Goal: Transaction & Acquisition: Purchase product/service

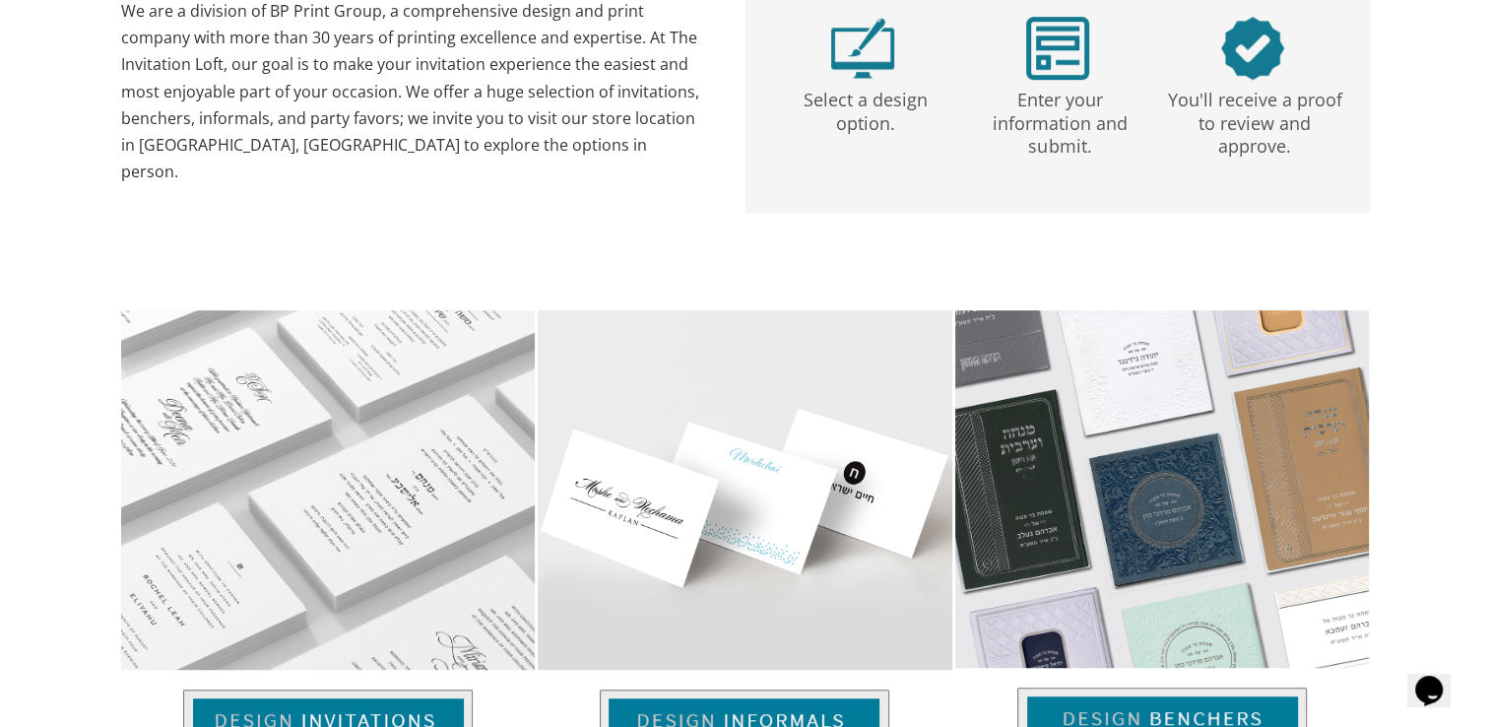
scroll to position [1300, 0]
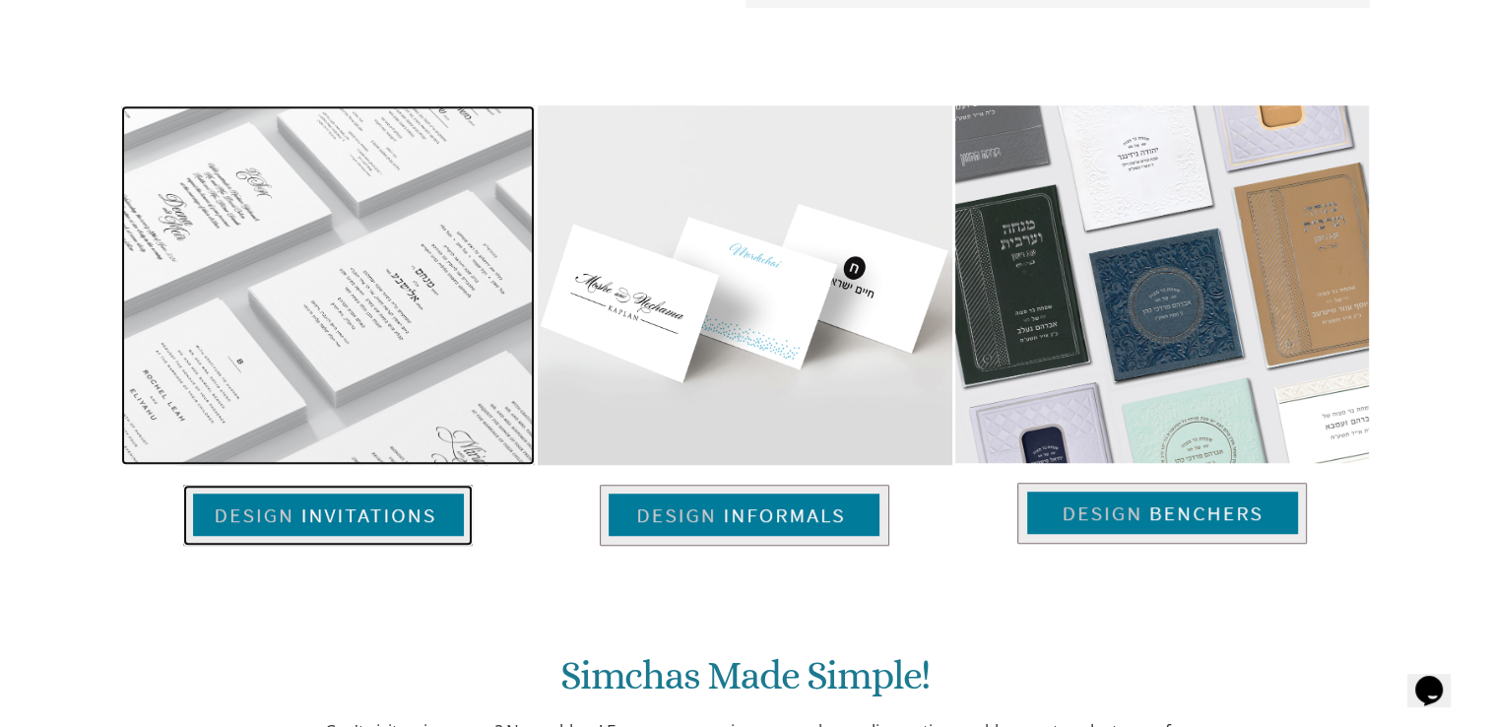
click at [425, 514] on img at bounding box center [328, 515] width 290 height 61
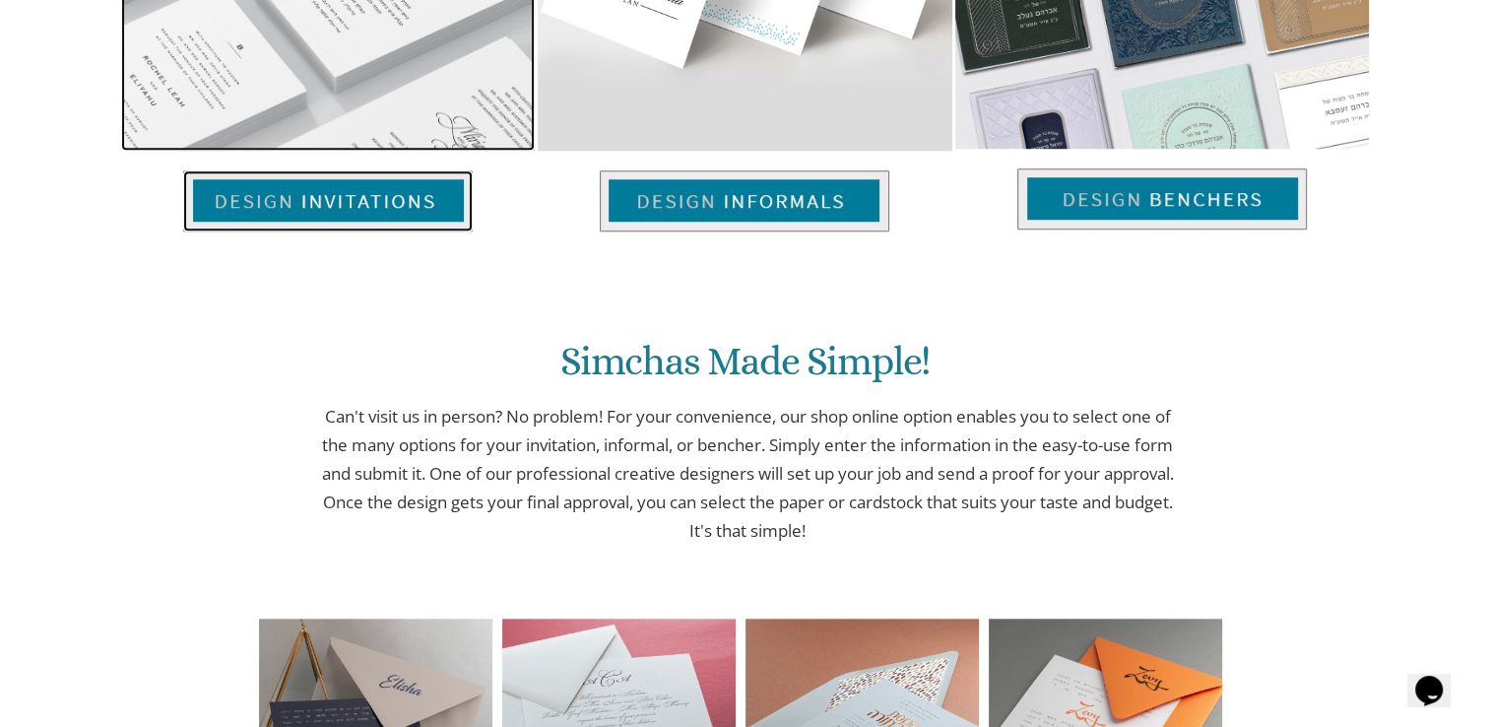
scroll to position [1621, 0]
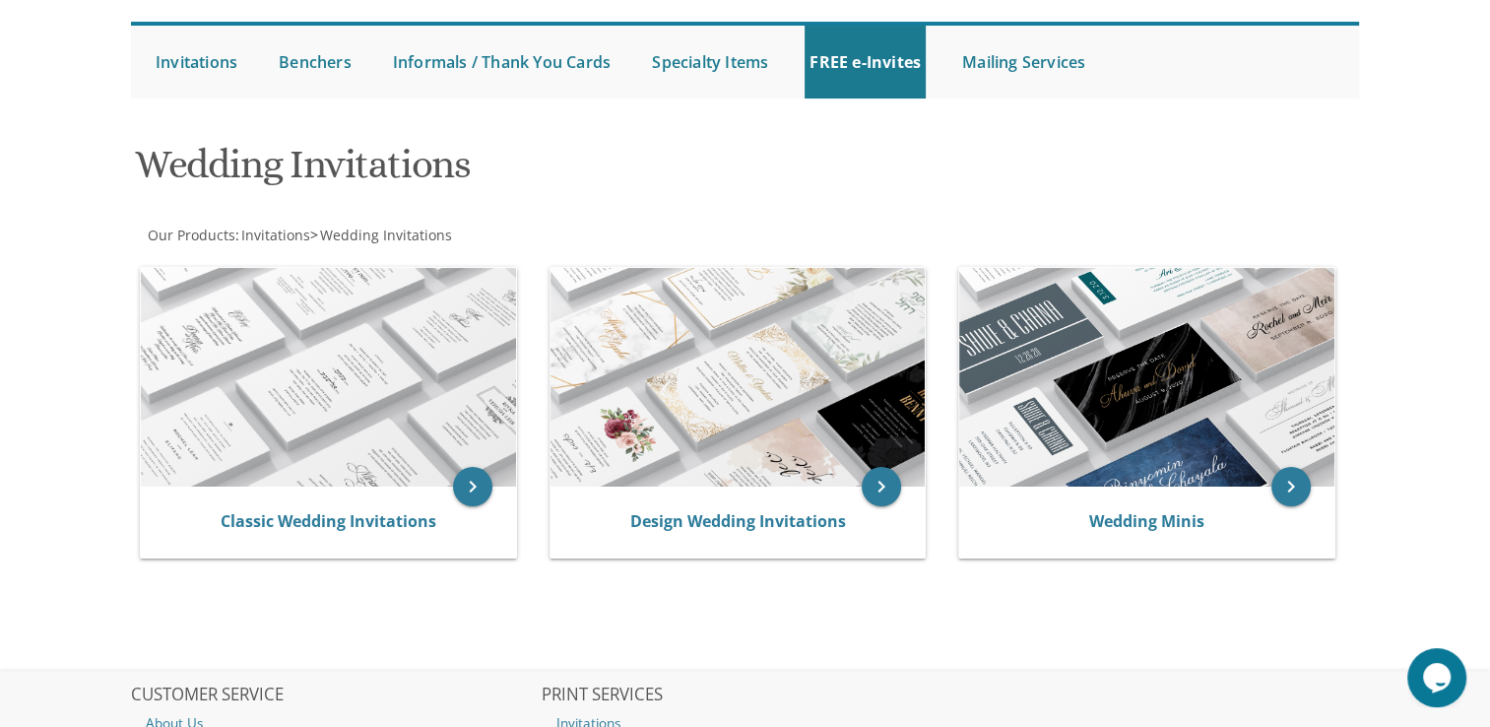
scroll to position [178, 0]
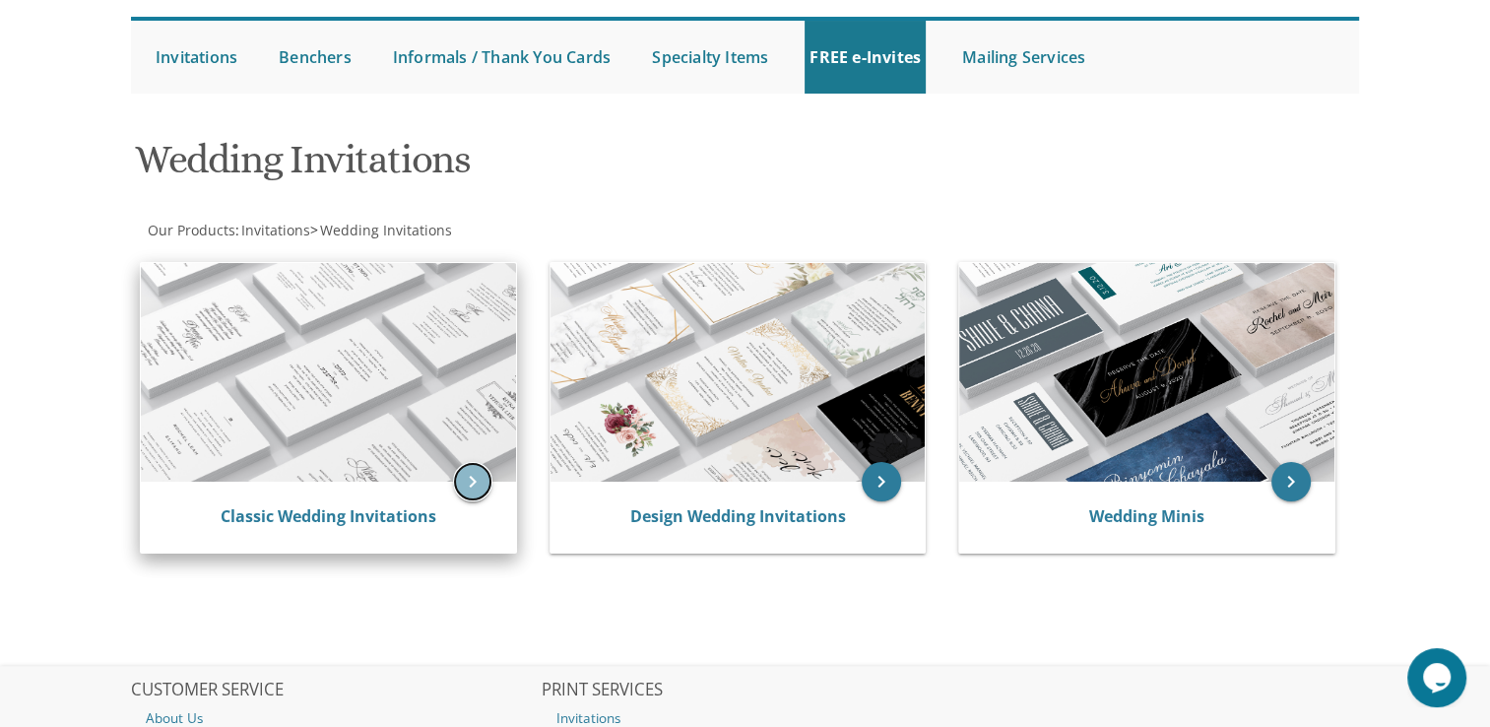
click at [468, 479] on icon "keyboard_arrow_right" at bounding box center [472, 481] width 39 height 39
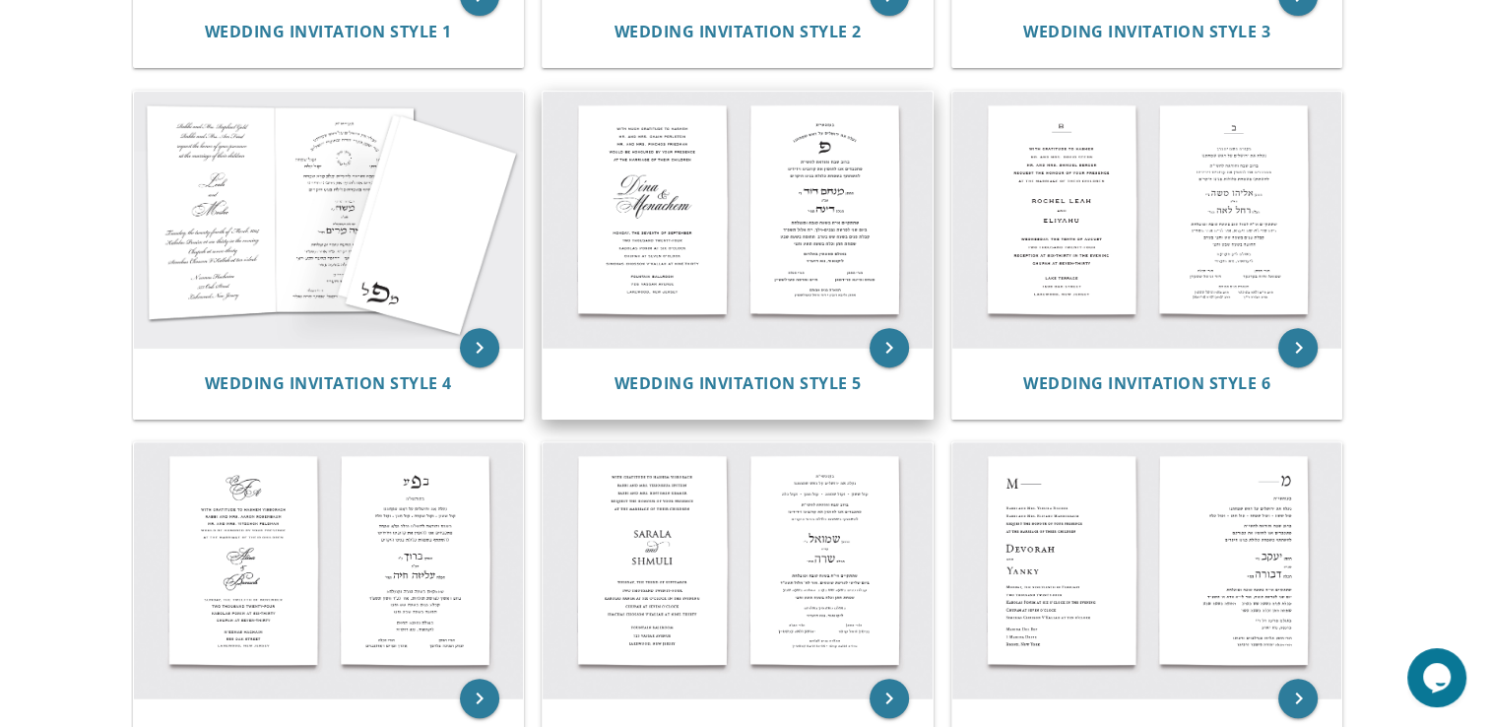
scroll to position [591, 0]
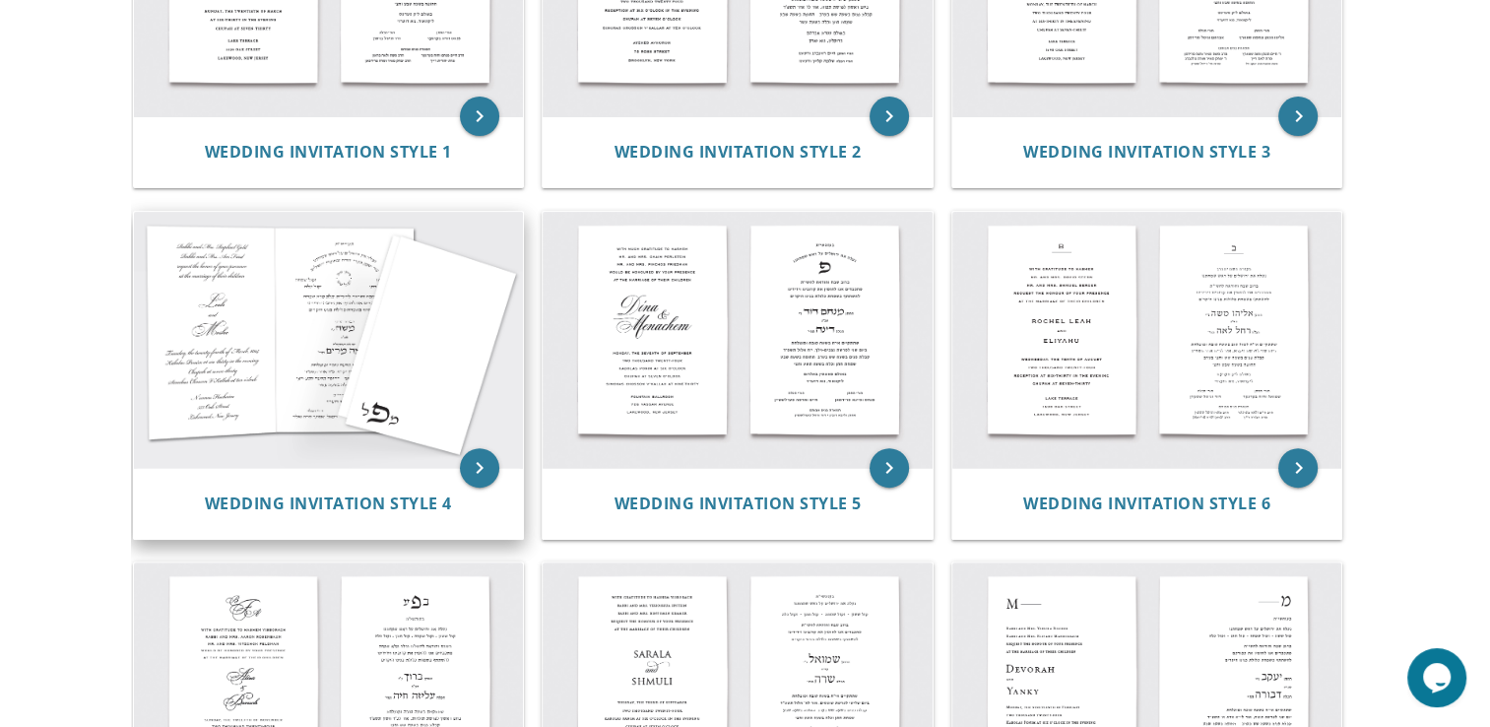
click at [194, 312] on img at bounding box center [329, 340] width 390 height 256
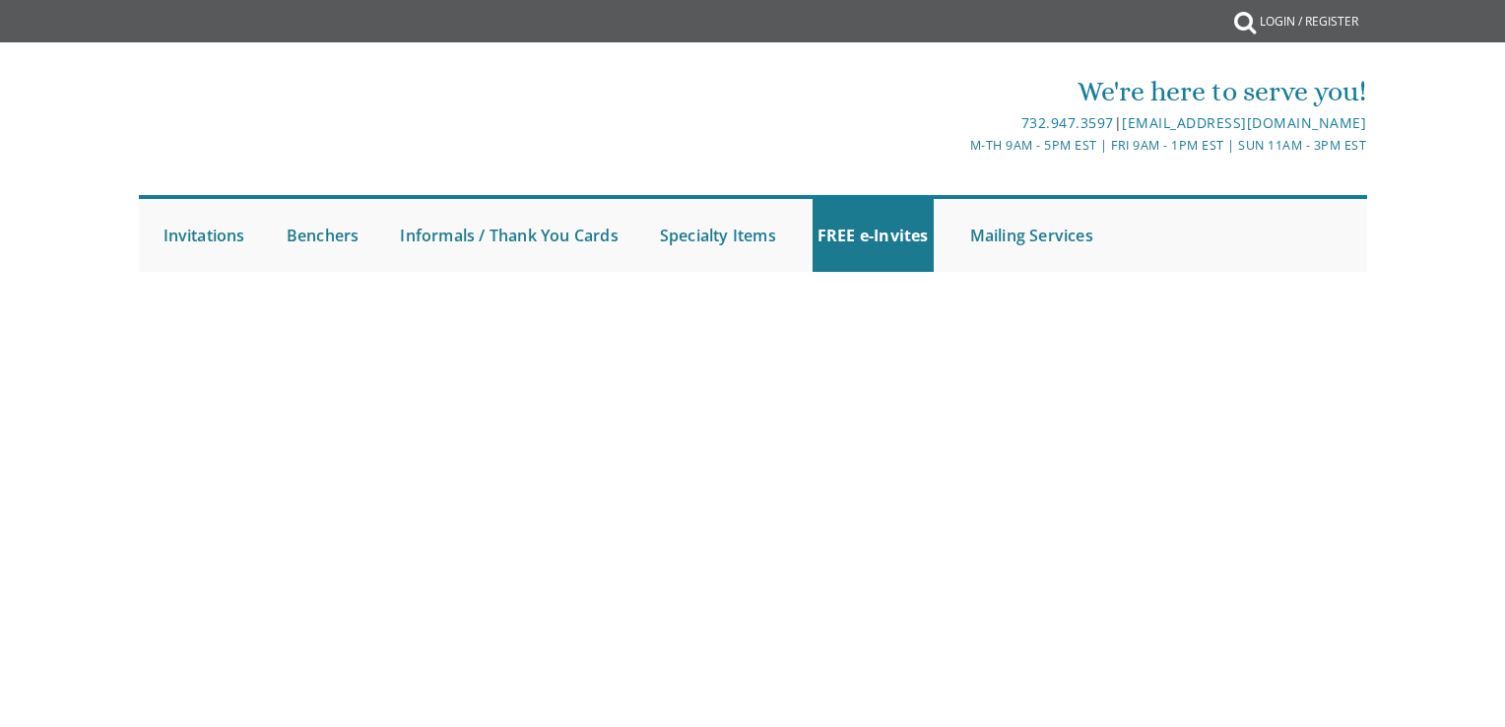
click at [485, 451] on body "My Cart {{shoppingcart.totalQuantityDisplay}} Total: {{shoppingcart.subtotal}} …" at bounding box center [752, 363] width 1505 height 727
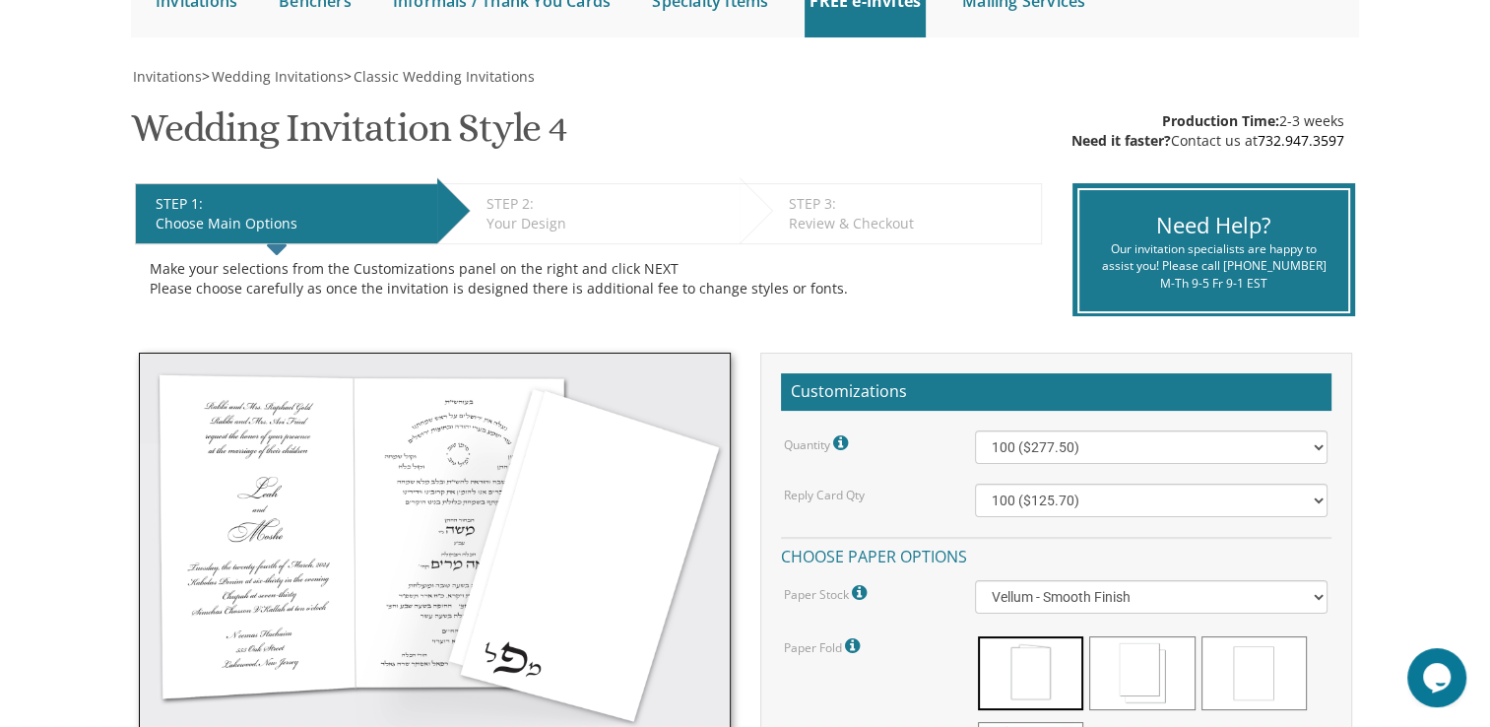
scroll to position [394, 0]
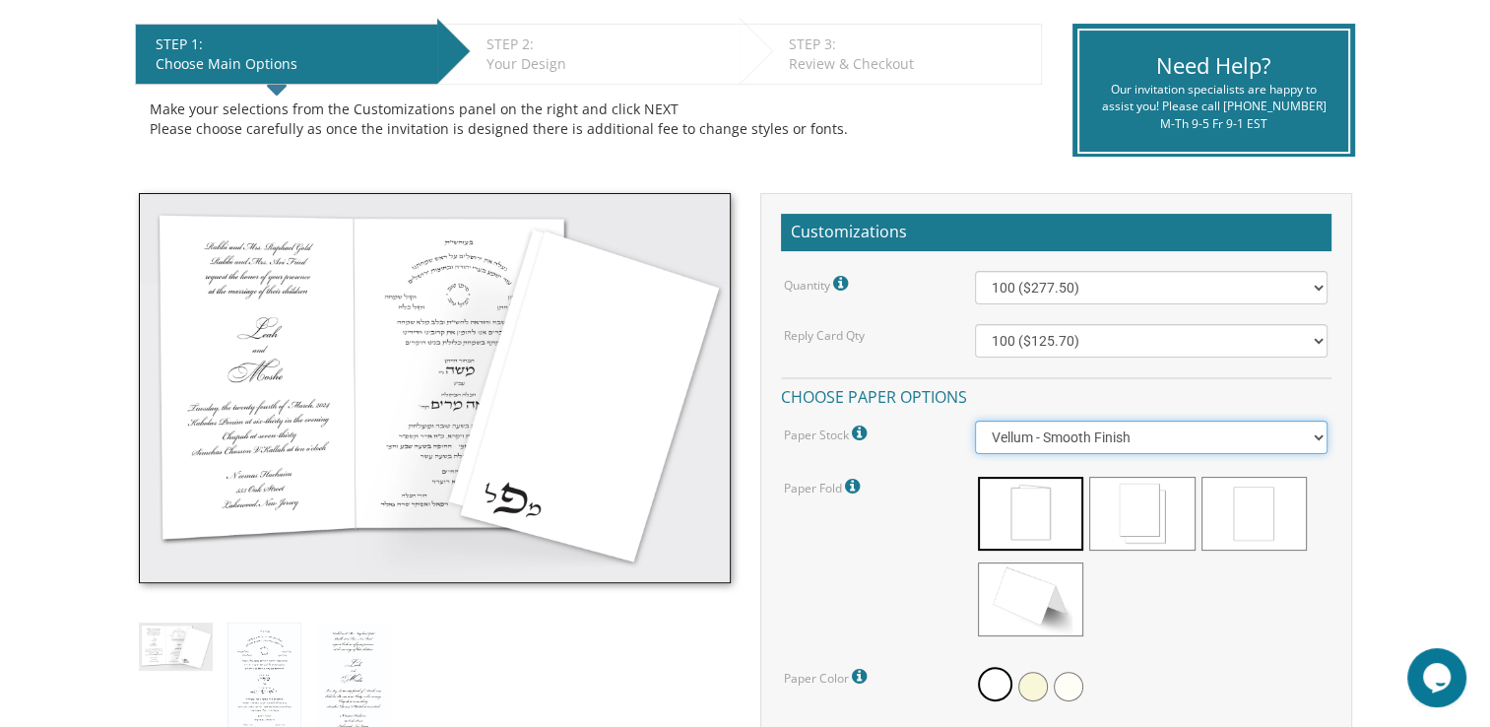
click at [1320, 438] on select "Vellum - Smooth Finish Linen - Subtle Embossed Crosshatch Texture Silk - Soft, …" at bounding box center [1151, 437] width 353 height 33
click at [975, 421] on select "Vellum - Smooth Finish Linen - Subtle Embossed Crosshatch Texture Silk - Soft, …" at bounding box center [1151, 437] width 353 height 33
click at [1316, 444] on select "Vellum - Smooth Finish Linen - Subtle Embossed Crosshatch Texture Silk - Soft, …" at bounding box center [1151, 437] width 353 height 33
select select "Vellum"
click at [975, 421] on select "Vellum - Smooth Finish Linen - Subtle Embossed Crosshatch Texture Silk - Soft, …" at bounding box center [1151, 437] width 353 height 33
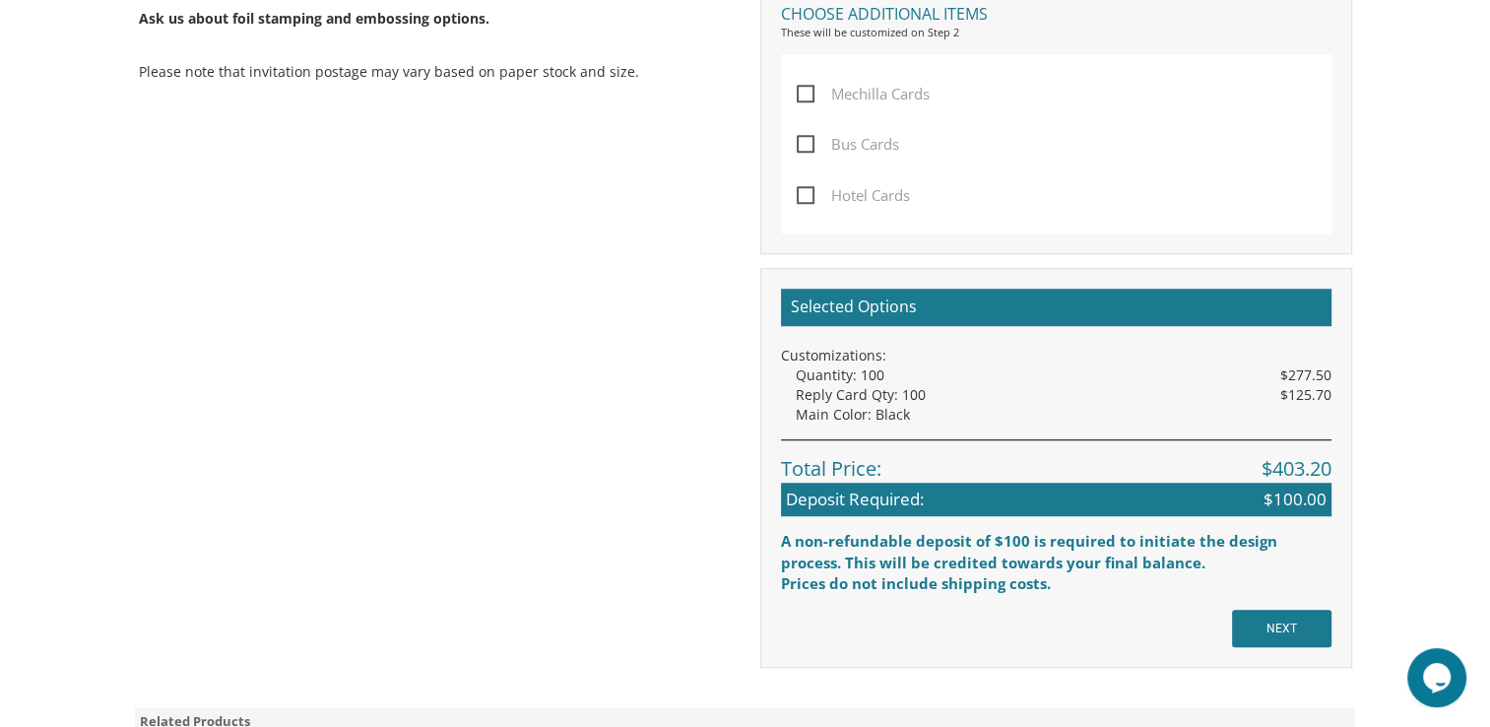
scroll to position [1426, 0]
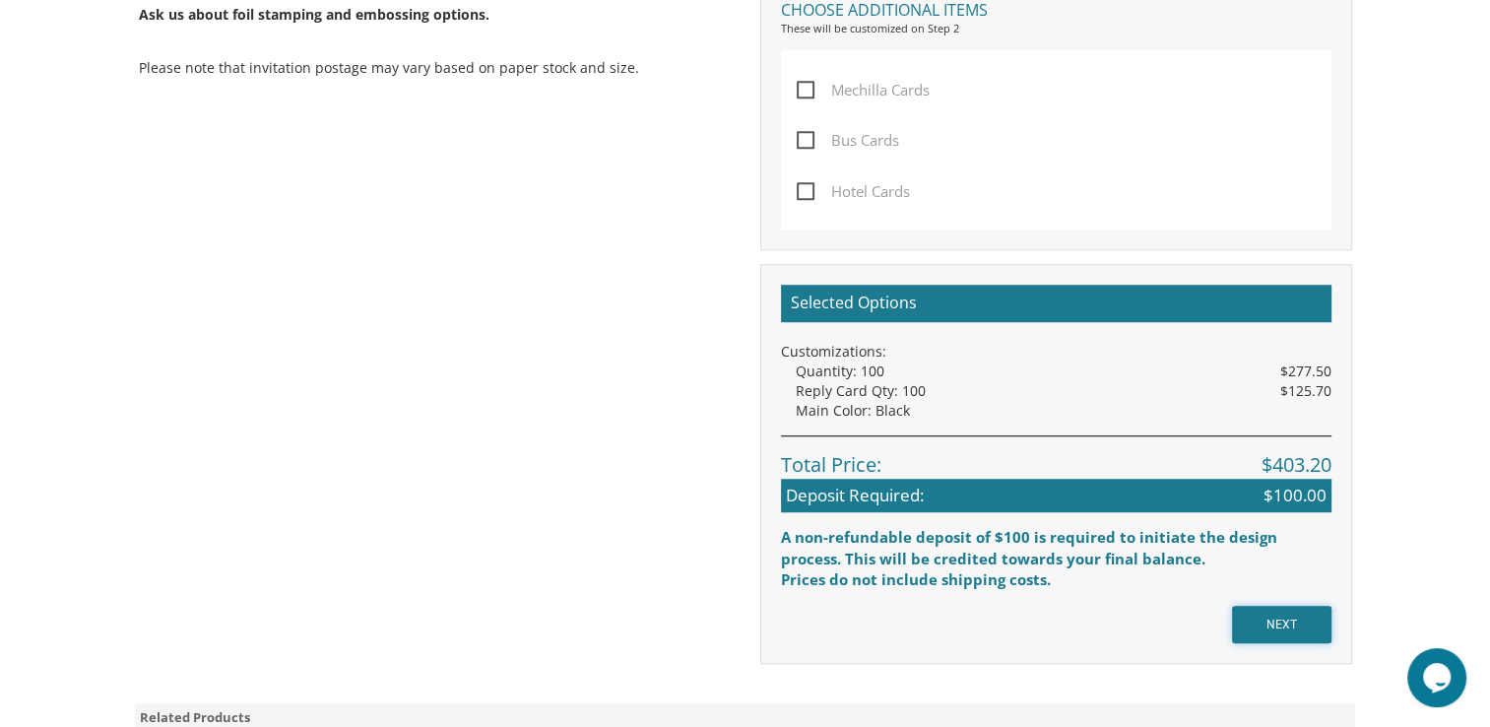
click at [1312, 625] on input "NEXT" at bounding box center [1281, 624] width 99 height 37
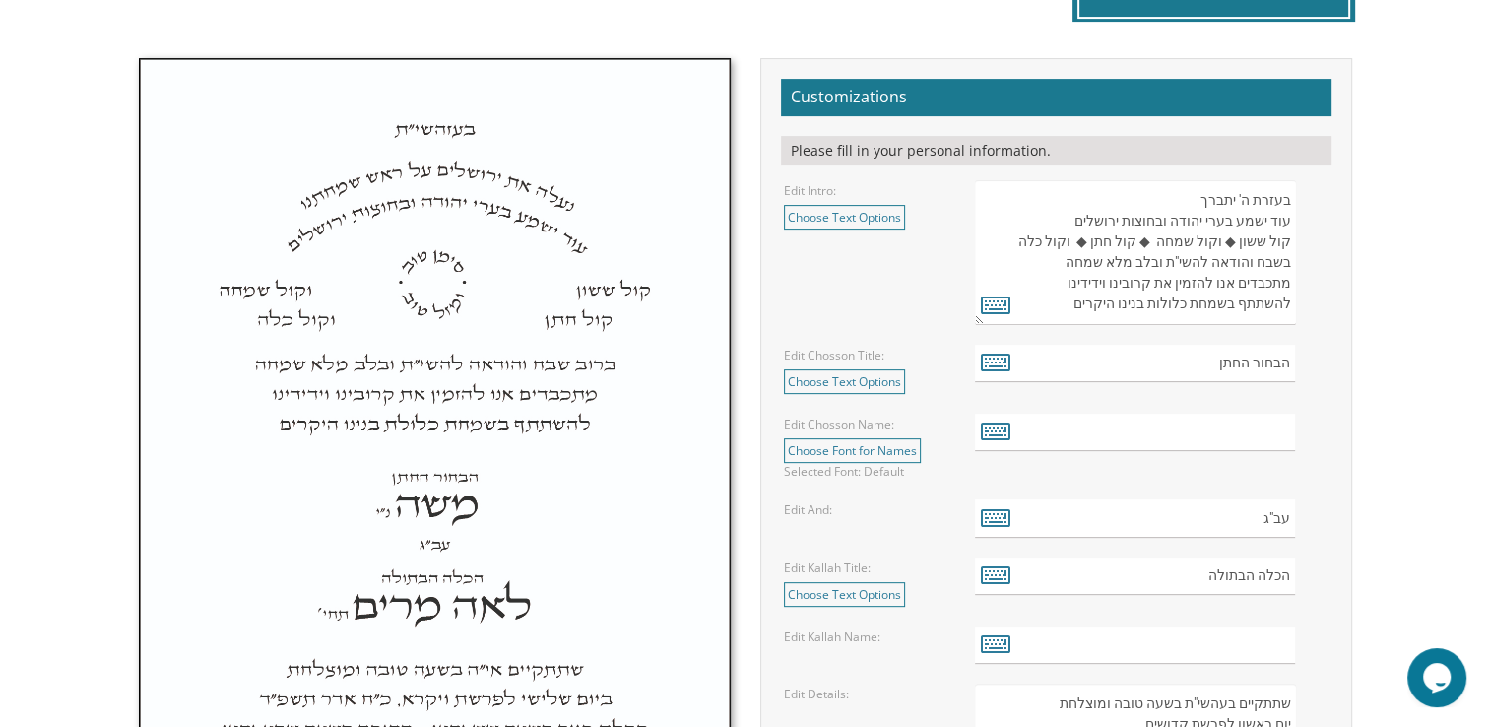
scroll to position [670, 0]
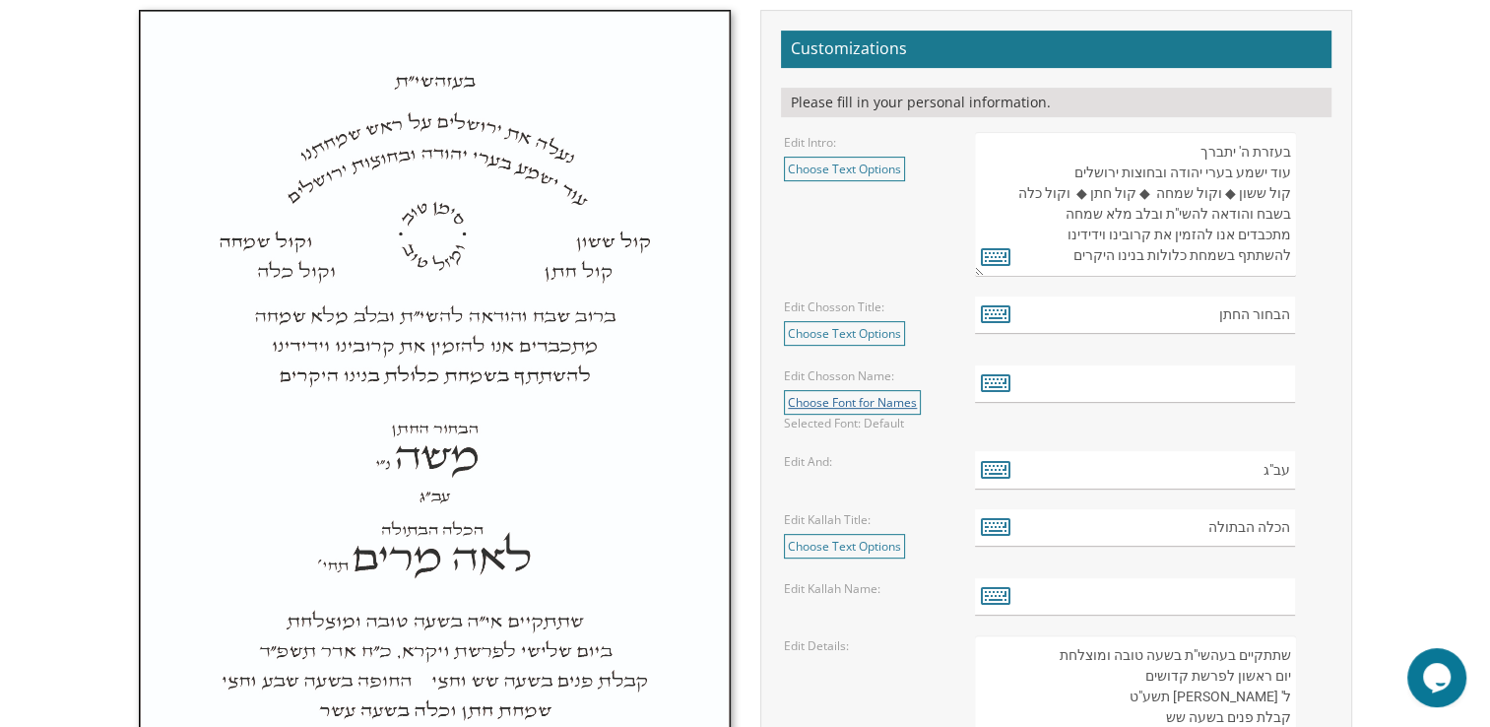
click at [906, 404] on link "Choose Font for Names" at bounding box center [852, 402] width 137 height 25
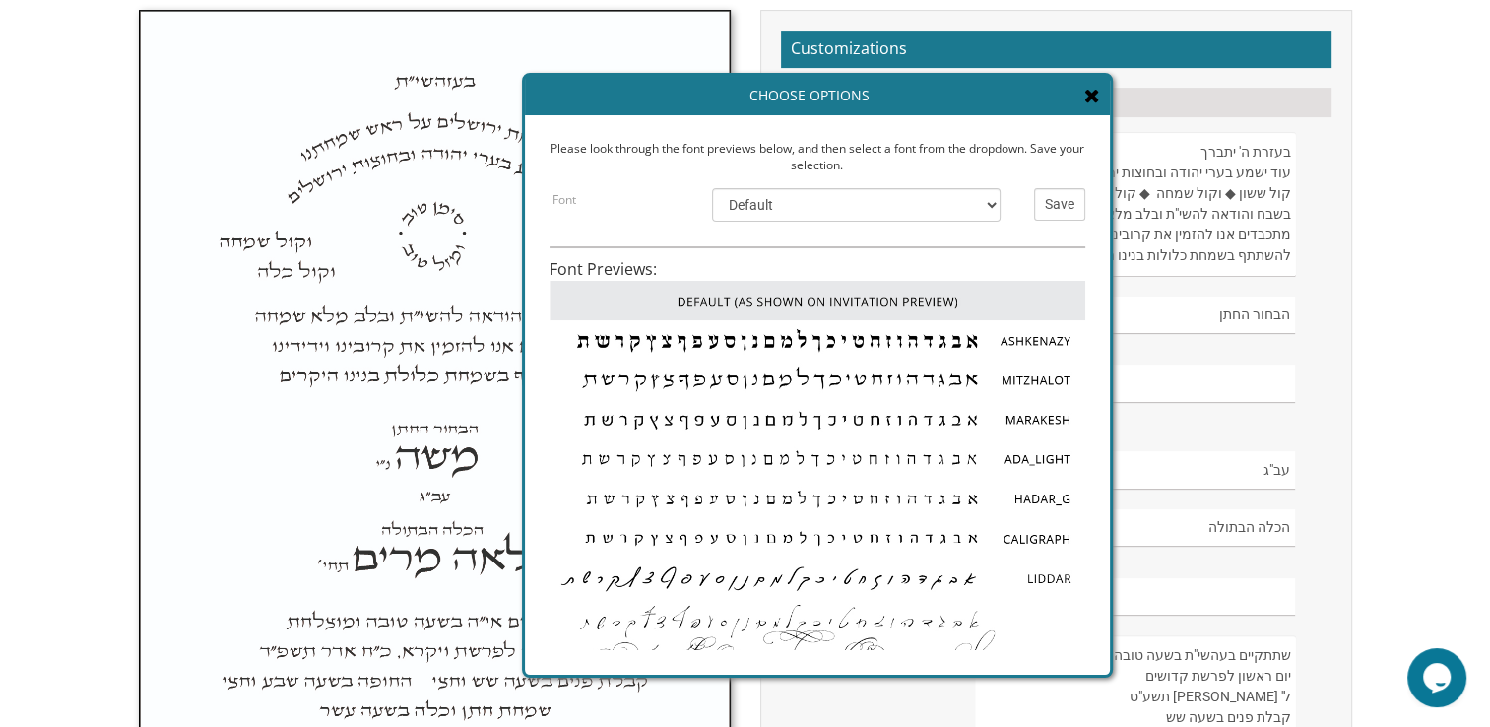
click at [918, 338] on img at bounding box center [818, 339] width 536 height 39
click at [1019, 336] on img at bounding box center [818, 339] width 536 height 39
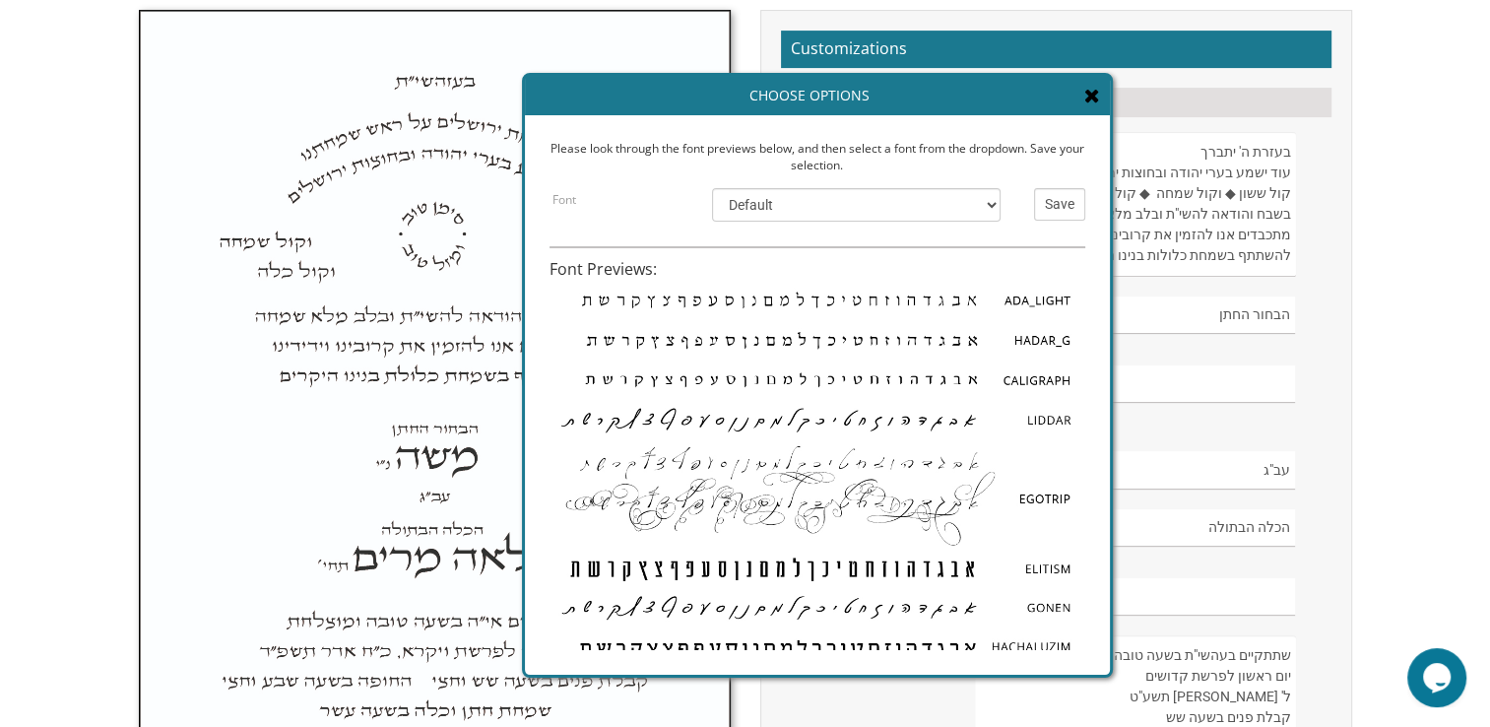
scroll to position [0, 0]
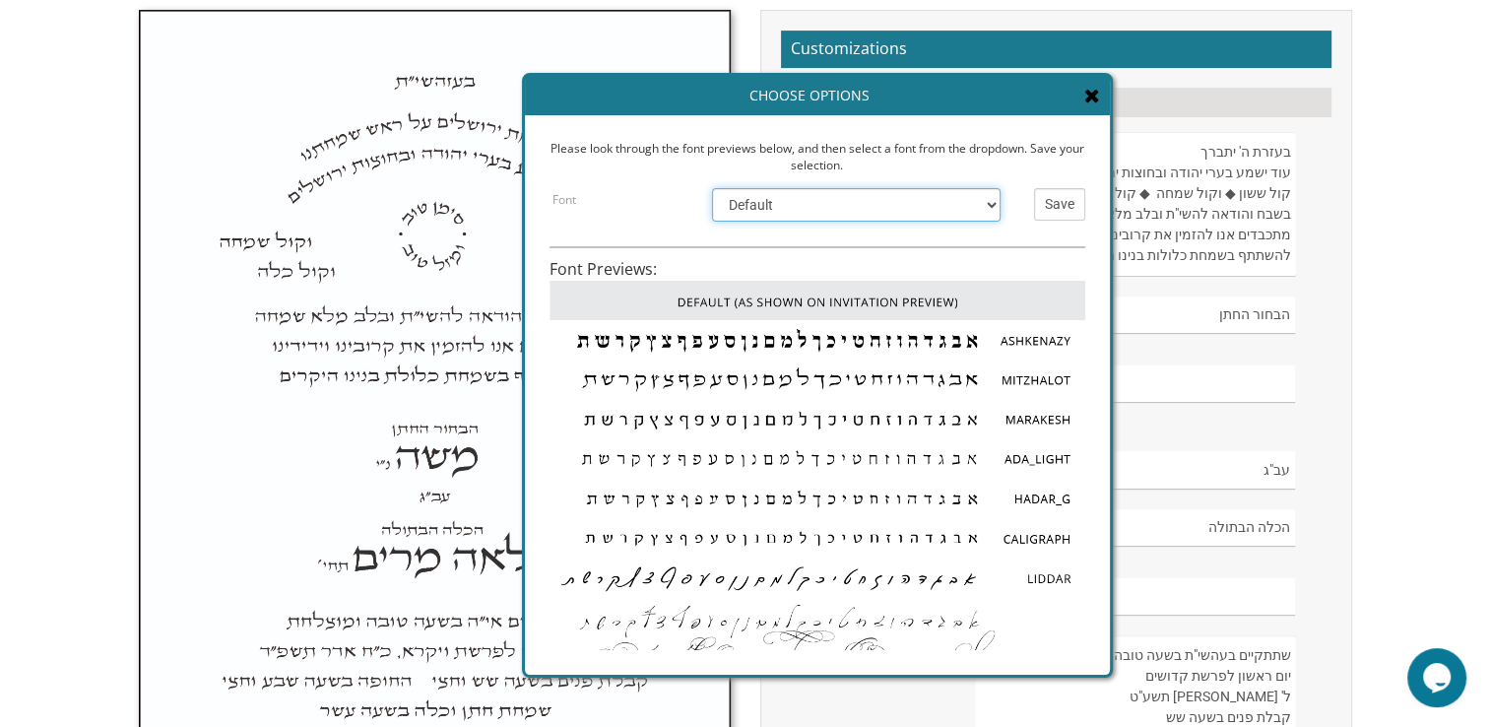
click at [977, 198] on select "Default Ashkenazy Mitzhalot Marakesh Ada_Light Hadar_G Caligraph Liddar EgoTrip…" at bounding box center [856, 204] width 289 height 33
select select "/store/pc/invitations/FontPreviews/hebfonts-23.jpg"
click at [712, 188] on select "Default Ashkenazy Mitzhalot Marakesh Ada_Light Hadar_G Caligraph Liddar EgoTrip…" at bounding box center [856, 204] width 289 height 33
click at [1042, 199] on input "Save" at bounding box center [1059, 204] width 51 height 33
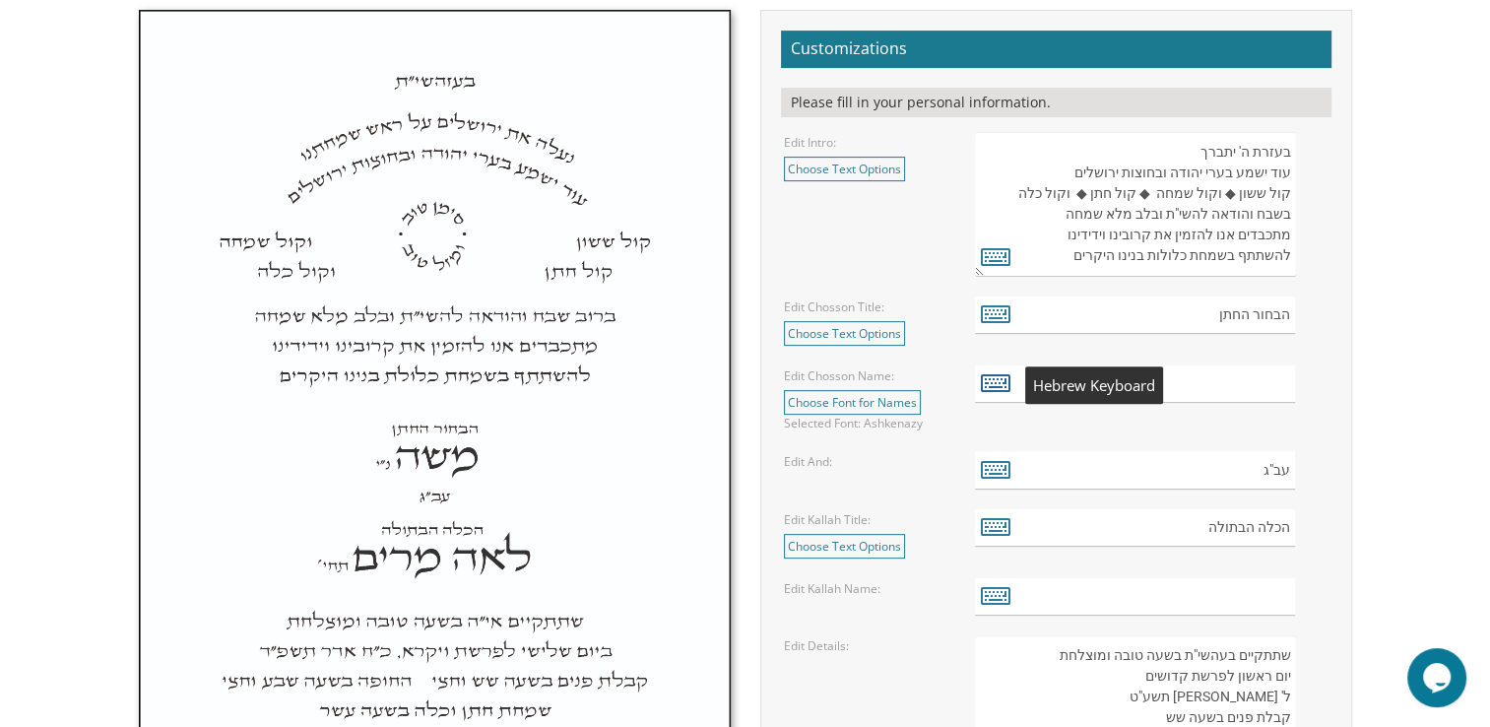
click at [1001, 383] on icon at bounding box center [996, 382] width 30 height 28
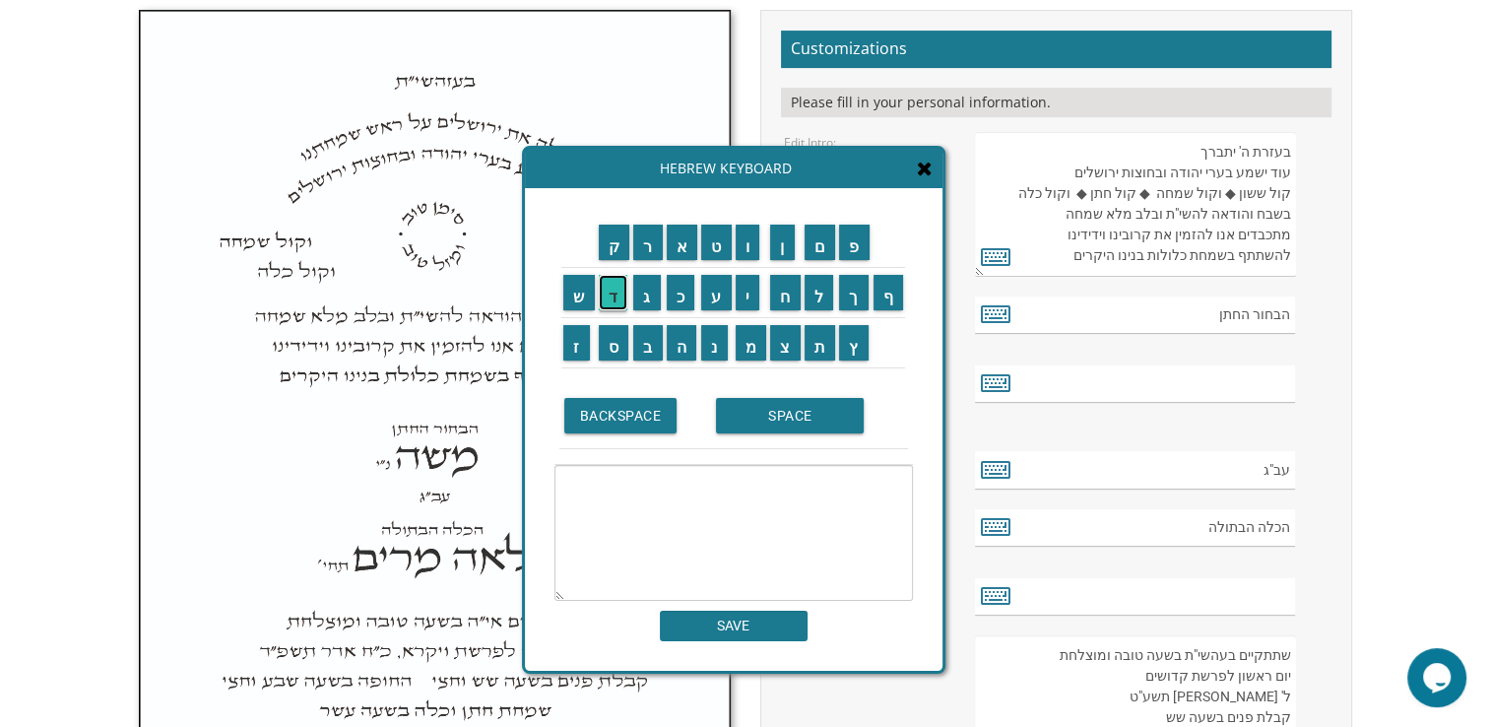
click at [617, 296] on input "ד" at bounding box center [614, 292] width 30 height 35
click at [725, 341] on input "נ" at bounding box center [714, 342] width 27 height 35
click at [745, 289] on input "י" at bounding box center [748, 292] width 25 height 35
click at [682, 242] on input "א" at bounding box center [683, 242] width 32 height 35
click at [814, 299] on input "ל" at bounding box center [820, 292] width 30 height 35
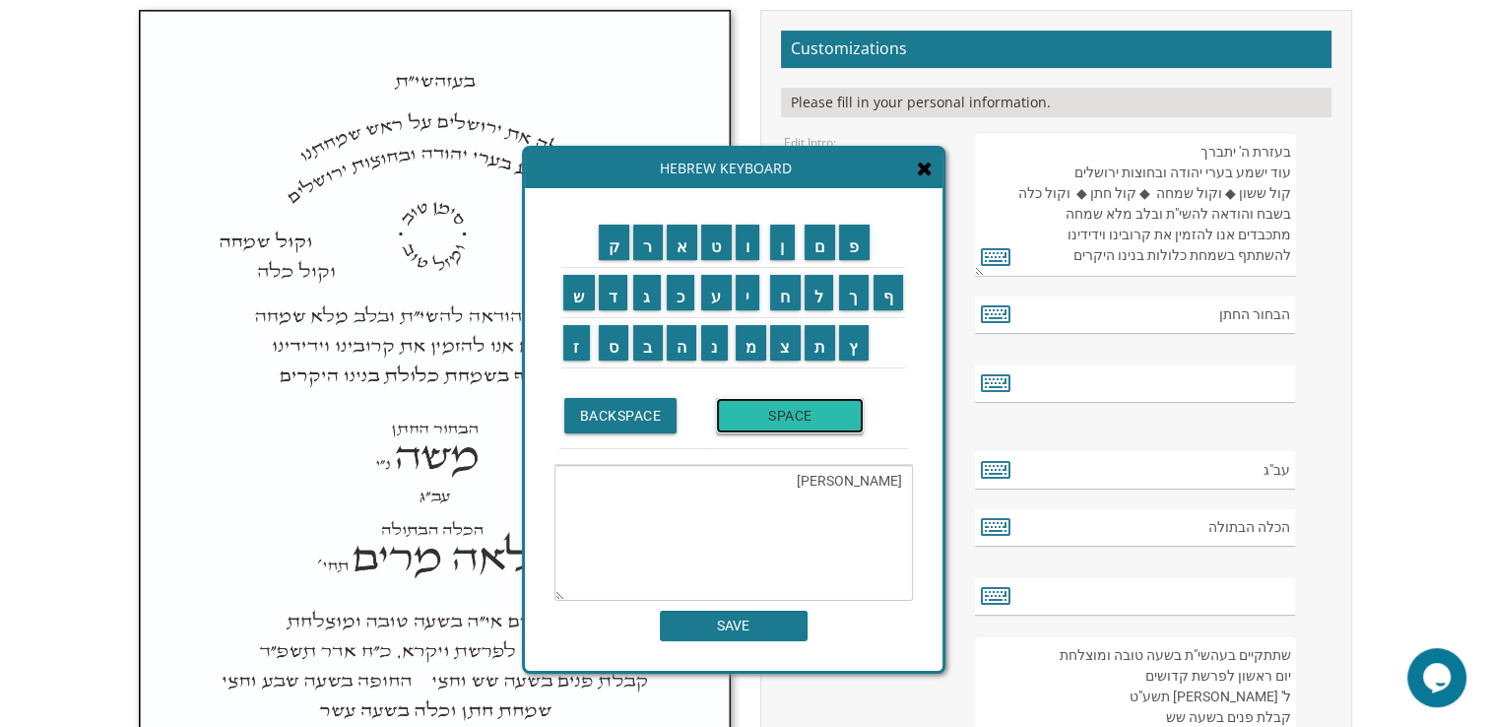
click at [787, 417] on input "SPACE" at bounding box center [790, 415] width 148 height 35
click at [756, 302] on input "י" at bounding box center [748, 292] width 25 height 35
click at [741, 246] on input "ו" at bounding box center [748, 242] width 25 height 35
click at [717, 341] on input "נ" at bounding box center [714, 342] width 27 height 35
click at [676, 347] on input "ה" at bounding box center [682, 342] width 31 height 35
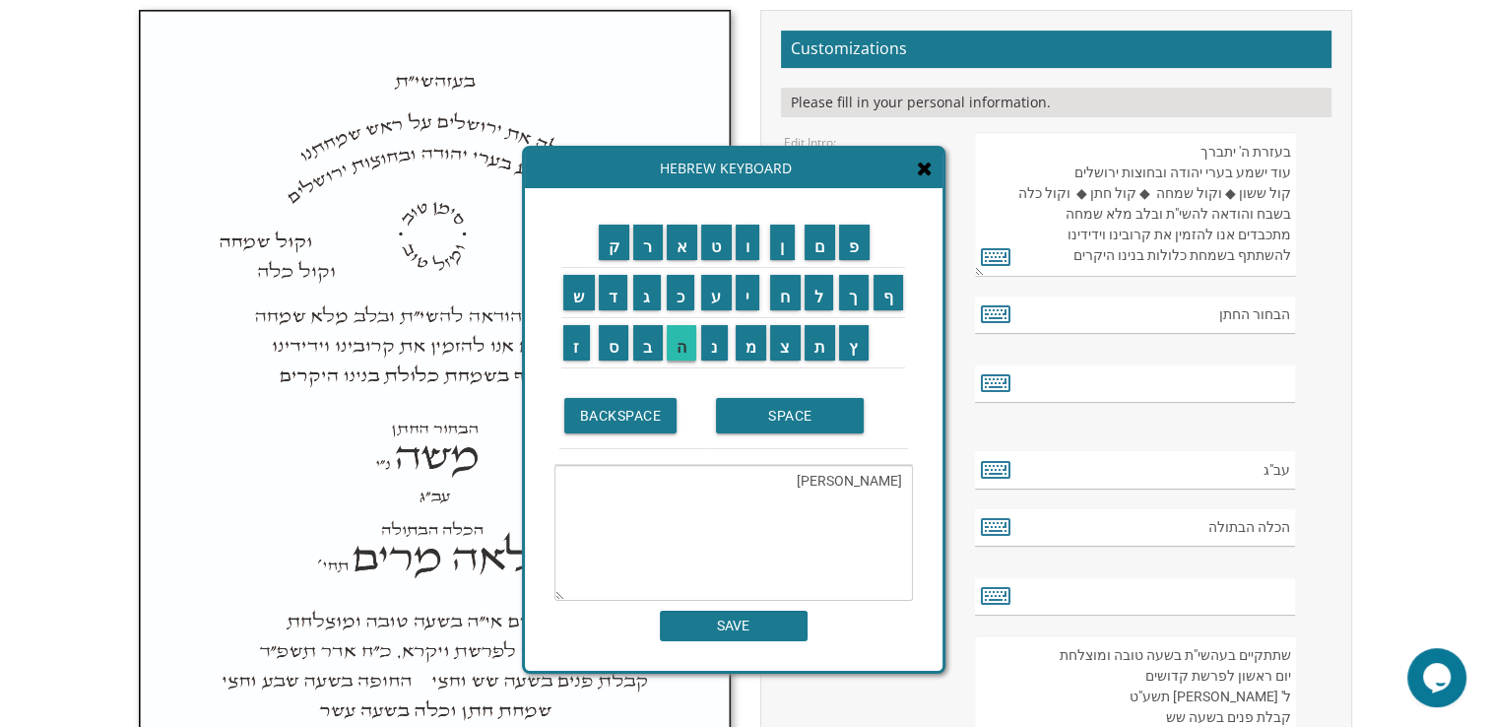
type textarea "דניאל יונה"
click at [793, 617] on input "SAVE" at bounding box center [734, 626] width 148 height 31
type input "דניאל יונה"
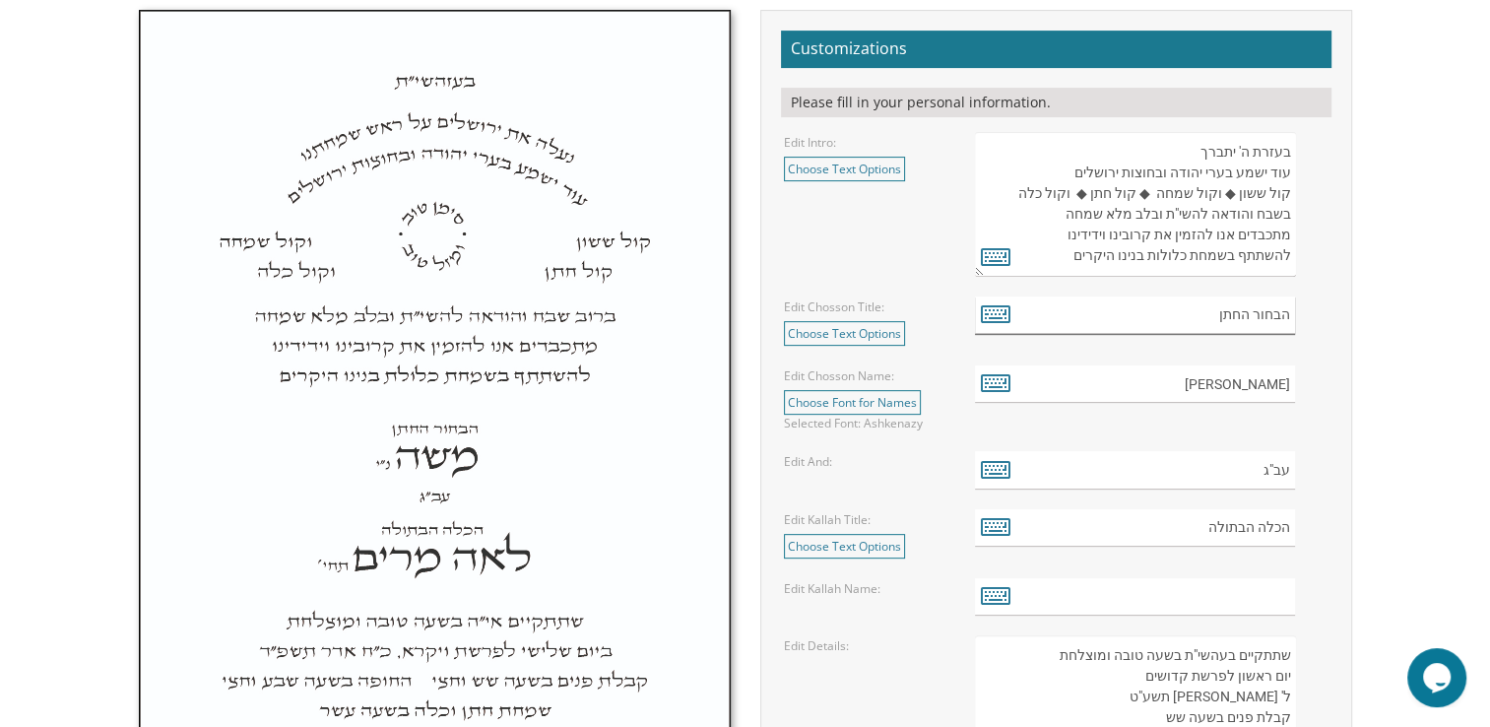
click at [1247, 313] on input "הבחור החתן" at bounding box center [1135, 315] width 320 height 38
click at [1232, 304] on input "הבחור החתן" at bounding box center [1135, 315] width 320 height 38
drag, startPoint x: 1256, startPoint y: 308, endPoint x: 1304, endPoint y: 305, distance: 48.3
click at [1304, 305] on div "הבחור החתן" at bounding box center [1151, 315] width 353 height 38
type input "החתן"
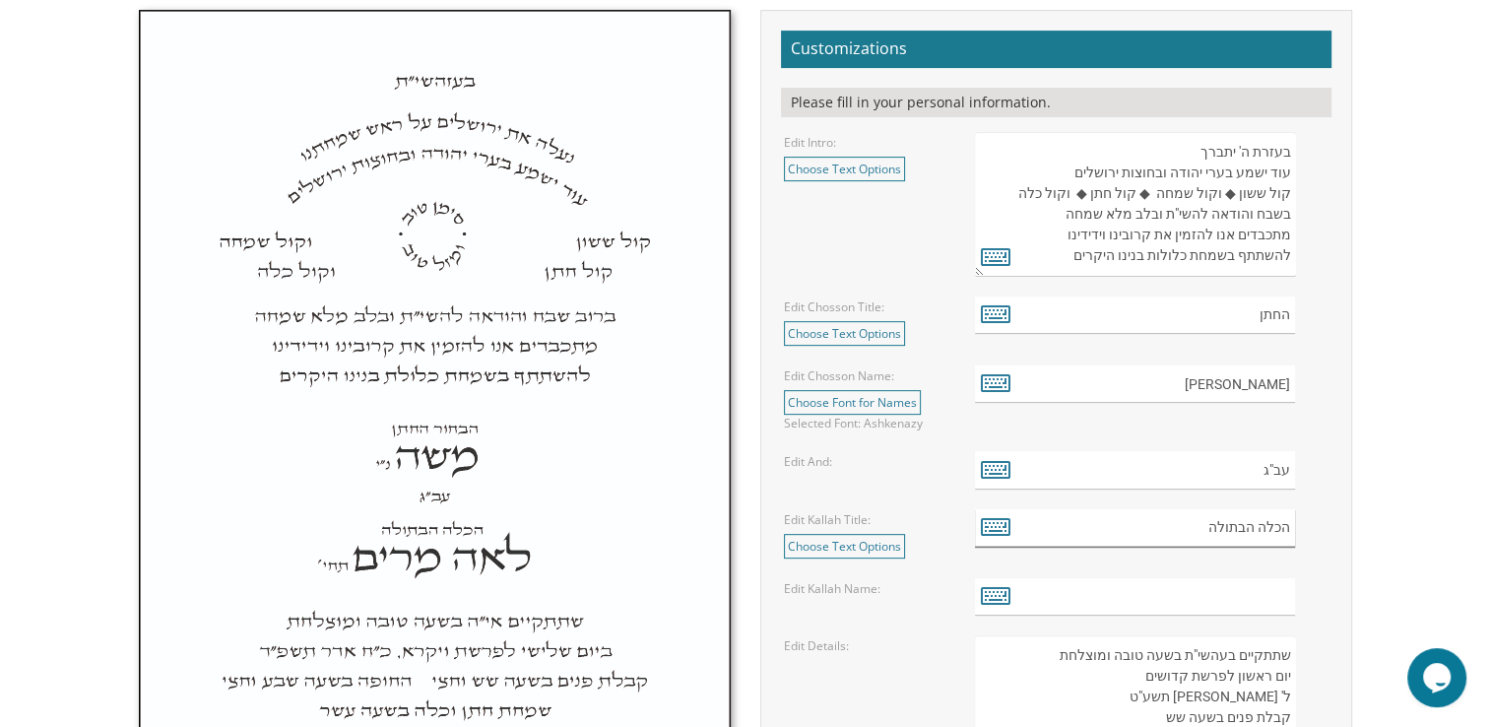
drag, startPoint x: 1203, startPoint y: 533, endPoint x: 1253, endPoint y: 526, distance: 49.7
click at [1253, 526] on input "הכלה הבתולה" at bounding box center [1135, 528] width 320 height 38
type input "הכלה"
click at [1284, 592] on input "text" at bounding box center [1135, 597] width 320 height 38
click at [988, 586] on icon at bounding box center [996, 595] width 30 height 28
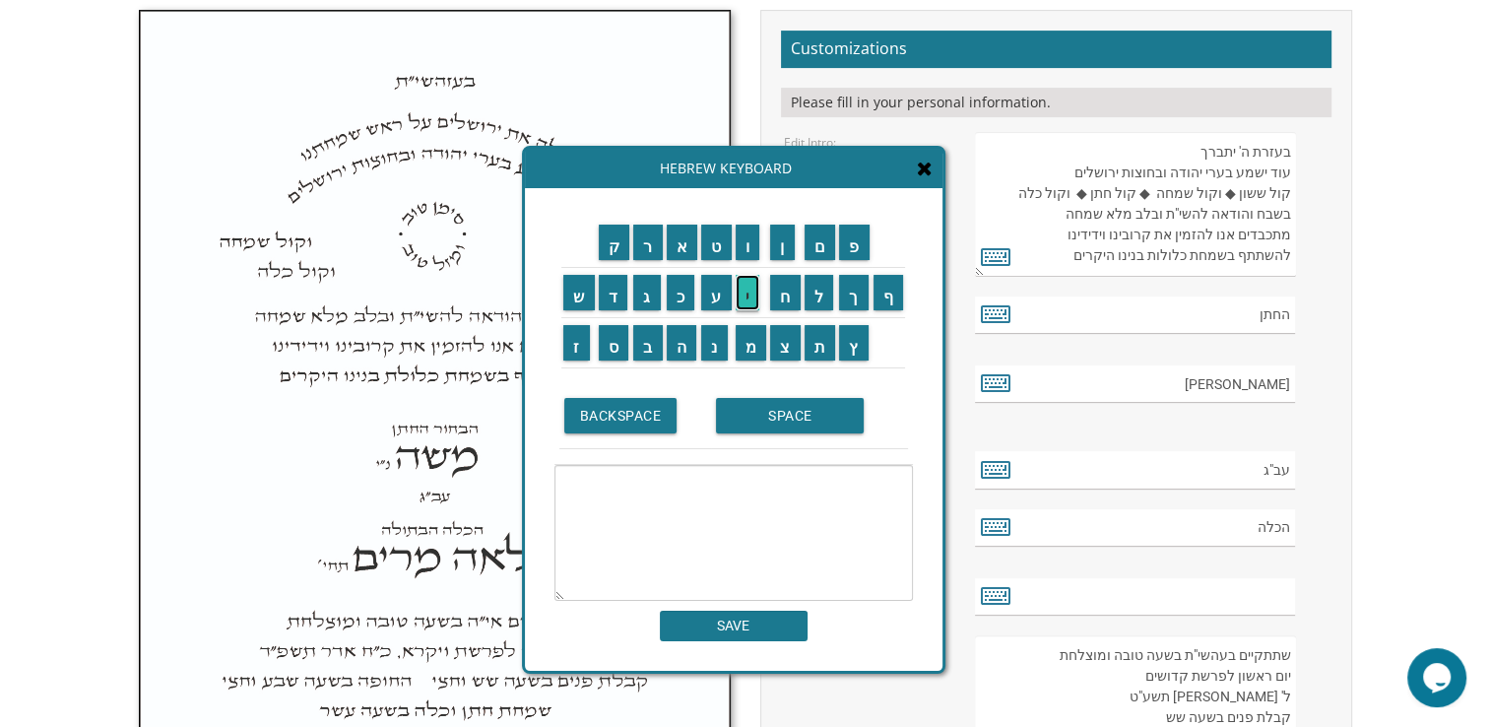
click at [747, 290] on input "י" at bounding box center [748, 292] width 25 height 35
click at [682, 345] on input "ה" at bounding box center [682, 342] width 31 height 35
click at [752, 234] on input "ו" at bounding box center [748, 242] width 25 height 35
click at [609, 293] on input "ד" at bounding box center [614, 292] width 30 height 35
click at [747, 297] on input "י" at bounding box center [748, 292] width 25 height 35
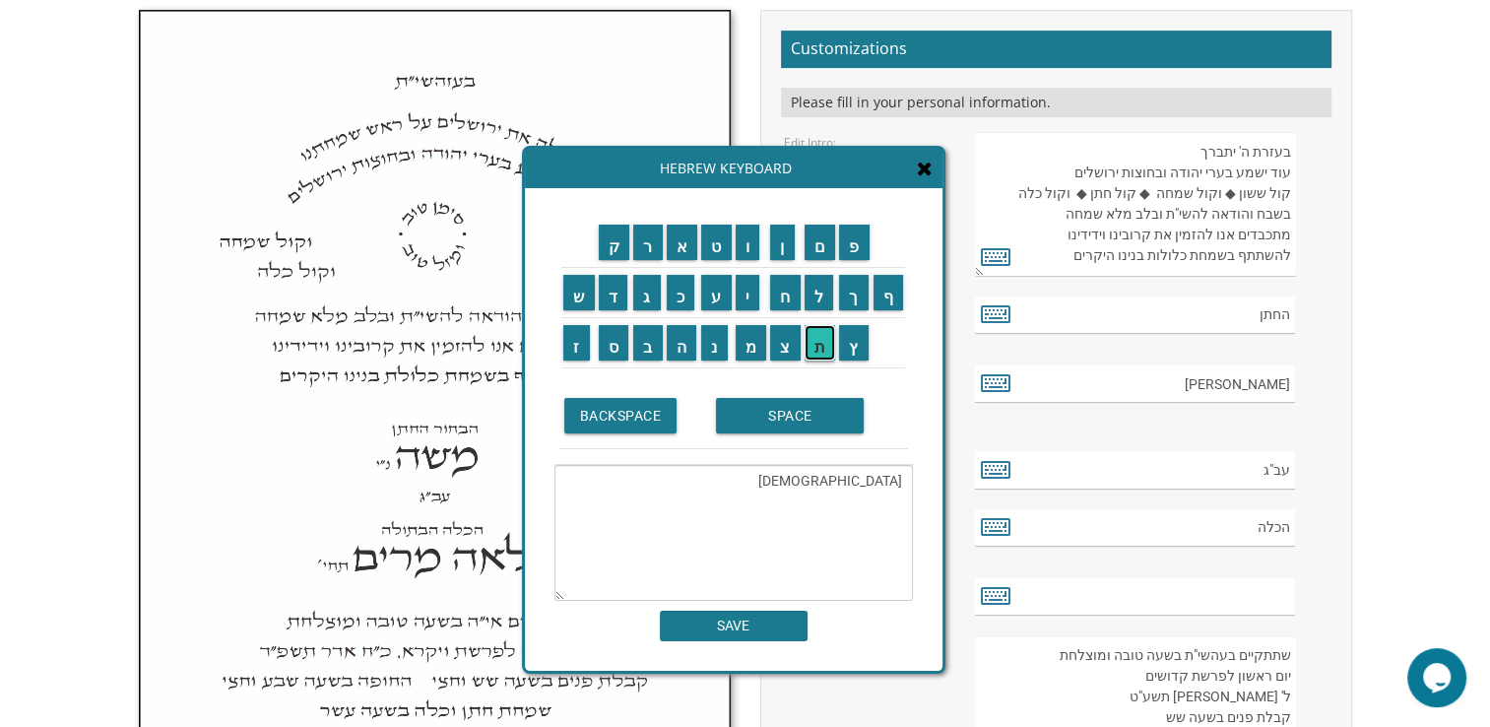
click at [820, 342] on input "ת" at bounding box center [821, 342] width 32 height 35
click at [761, 420] on input "SPACE" at bounding box center [790, 415] width 148 height 35
click at [719, 250] on input "ט" at bounding box center [716, 242] width 31 height 35
click at [748, 244] on input "ו" at bounding box center [748, 242] width 25 height 35
click at [647, 341] on input "ב" at bounding box center [648, 342] width 30 height 35
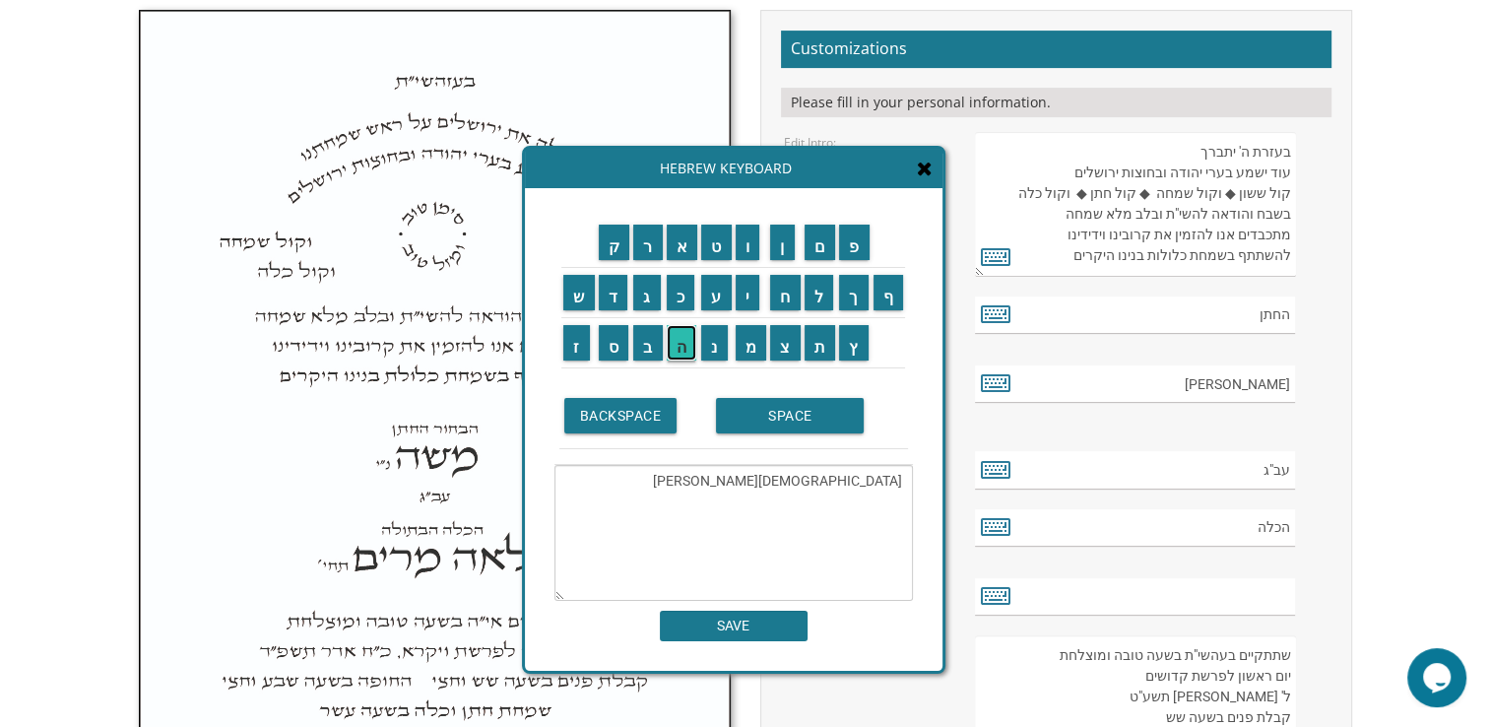
click at [685, 346] on input "ה" at bounding box center [682, 342] width 31 height 35
click at [783, 423] on input "SPACE" at bounding box center [790, 415] width 148 height 35
click at [634, 289] on input "ג" at bounding box center [647, 292] width 28 height 35
click at [745, 286] on input "י" at bounding box center [748, 292] width 25 height 35
click at [719, 231] on input "ט" at bounding box center [716, 242] width 31 height 35
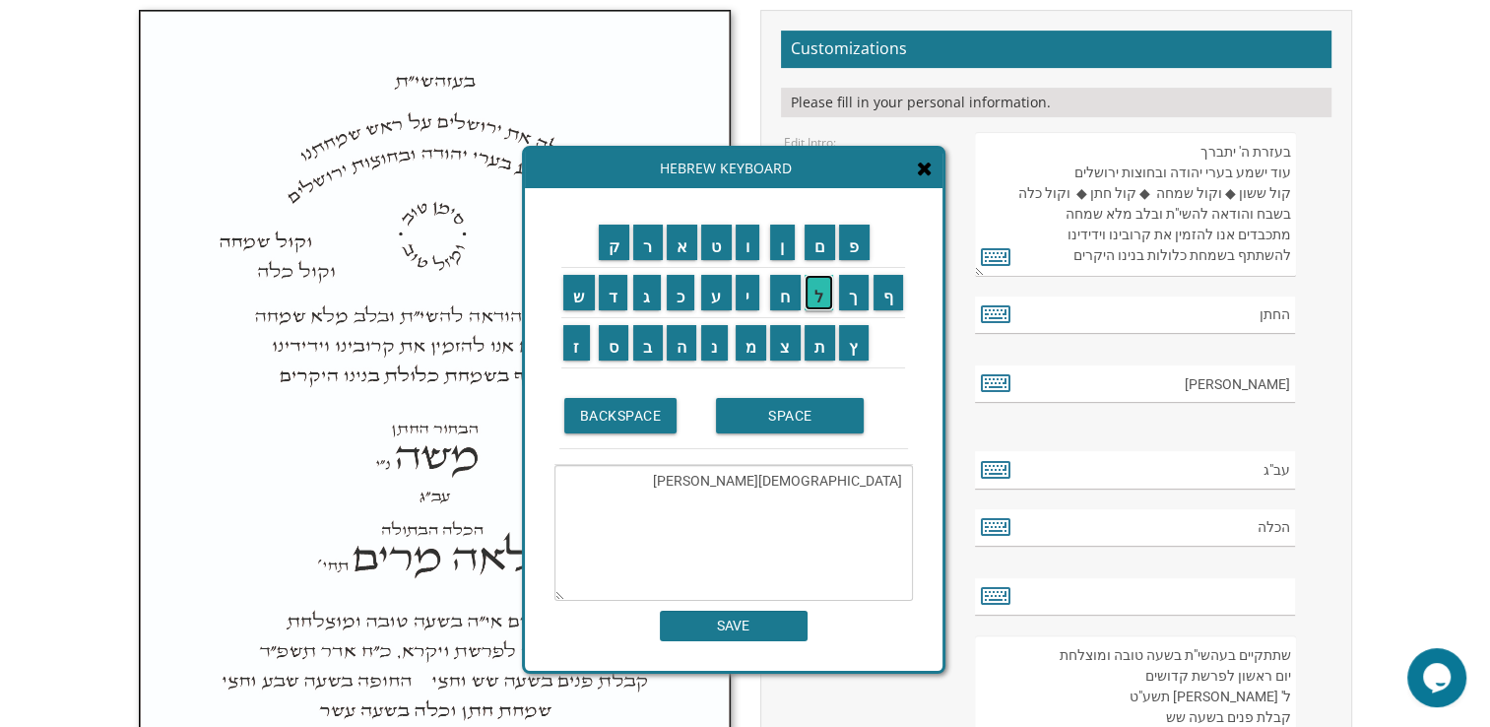
click at [819, 301] on input "ל" at bounding box center [820, 292] width 30 height 35
type textarea "יהודית טובה גיטל"
click at [747, 618] on input "SAVE" at bounding box center [734, 626] width 148 height 31
type input "יהודית טובה גיטל"
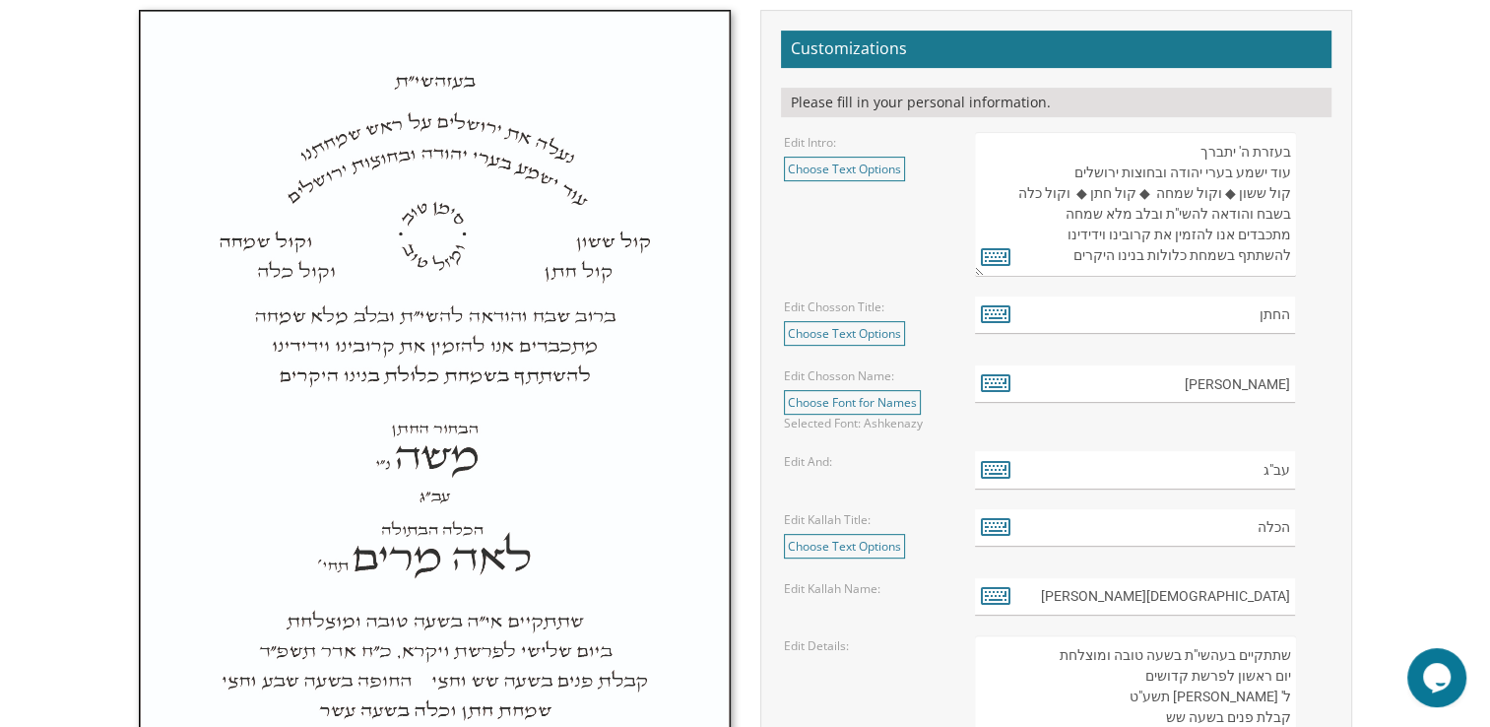
click at [1268, 669] on textarea "שתתקיים בעהשי"ת בשעה טובה ומוצלחת יום ראשון לפרשת קדושים ל' ניסן תשע"ט קבלת פני…" at bounding box center [1135, 728] width 320 height 186
click at [1288, 668] on textarea "שתתקיים בעהשי"ת בשעה טובה ומוצלחת יום ראשון לפרשת קדושים ל' ניסן תשע"ט קבלת פני…" at bounding box center [1135, 728] width 320 height 186
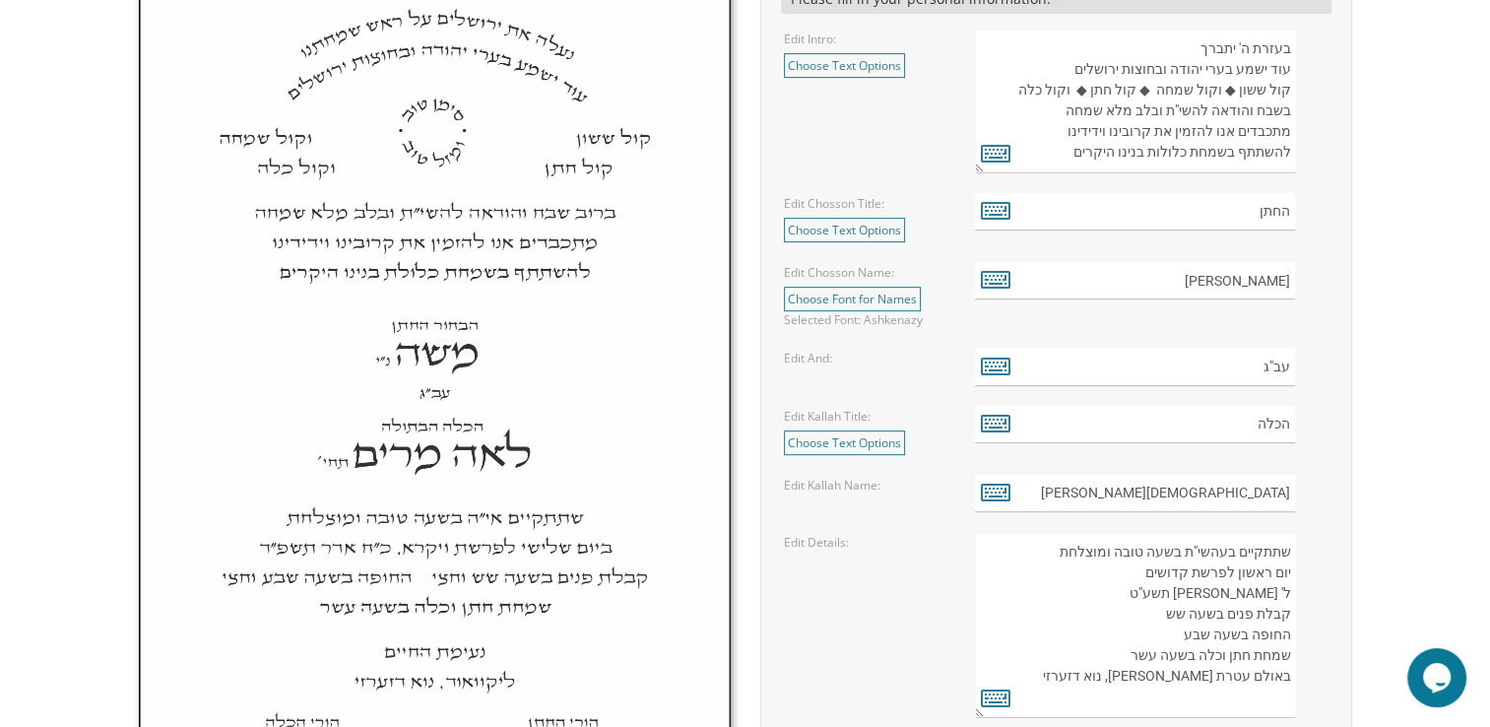
scroll to position [767, 0]
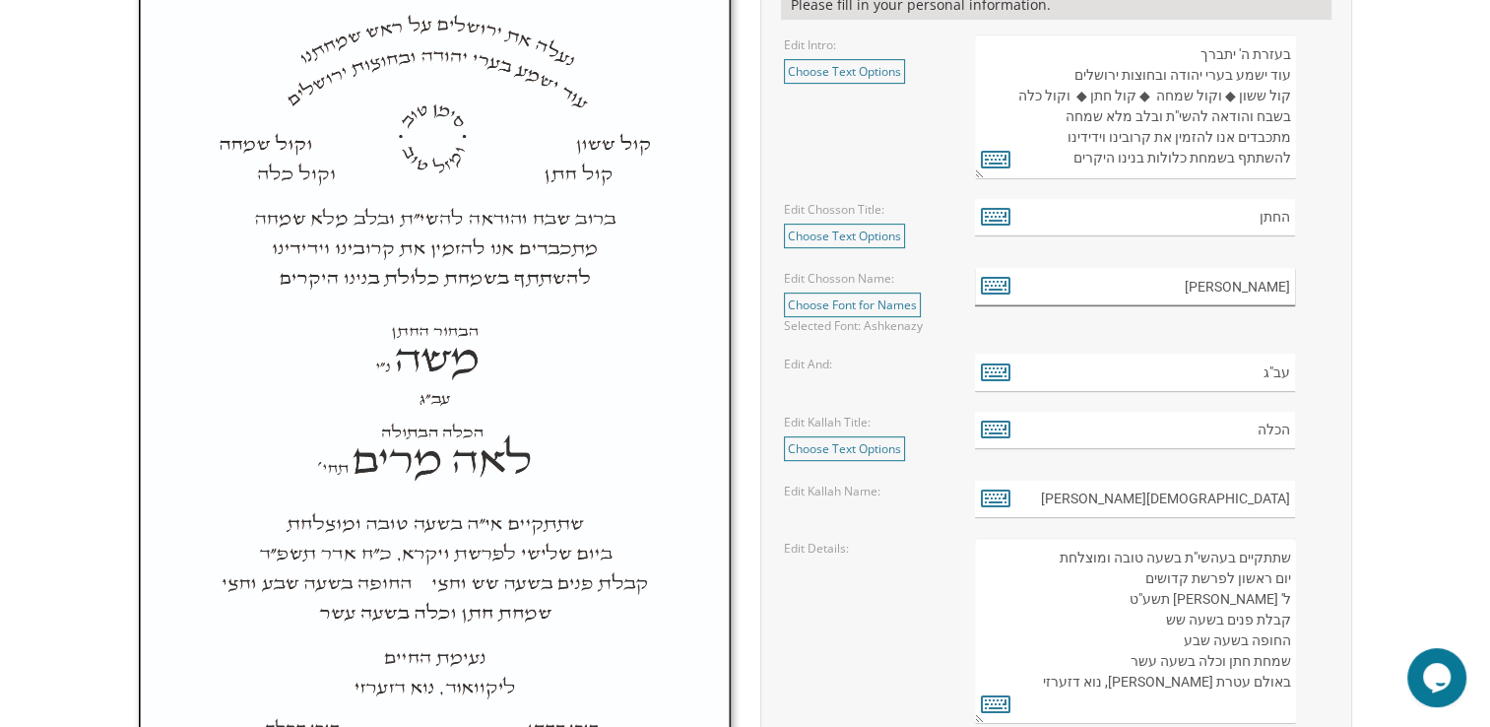
click at [1218, 286] on input "דניאל יונה" at bounding box center [1135, 287] width 320 height 38
click at [874, 274] on label "Edit Chosson Name:" at bounding box center [839, 278] width 110 height 17
click at [874, 275] on label "Edit Chosson Name:" at bounding box center [839, 278] width 110 height 17
click at [995, 278] on icon at bounding box center [996, 285] width 30 height 28
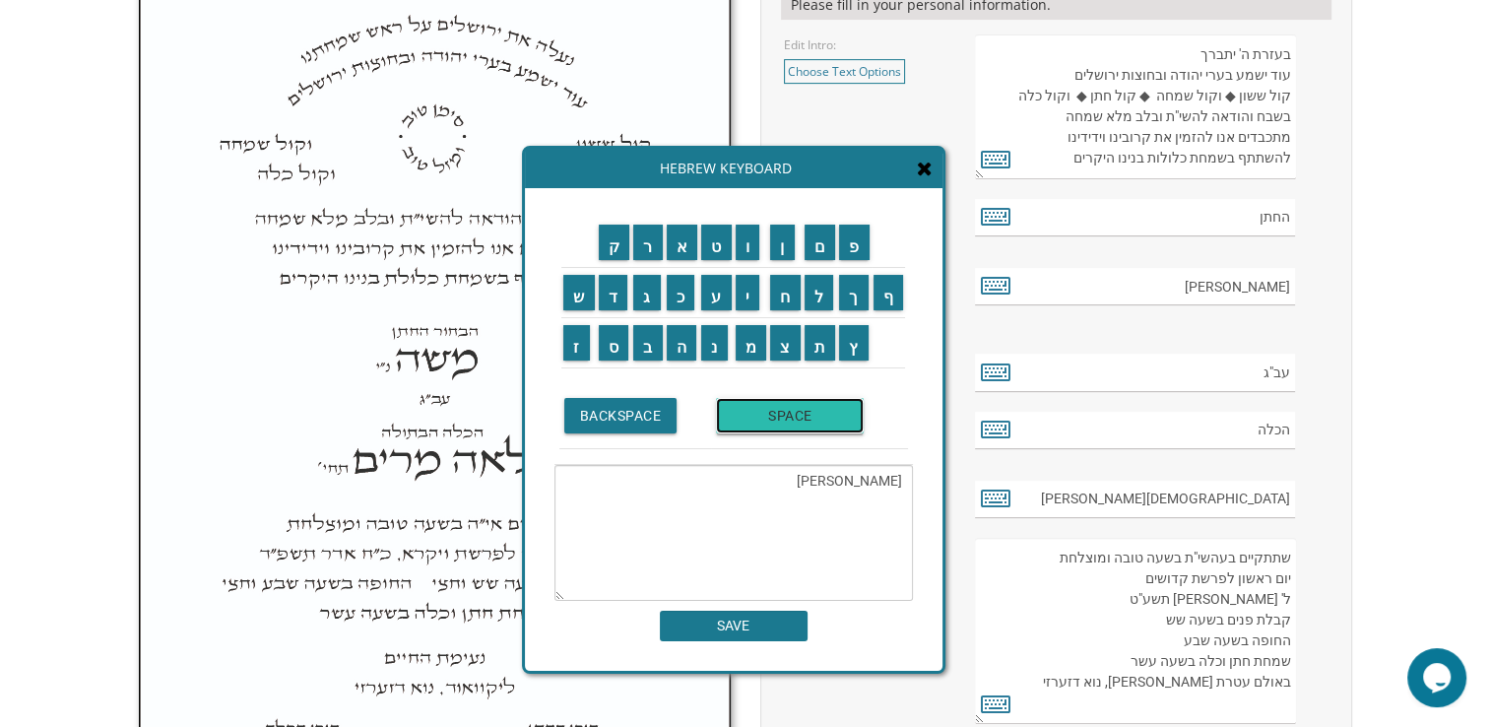
click at [808, 398] on input "SPACE" at bounding box center [790, 415] width 148 height 35
click at [648, 337] on input "ב" at bounding box center [648, 342] width 30 height 35
click at [788, 245] on input "ן" at bounding box center [782, 242] width 25 height 35
click at [787, 400] on input "SPACE" at bounding box center [790, 415] width 148 height 35
click at [679, 337] on input "ה" at bounding box center [682, 342] width 31 height 35
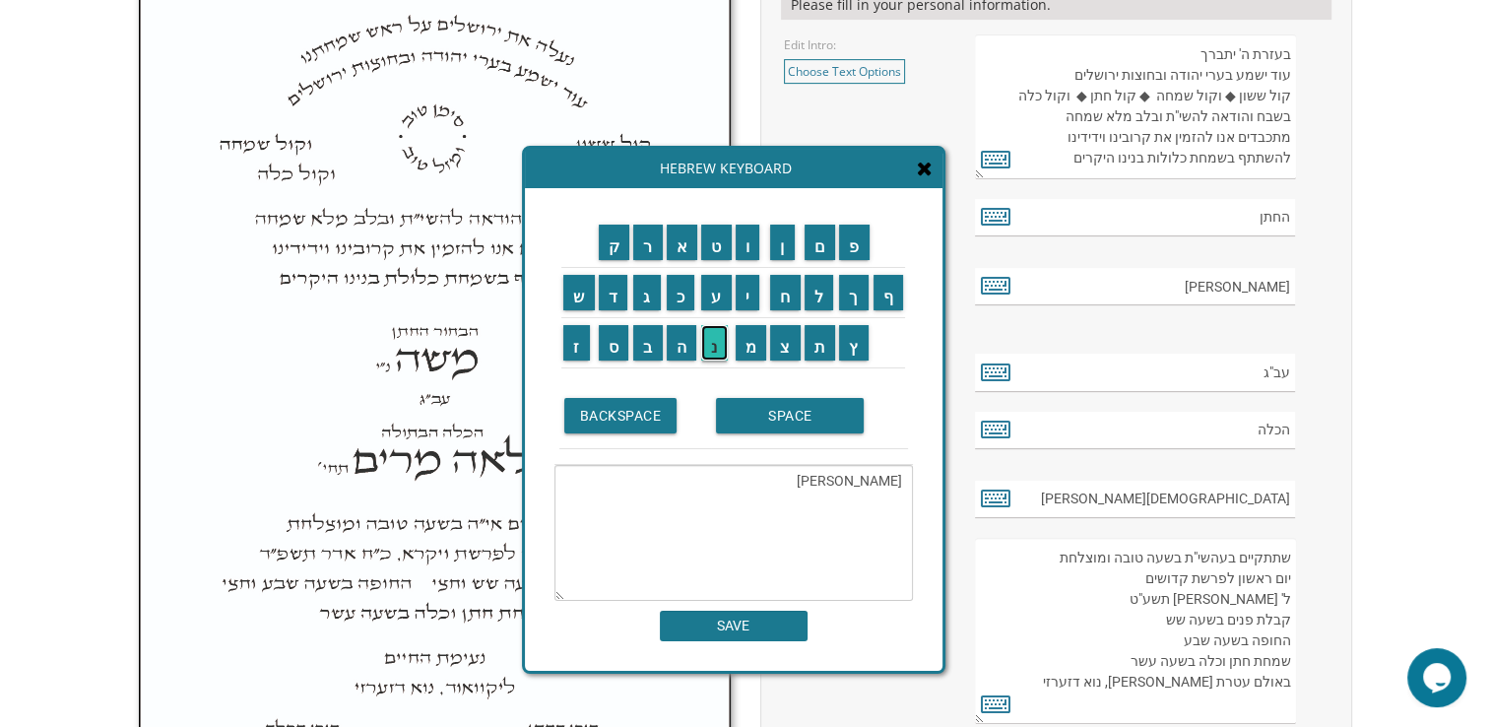
click at [721, 334] on input "נ" at bounding box center [714, 342] width 27 height 35
click at [756, 241] on input "ו" at bounding box center [748, 242] width 25 height 35
click at [788, 286] on input "ח" at bounding box center [785, 292] width 31 height 35
click at [674, 347] on input "ה" at bounding box center [682, 342] width 31 height 35
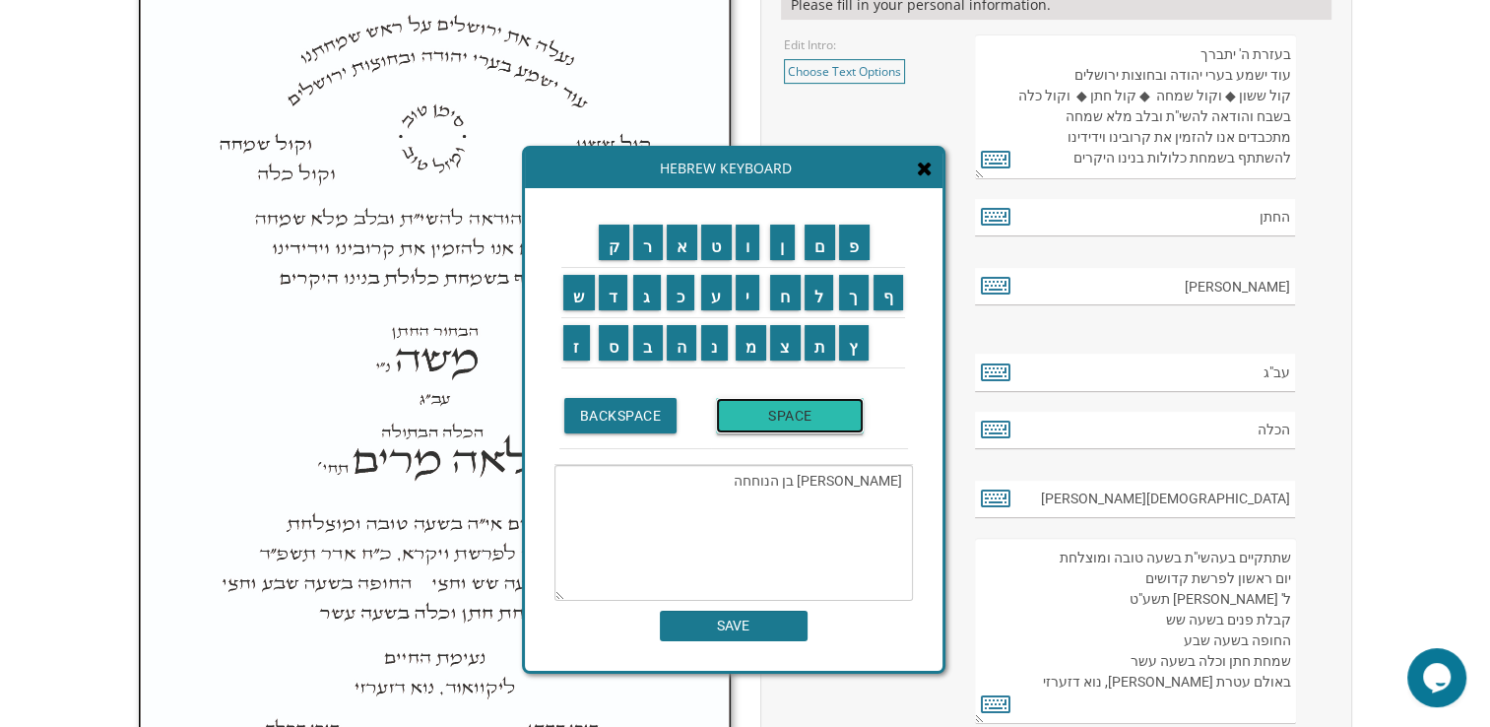
click at [747, 398] on input "SPACE" at bounding box center [790, 415] width 148 height 35
click at [714, 337] on input "נ" at bounding box center [714, 342] width 27 height 35
click at [785, 298] on input "ח" at bounding box center [785, 292] width 31 height 35
click at [752, 338] on input "מ" at bounding box center [752, 342] width 32 height 35
click at [677, 341] on input "ה" at bounding box center [682, 342] width 31 height 35
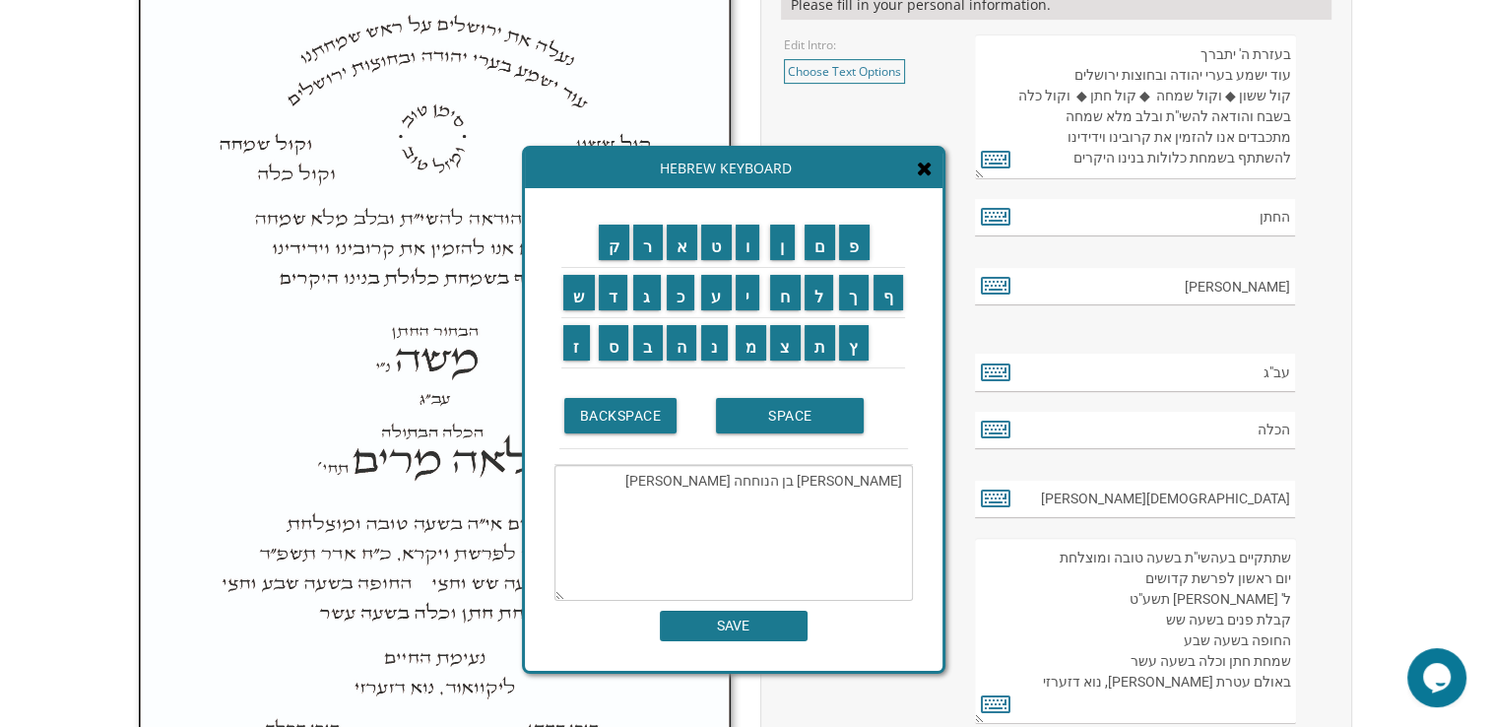
click at [819, 490] on textarea "דניאל יונה בן הנוחחה נחמה" at bounding box center [733, 533] width 358 height 136
click at [687, 347] on input "ה" at bounding box center [682, 342] width 31 height 35
click at [654, 411] on input "BACKSPACE" at bounding box center [620, 415] width 113 height 35
click at [755, 347] on input "מ" at bounding box center [752, 342] width 32 height 35
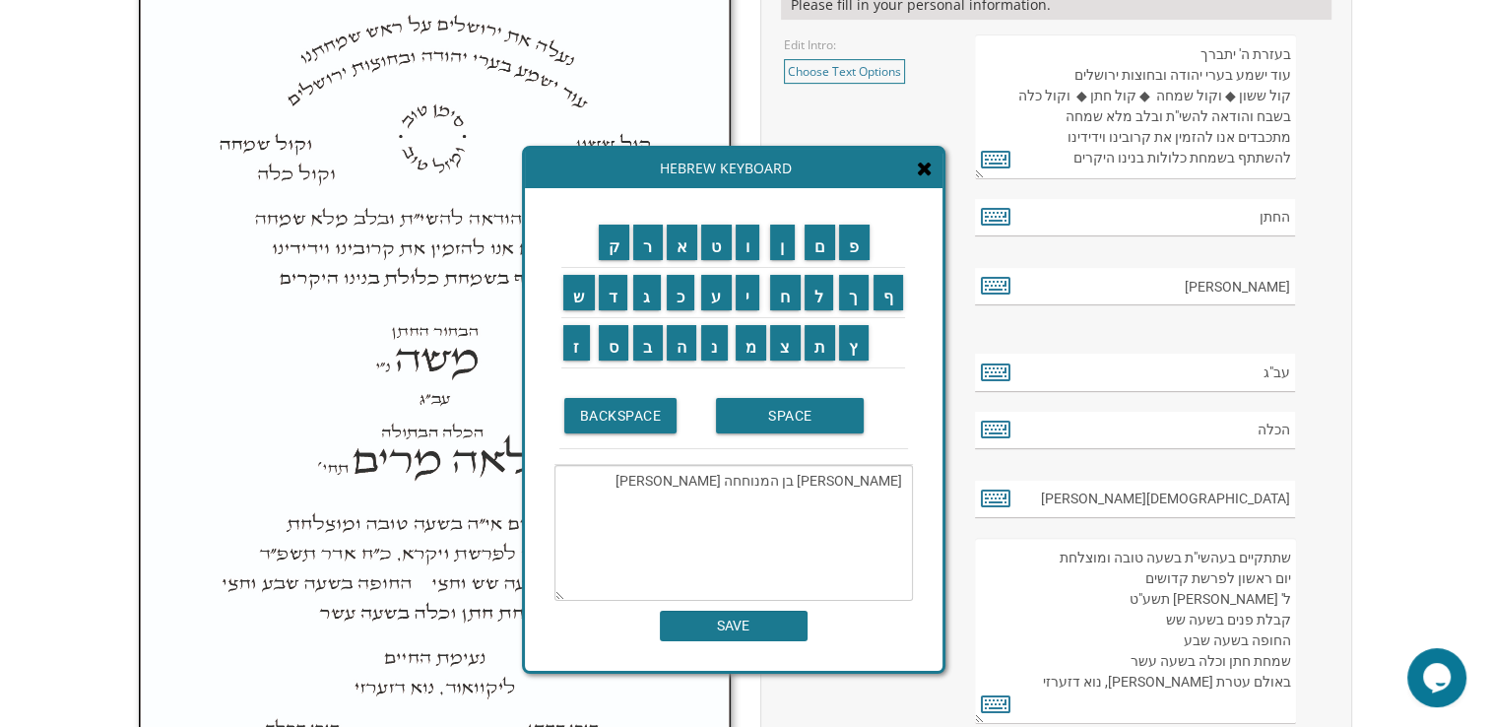
click at [783, 475] on textarea "דניאל יונה בן המנוחחה נחמה" at bounding box center [733, 533] width 358 height 136
click at [780, 479] on textarea "דניאל יונה בן המנוחח נחמה" at bounding box center [733, 533] width 358 height 136
click at [671, 345] on input "ה" at bounding box center [682, 342] width 31 height 35
click at [684, 331] on input "ה" at bounding box center [682, 342] width 31 height 35
click at [736, 478] on textarea "דניאל יונה בן המנוחה נחמה" at bounding box center [733, 533] width 358 height 136
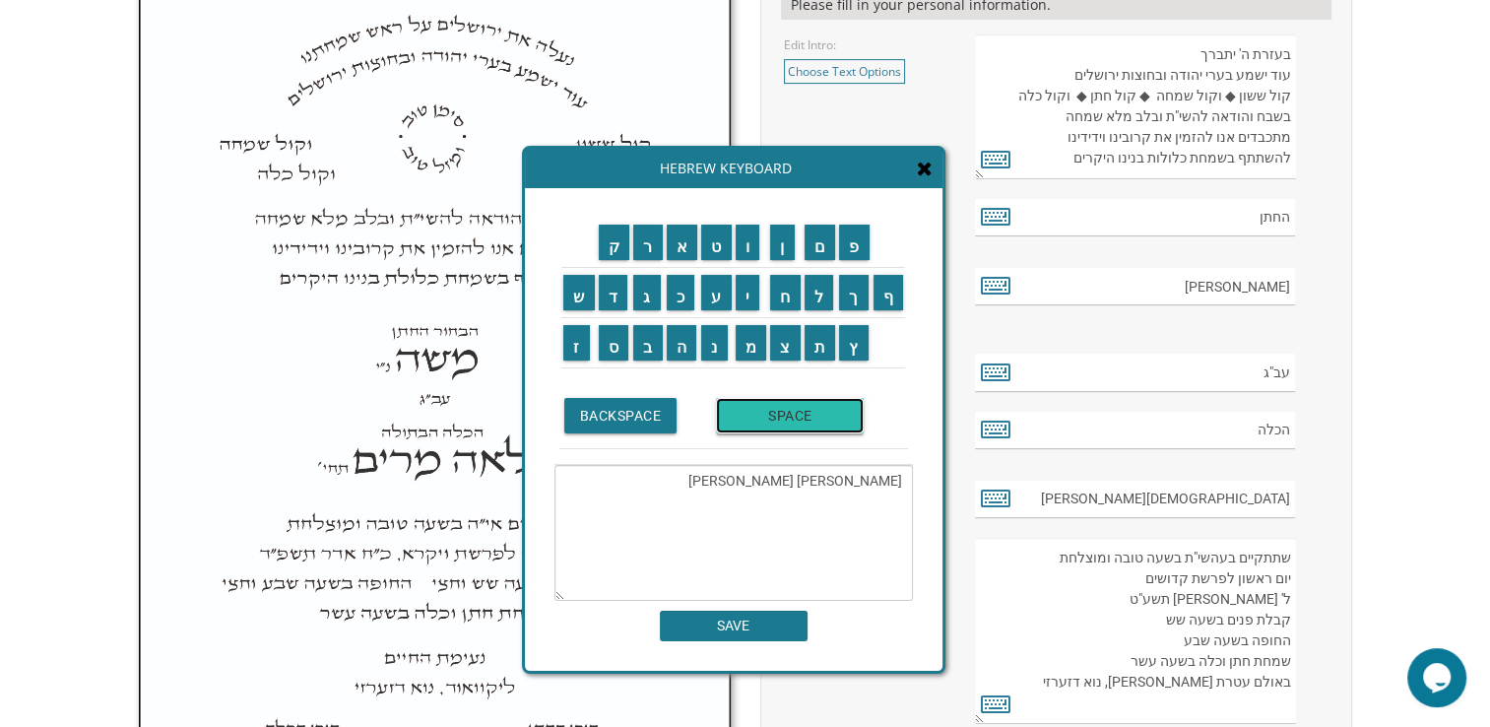
click at [791, 428] on input "SPACE" at bounding box center [790, 415] width 148 height 35
click at [646, 279] on input "ג" at bounding box center [647, 292] width 28 height 35
click at [748, 293] on input "י" at bounding box center [748, 292] width 25 height 35
click at [720, 226] on input "ט" at bounding box center [716, 242] width 31 height 35
click at [819, 295] on input "ל" at bounding box center [820, 292] width 30 height 35
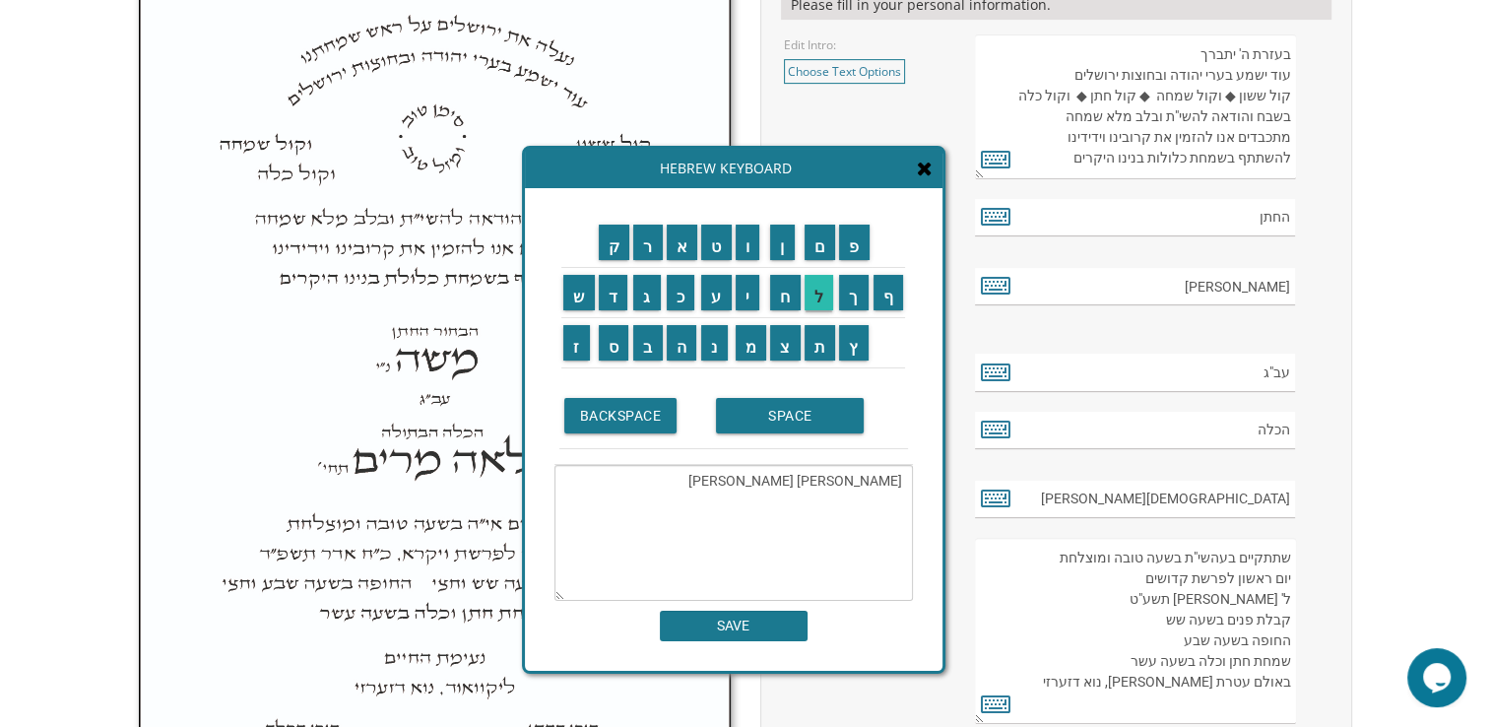
type textarea "דניאל יונה בן המנוחה נחמה גיטל"
click at [733, 623] on input "SAVE" at bounding box center [734, 626] width 148 height 31
type input "דניאל יונה בן המנוחה נחמה גיטל"
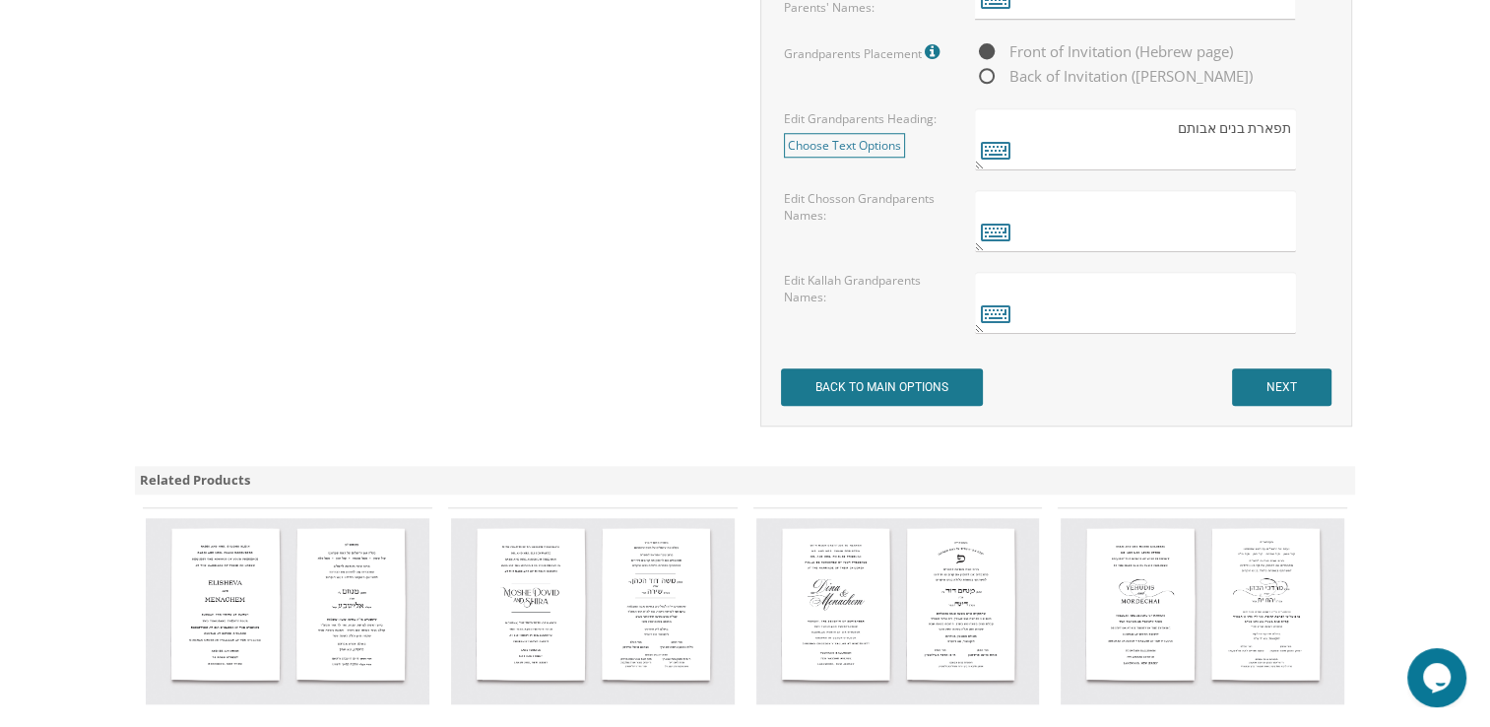
scroll to position [1725, 0]
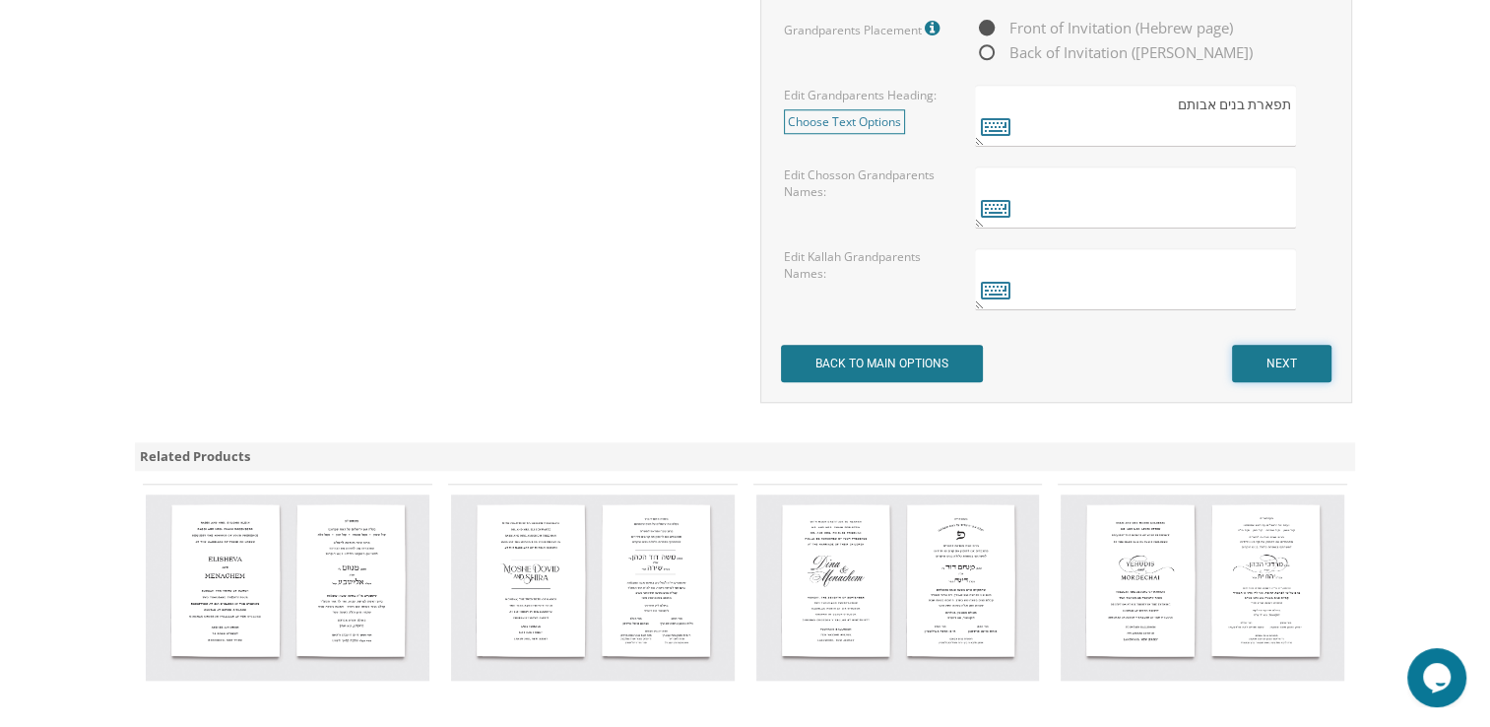
click at [1241, 350] on input "NEXT" at bounding box center [1281, 363] width 99 height 37
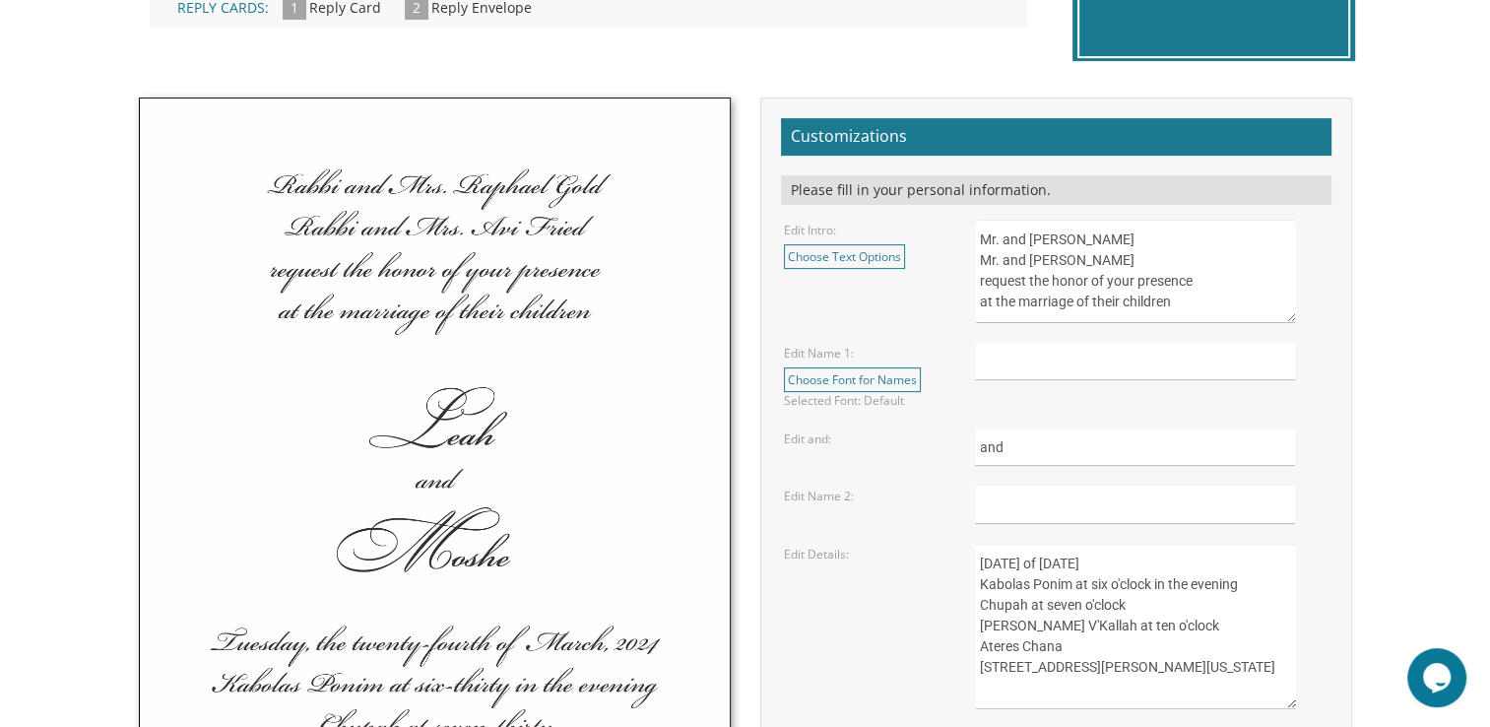
scroll to position [630, 0]
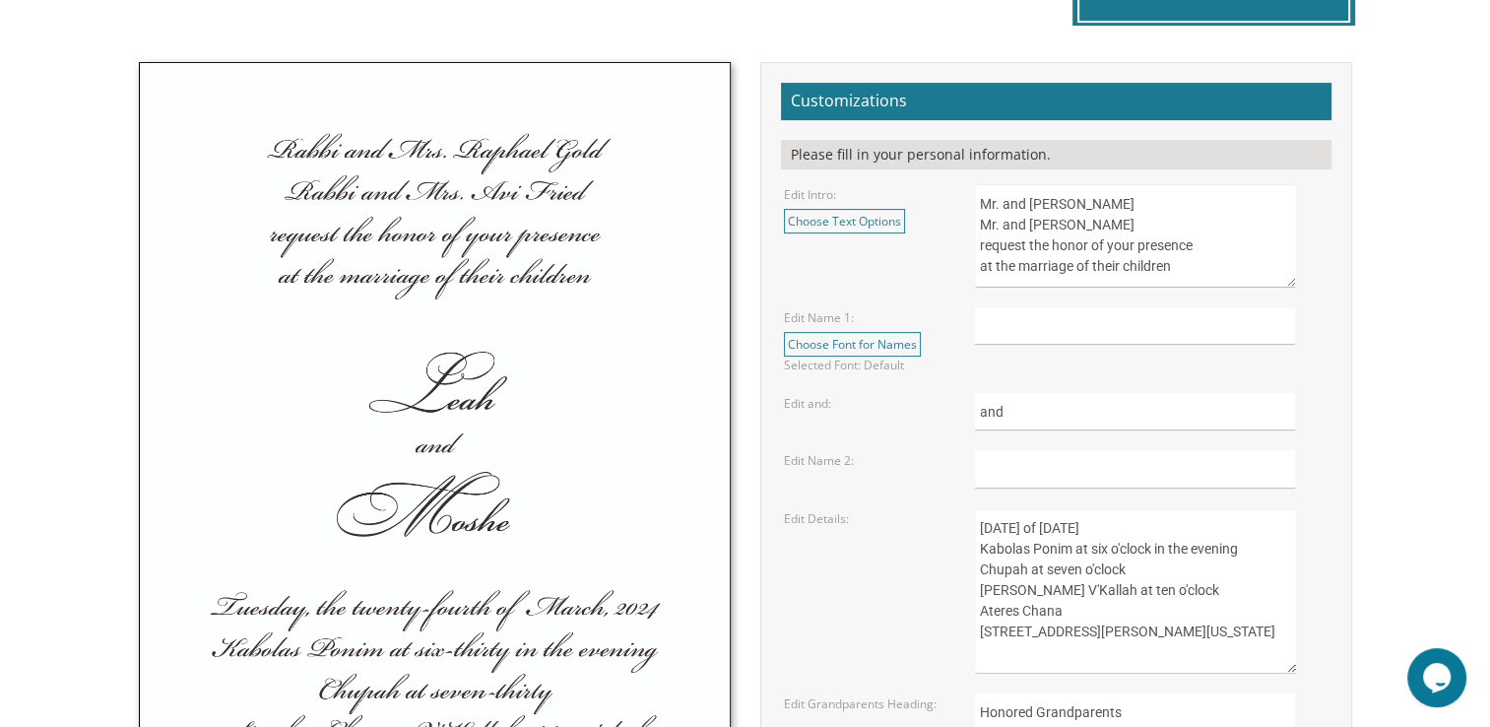
click at [1163, 128] on form "Customizations Please fill in your personal information. Edit Intro: Choose Tex…" at bounding box center [1056, 524] width 551 height 883
click at [887, 226] on link "Choose Text Options" at bounding box center [844, 221] width 121 height 25
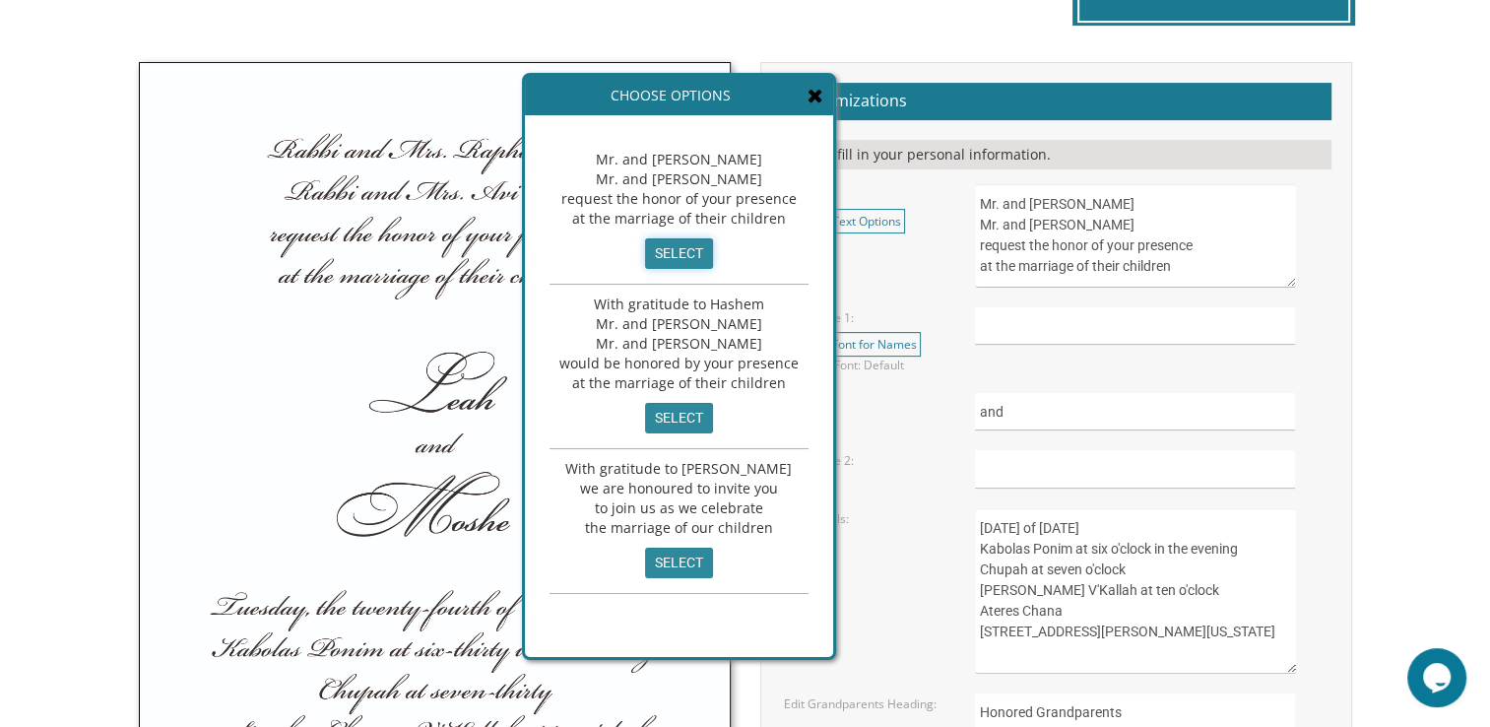
click at [662, 240] on input "select" at bounding box center [679, 253] width 68 height 31
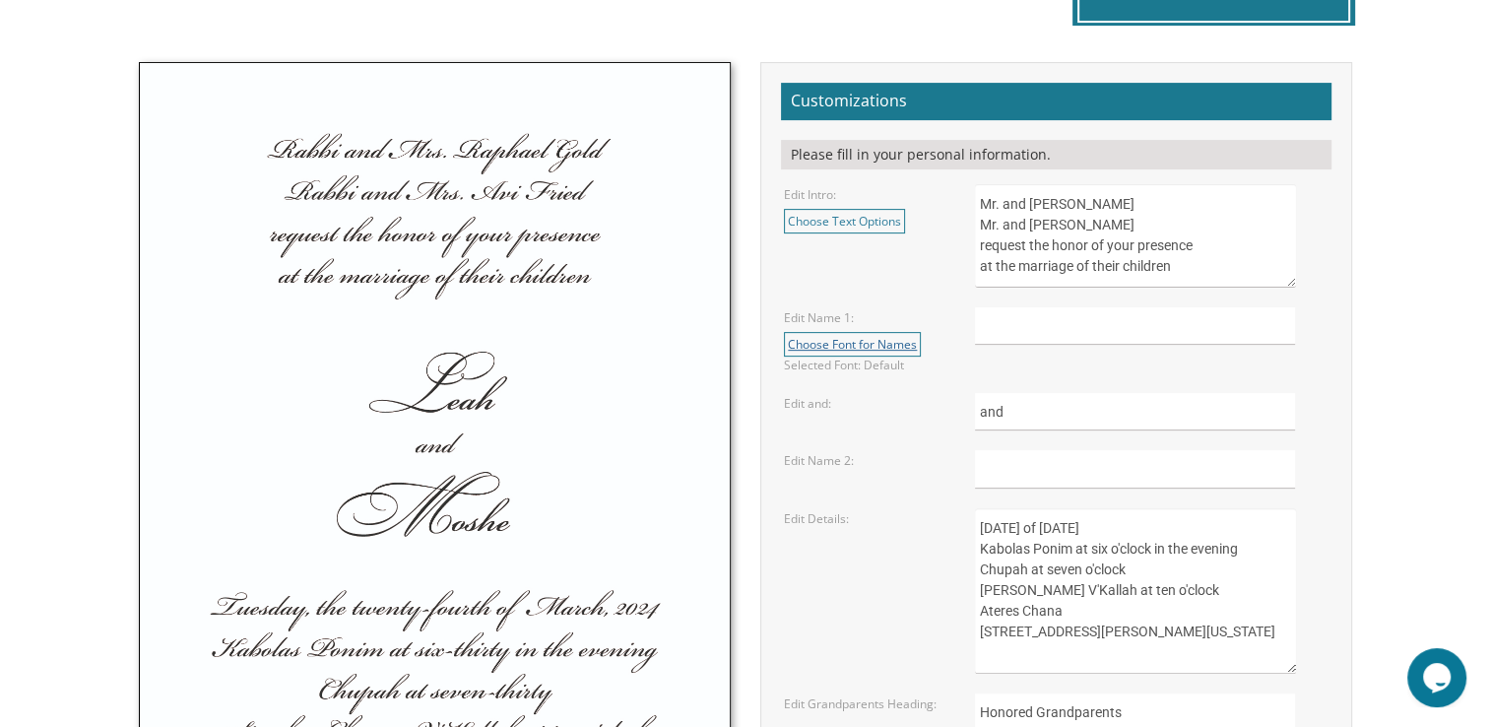
click at [900, 349] on link "Choose Font for Names" at bounding box center [852, 344] width 137 height 25
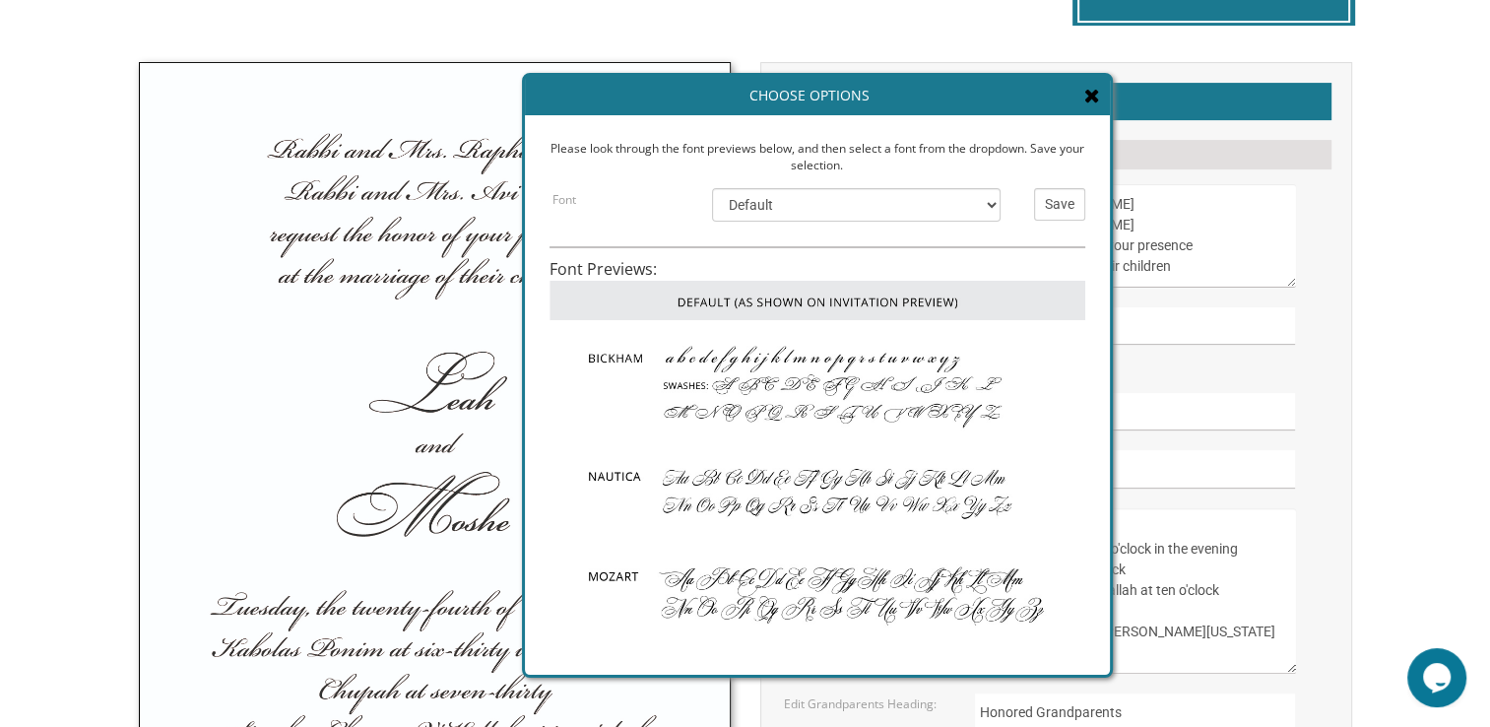
click at [994, 293] on img at bounding box center [818, 300] width 536 height 39
click at [1056, 199] on input "Save" at bounding box center [1059, 204] width 51 height 33
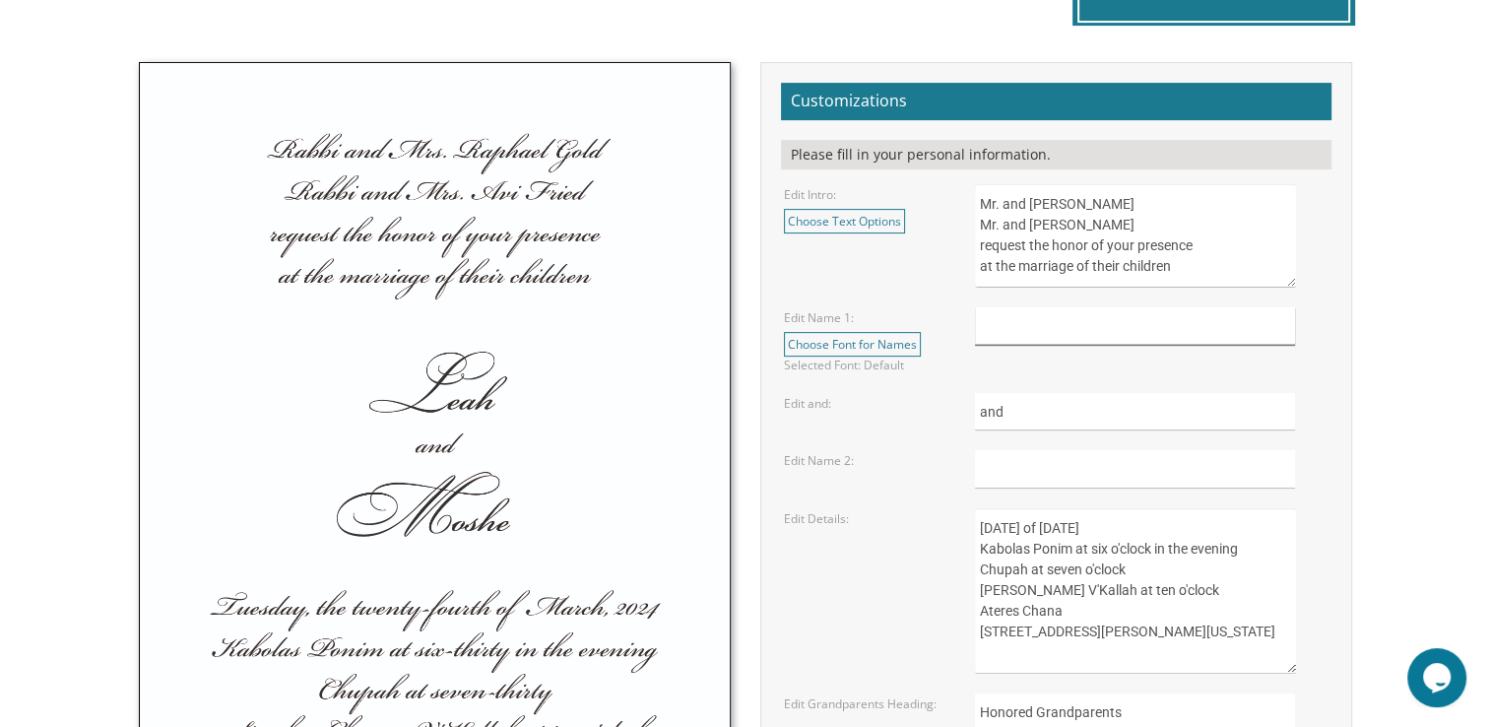
click at [1024, 331] on input "text" at bounding box center [1135, 326] width 320 height 38
type input "Rabbi and Mrs. David Brand"
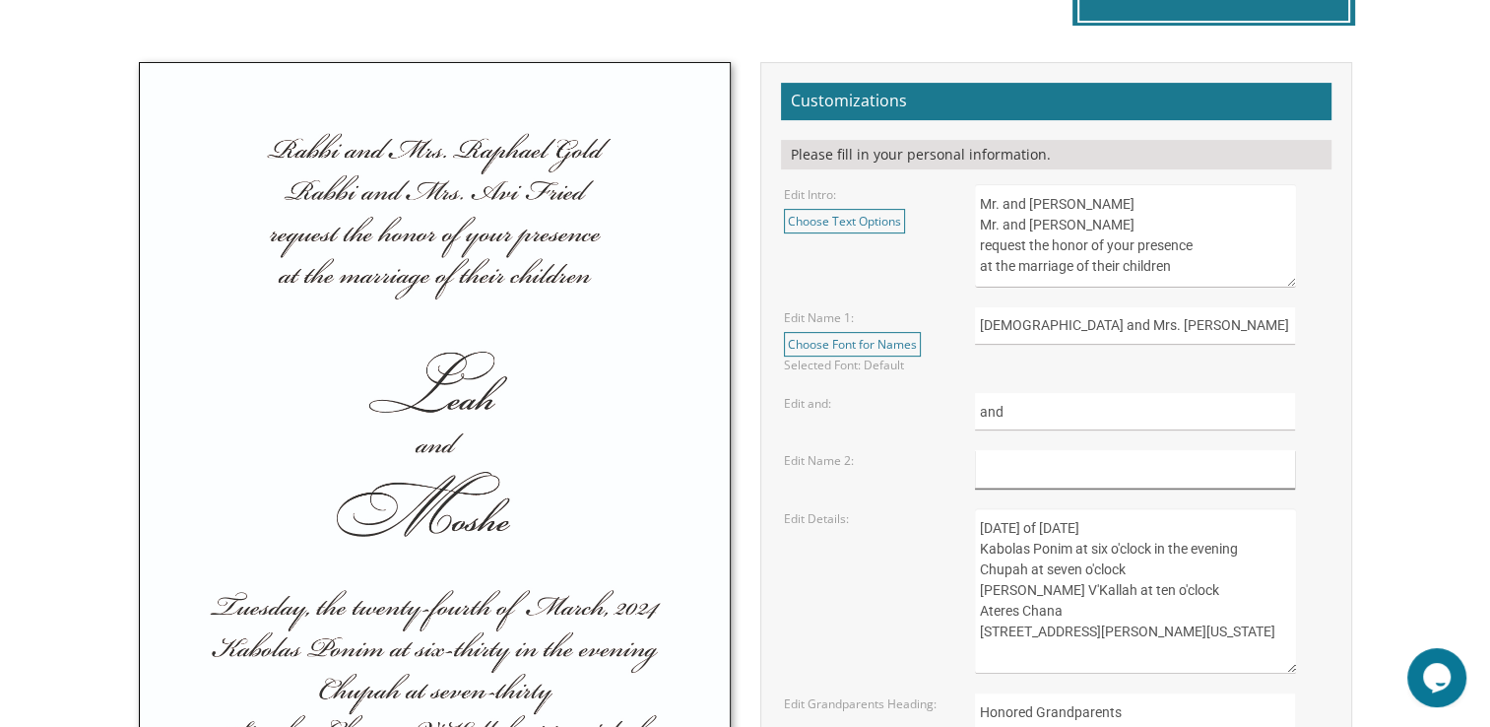
click at [989, 464] on input "text" at bounding box center [1135, 469] width 320 height 38
click at [1028, 483] on input "M" at bounding box center [1135, 469] width 320 height 38
type input "Mr. Dovid Silver"
drag, startPoint x: 978, startPoint y: 525, endPoint x: 1003, endPoint y: 519, distance: 25.3
click at [1003, 519] on textarea "Sunday, the eighth of May, 2016 Kabolas Ponim at six o'clock in the evening Chu…" at bounding box center [1135, 590] width 320 height 165
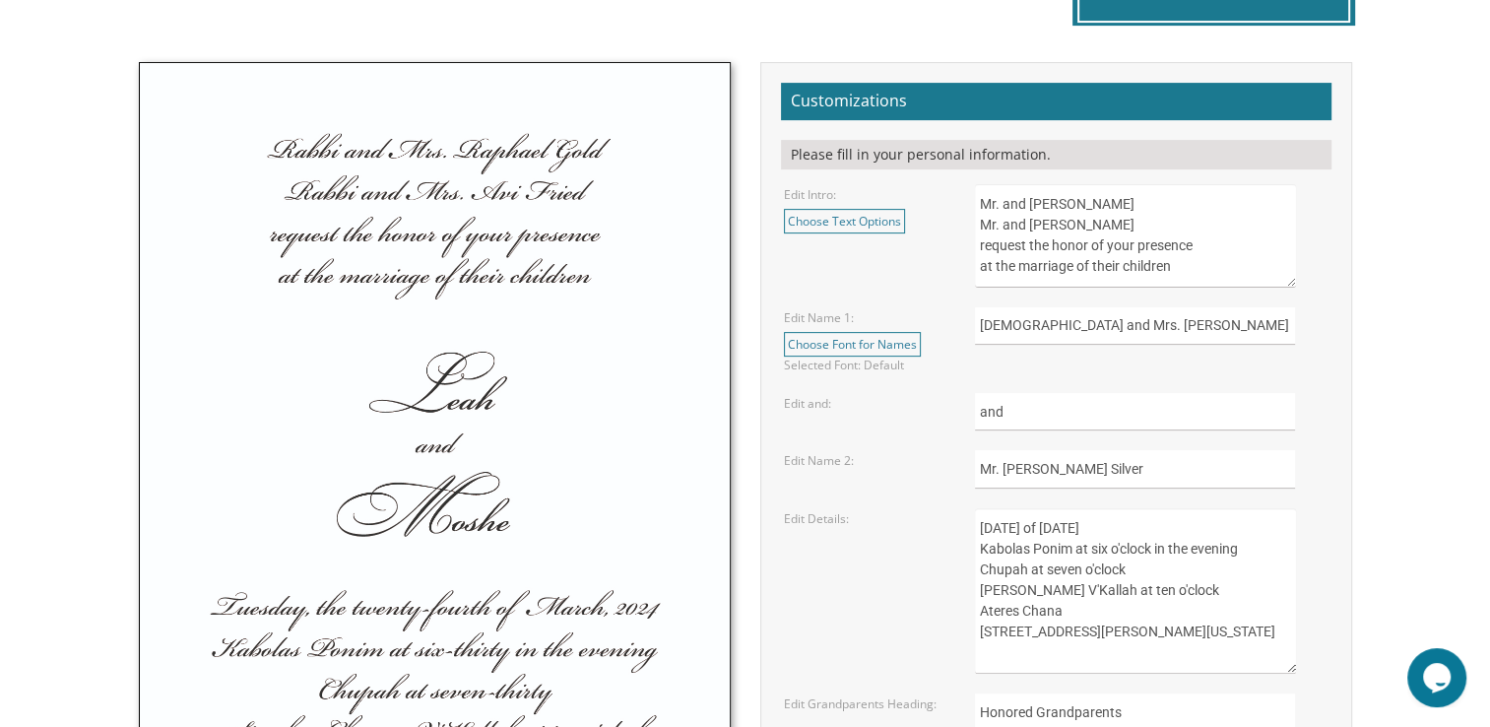
drag, startPoint x: 1119, startPoint y: 530, endPoint x: 1189, endPoint y: 528, distance: 70.0
click at [1189, 528] on textarea "Sunday, the eighth of May, 2016 Kabolas Ponim at six o'clock in the evening Chu…" at bounding box center [1135, 590] width 320 height 165
drag, startPoint x: 982, startPoint y: 589, endPoint x: 1278, endPoint y: 581, distance: 296.5
click at [1278, 581] on textarea "Sunday, the eighth of May, 2016 Kabolas Ponim at six o'clock in the evening Chu…" at bounding box center [1135, 590] width 320 height 165
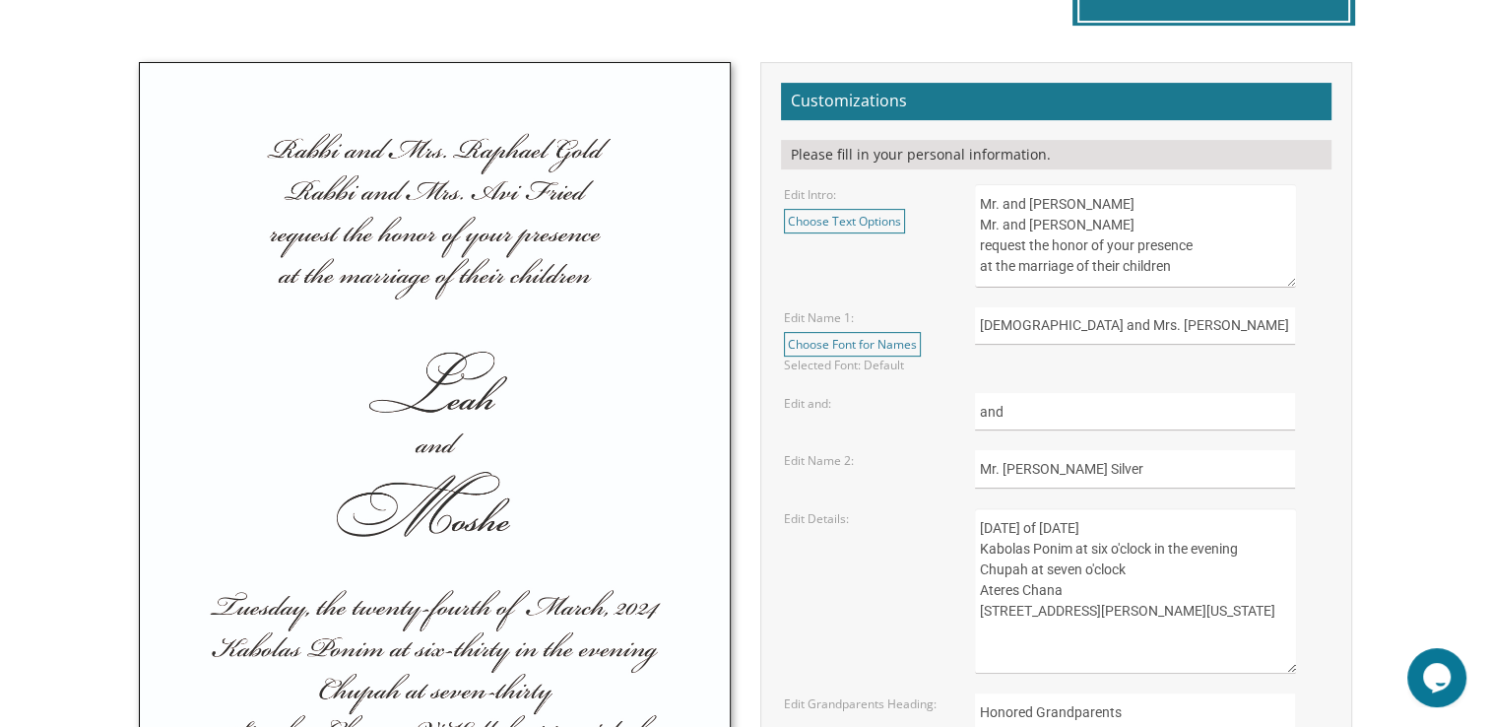
drag, startPoint x: 1019, startPoint y: 594, endPoint x: 1060, endPoint y: 592, distance: 40.4
click at [1060, 592] on textarea "Sunday, the eighth of May, 2016 Kabolas Ponim at six o'clock in the evening Chu…" at bounding box center [1135, 590] width 320 height 165
click at [988, 618] on textarea "Sunday, the eighth of May, 2016 Kabolas Ponim at six o'clock in the evening Chu…" at bounding box center [1135, 590] width 320 height 165
drag, startPoint x: 978, startPoint y: 629, endPoint x: 1123, endPoint y: 638, distance: 145.0
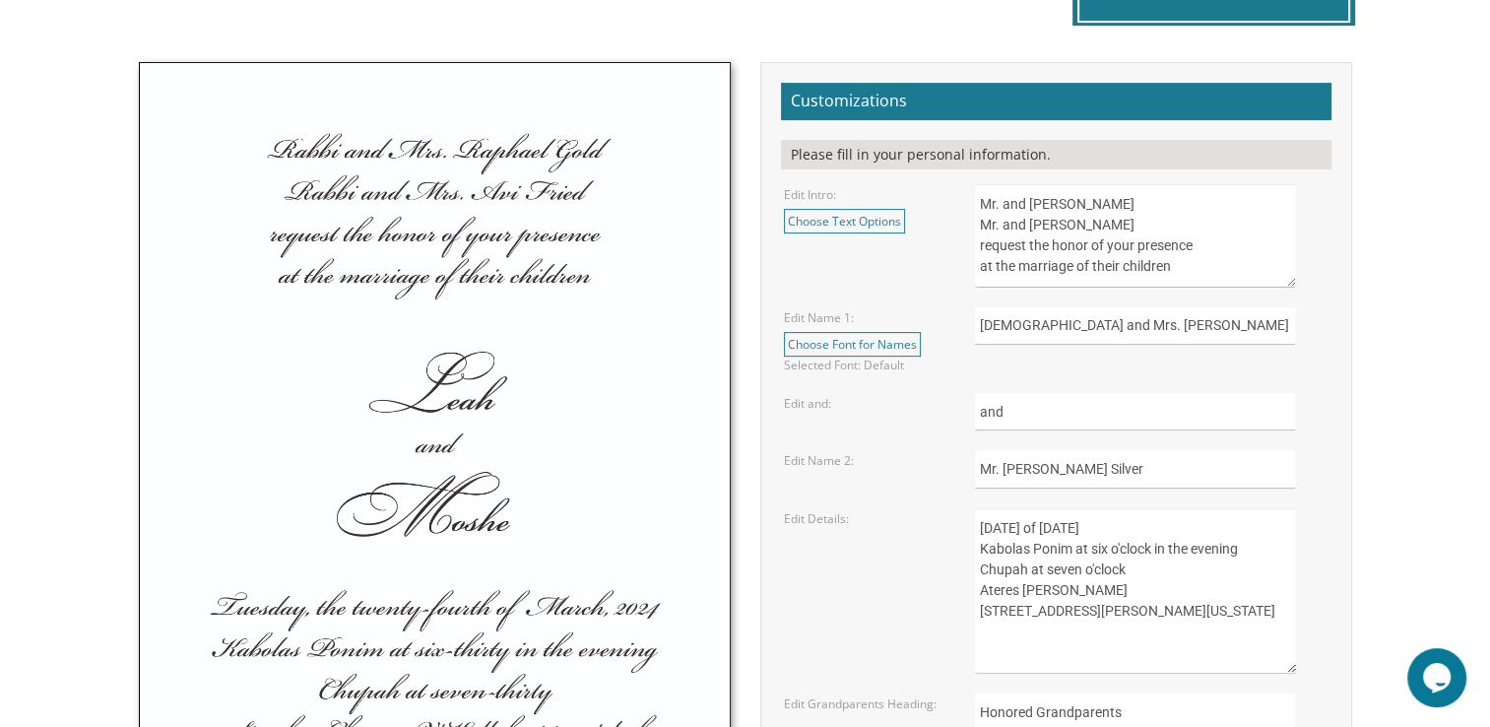
click at [1123, 638] on textarea "Sunday, the eighth of May, 2016 Kabolas Ponim at six o'clock in the evening Chu…" at bounding box center [1135, 590] width 320 height 165
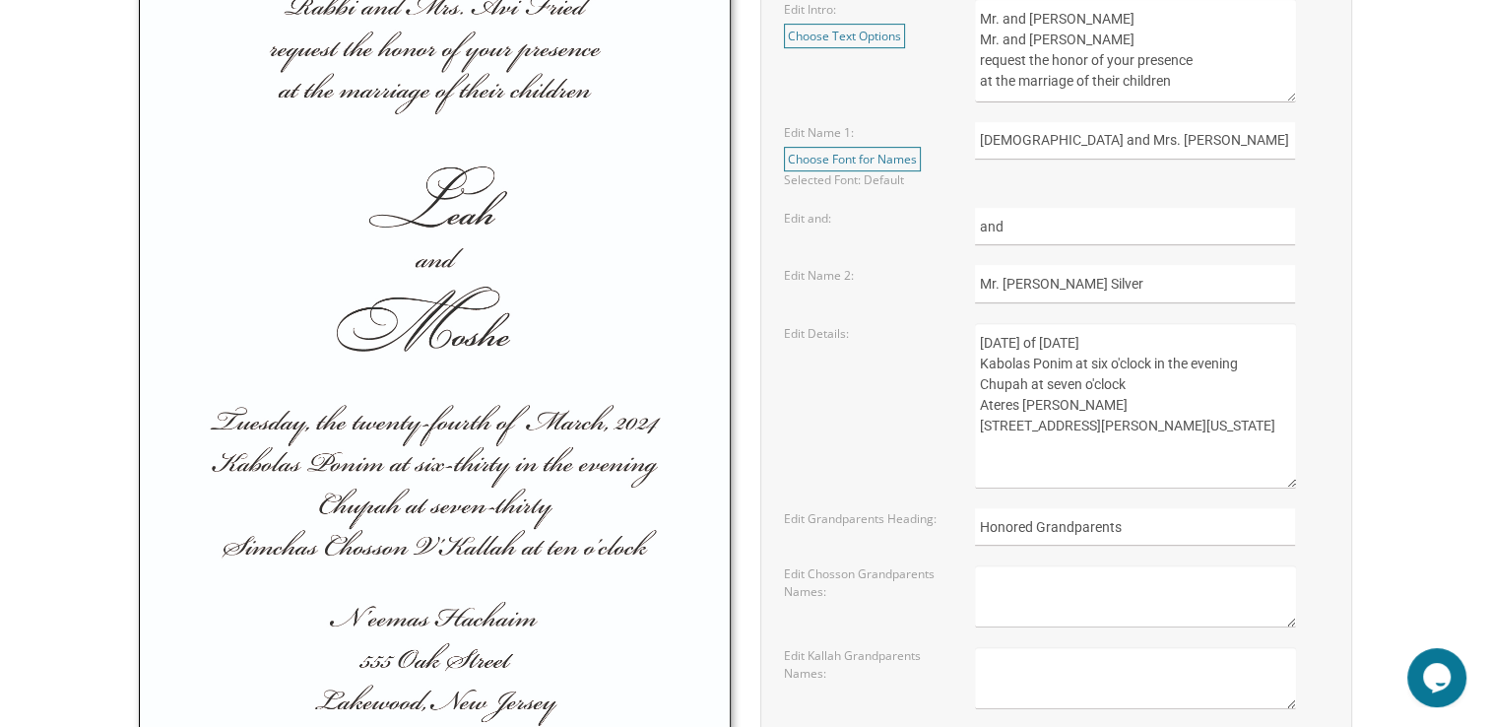
scroll to position [866, 0]
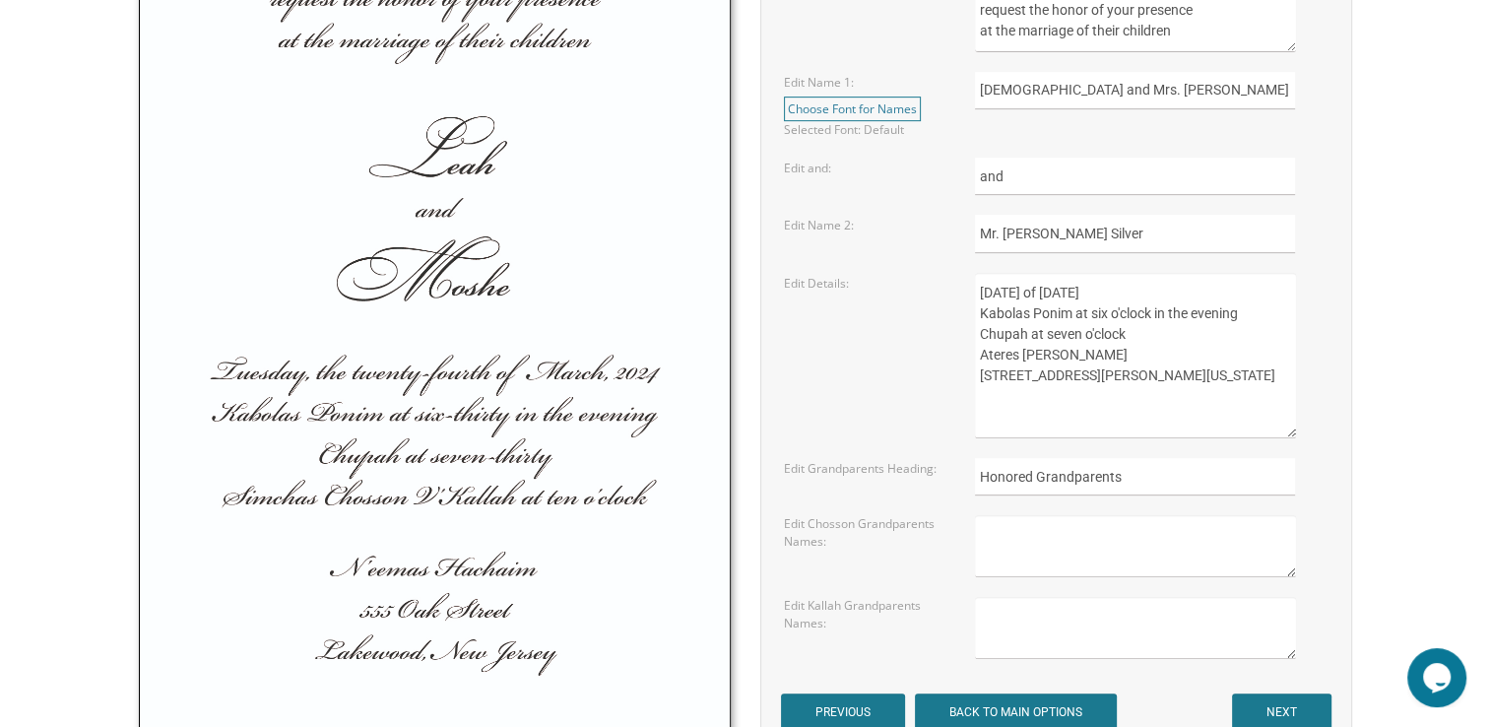
type textarea "Monday, the eighth of December 2025 Kabolas Ponim at six o'clock in the evening…"
click at [1041, 546] on textarea at bounding box center [1135, 546] width 320 height 62
click at [1041, 549] on textarea at bounding box center [1135, 546] width 320 height 62
click at [1041, 549] on textarea "M" at bounding box center [1135, 546] width 320 height 62
click at [1126, 546] on textarea "Mrs. Yehudis Silver" at bounding box center [1135, 546] width 320 height 62
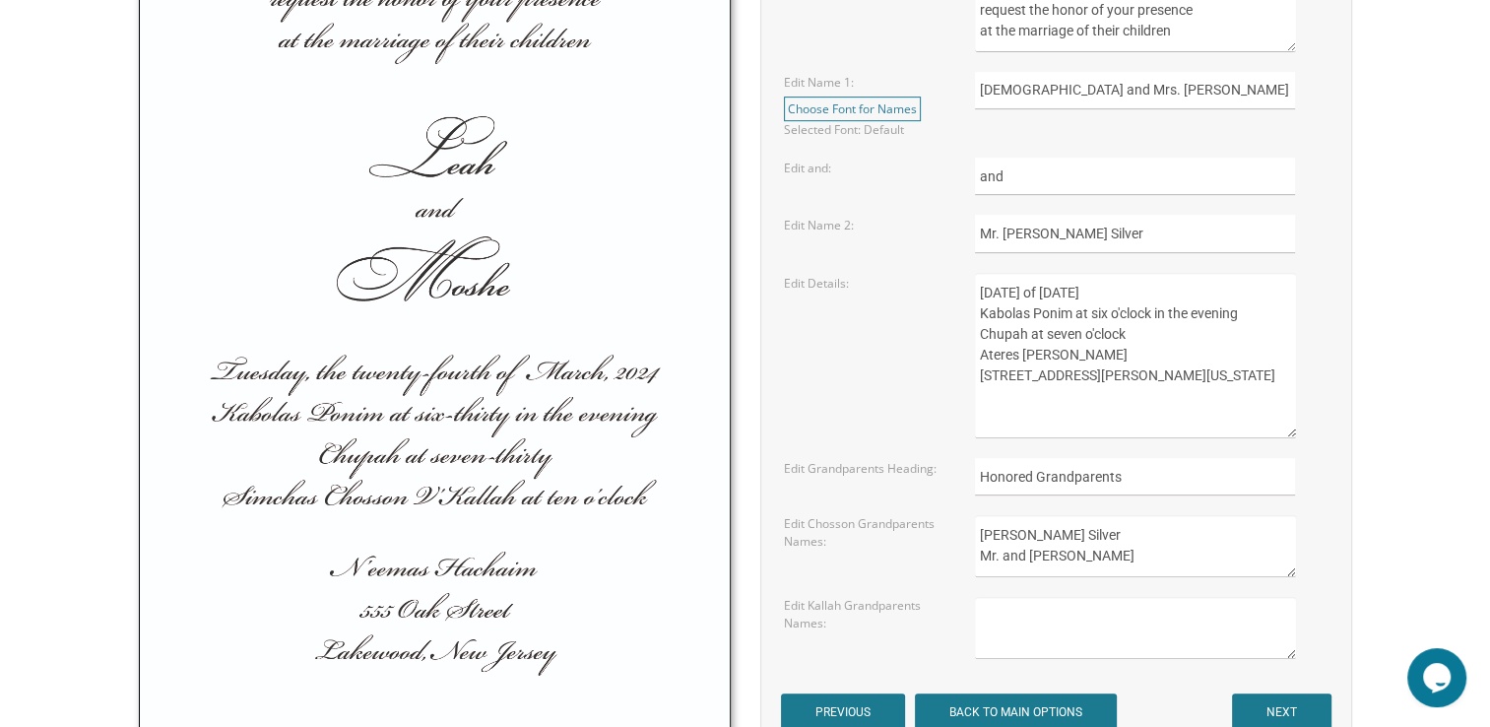
scroll to position [9, 0]
type textarea "Mrs. Yehudis Silver Mr. and Mrs. Stanley Wolf Mrs. Joselyne Stine"
click at [1045, 601] on textarea at bounding box center [1135, 628] width 320 height 62
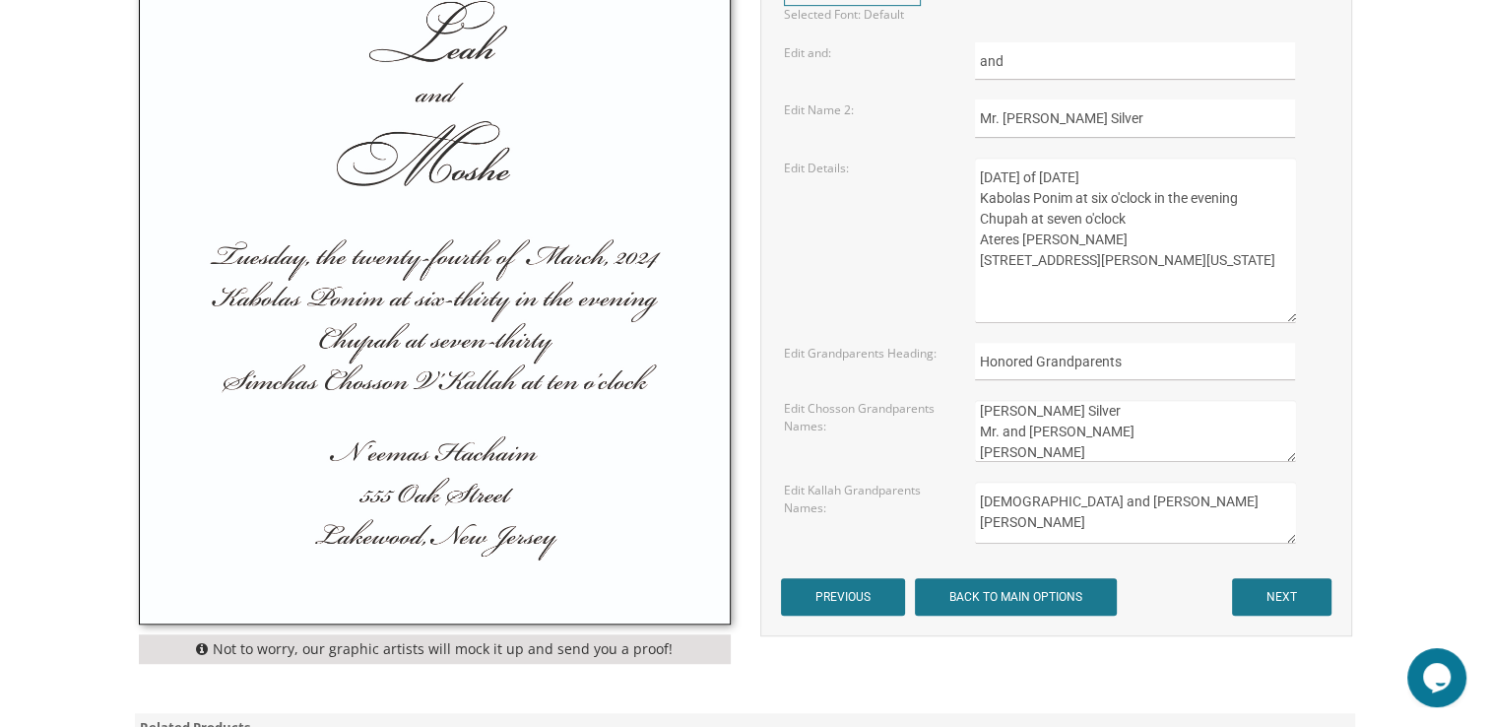
scroll to position [992, 0]
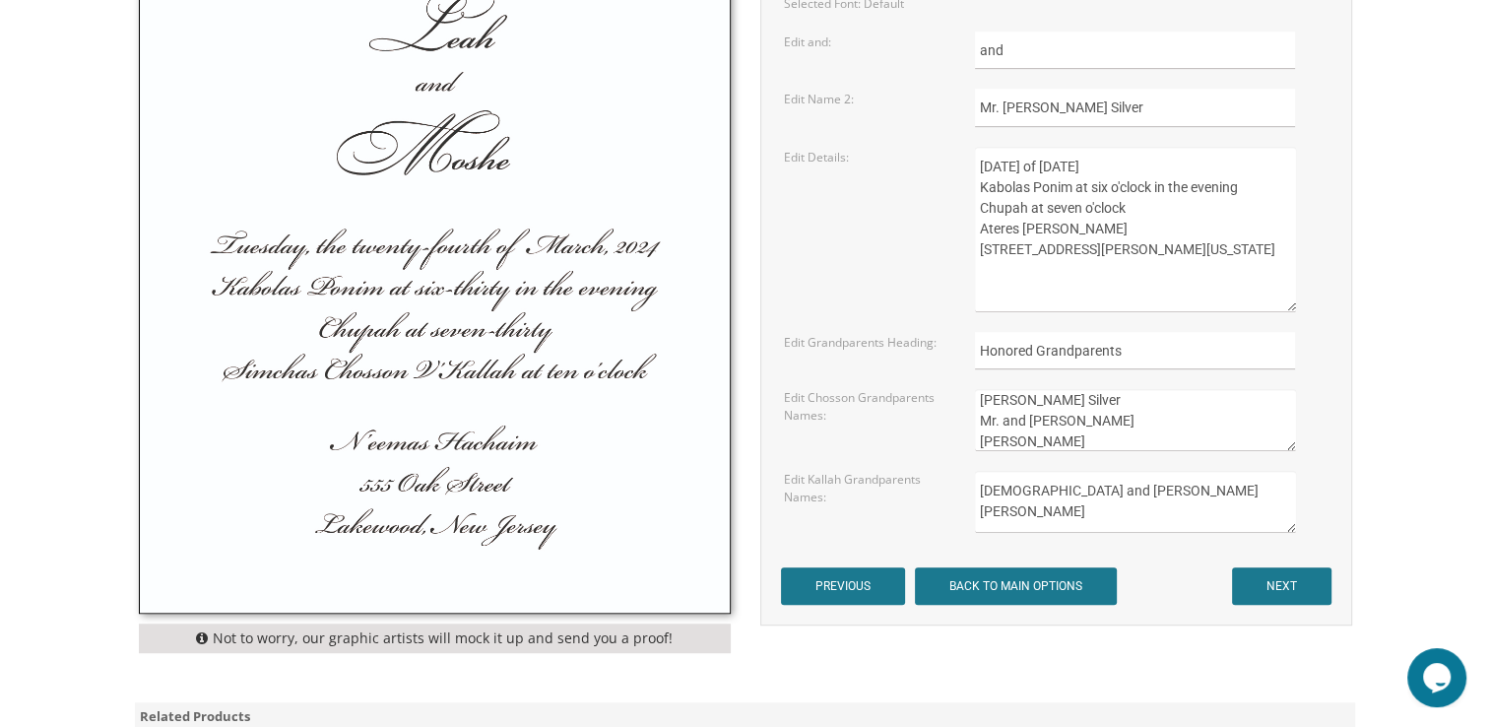
type textarea "Rabbi and Mrs. Yehudah Tzvi Garsek"
click at [1265, 581] on input "NEXT" at bounding box center [1281, 585] width 99 height 37
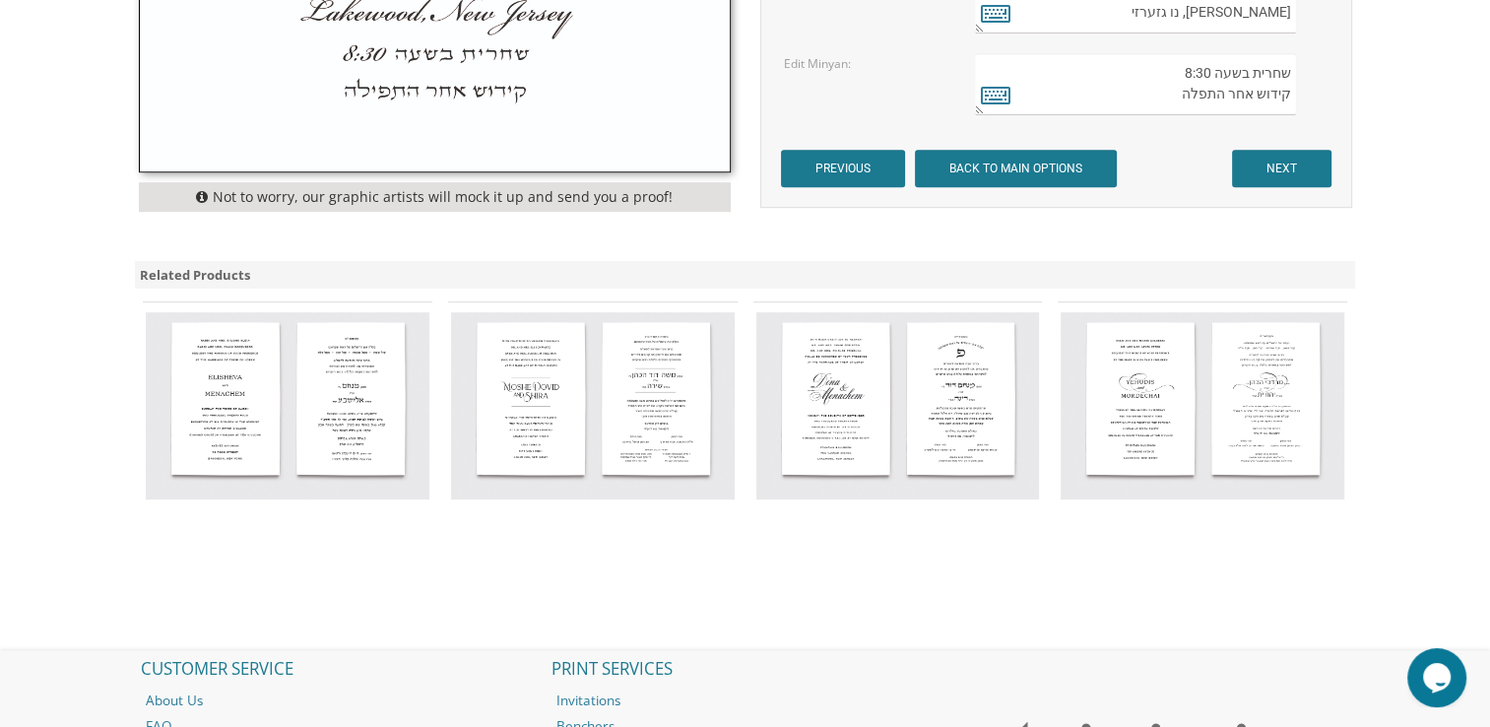
scroll to position [985, 0]
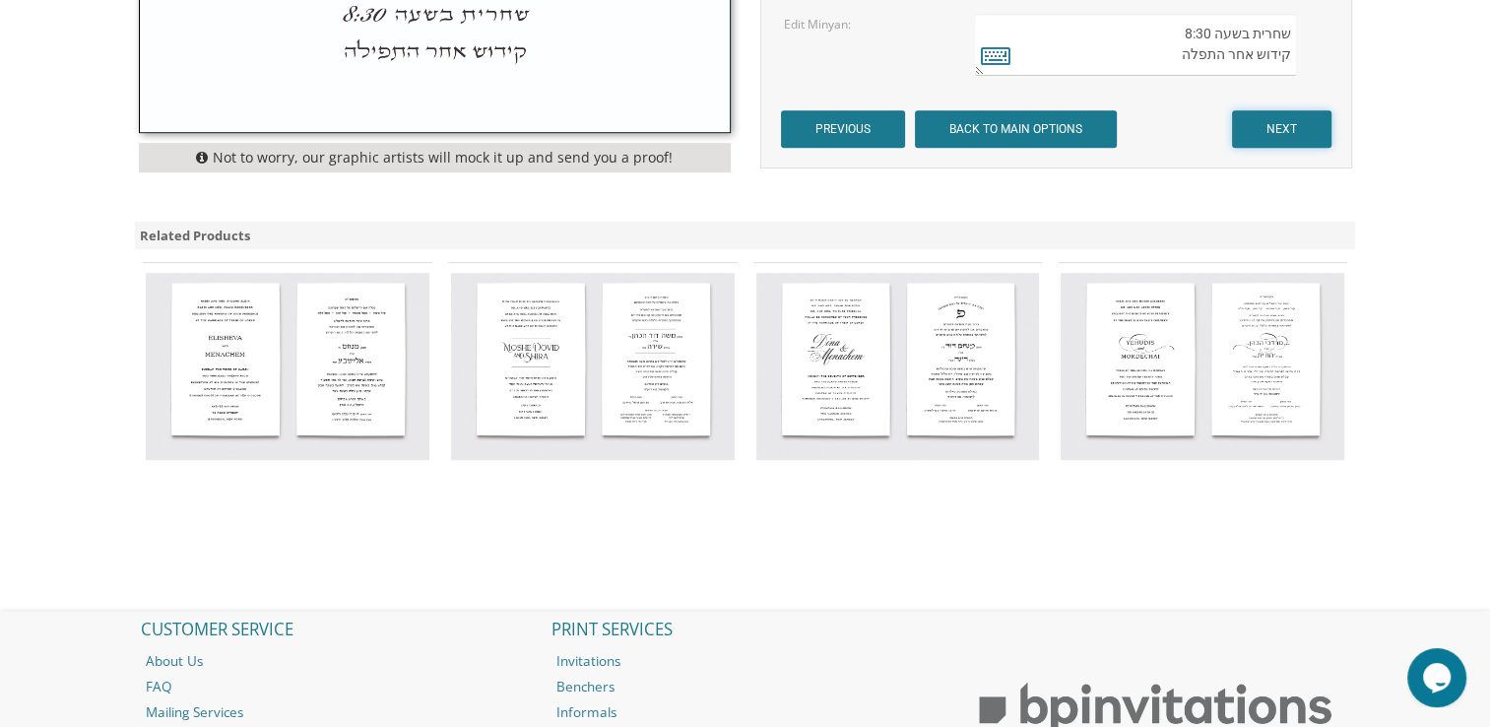
click at [1285, 126] on input "NEXT" at bounding box center [1281, 128] width 99 height 37
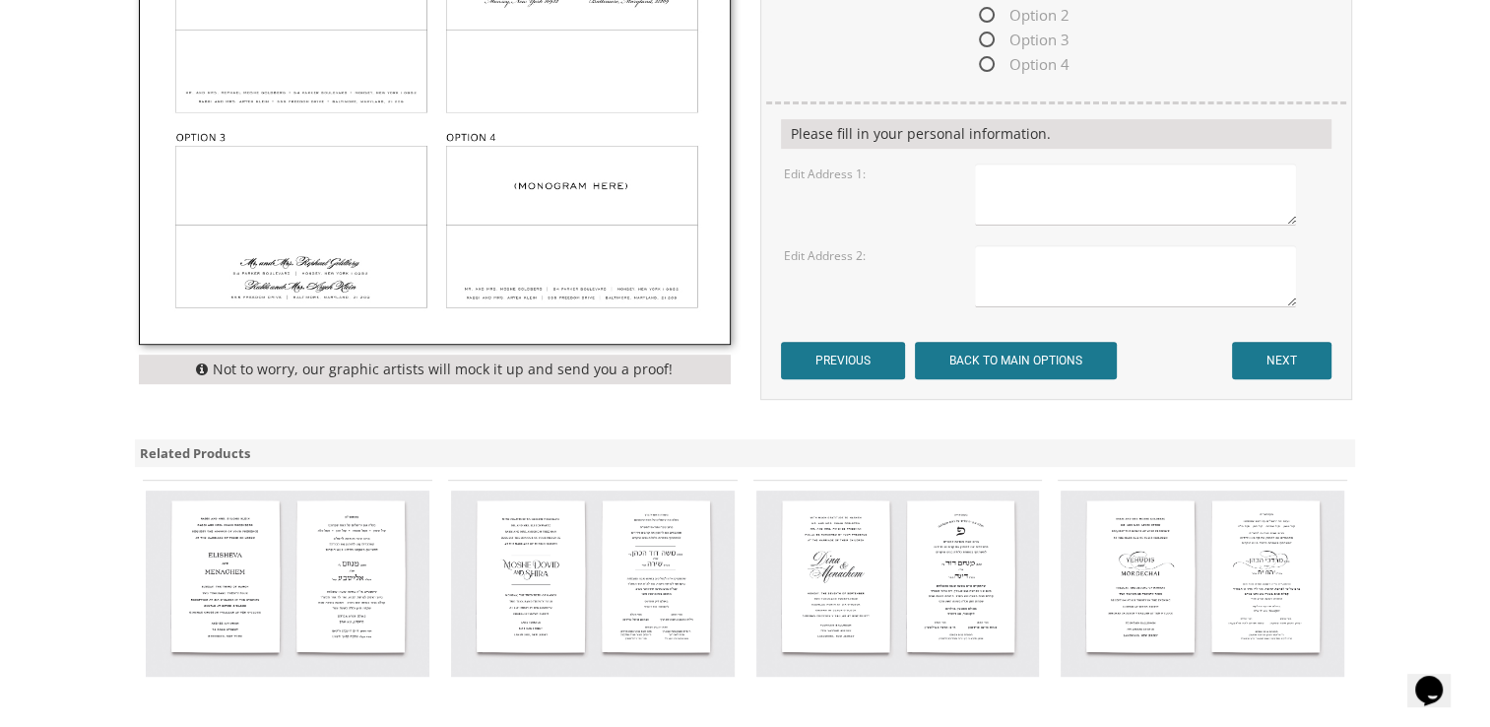
scroll to position [827, 0]
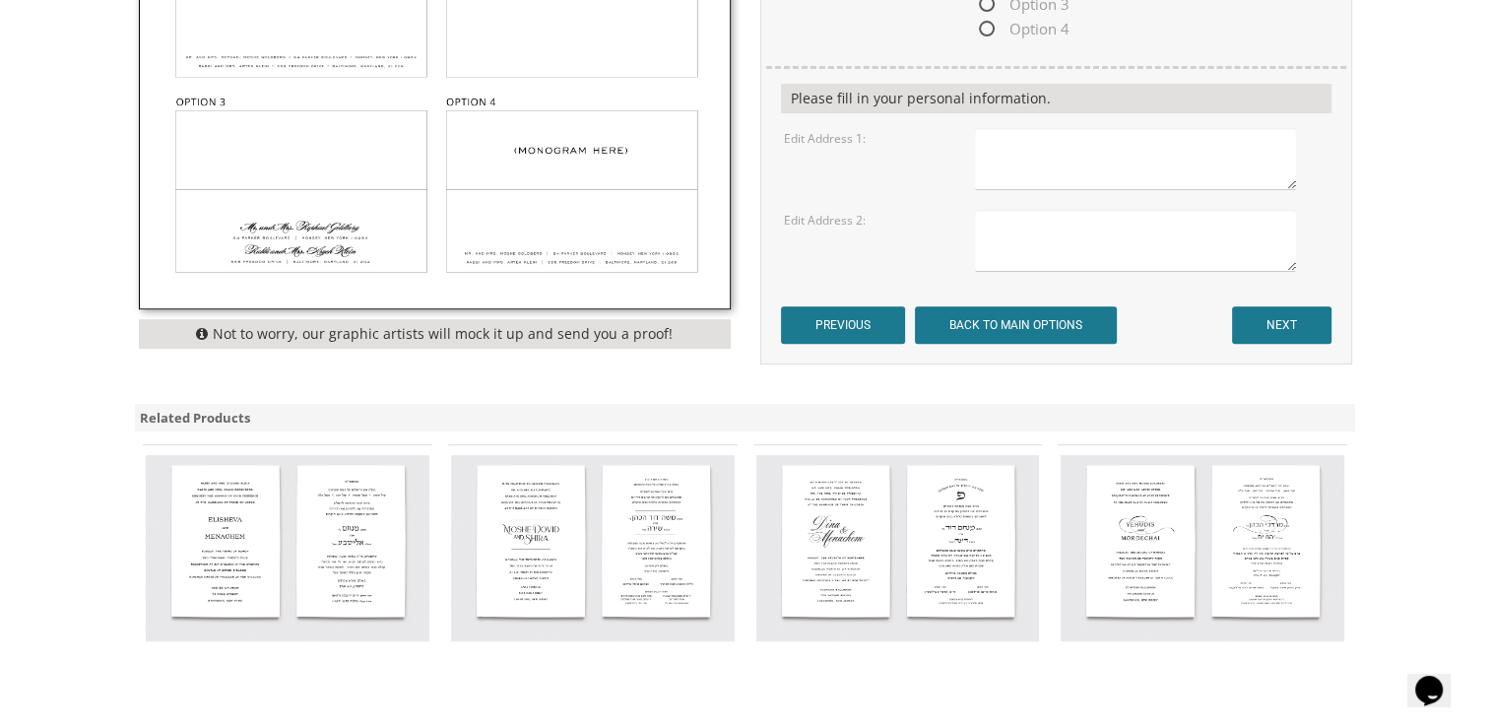
click at [1296, 302] on form "Customizations Envelope Layout Fonts will match invitation. Option 1 Option 2 O…" at bounding box center [1056, 115] width 551 height 458
click at [1296, 308] on input "NEXT" at bounding box center [1281, 324] width 99 height 37
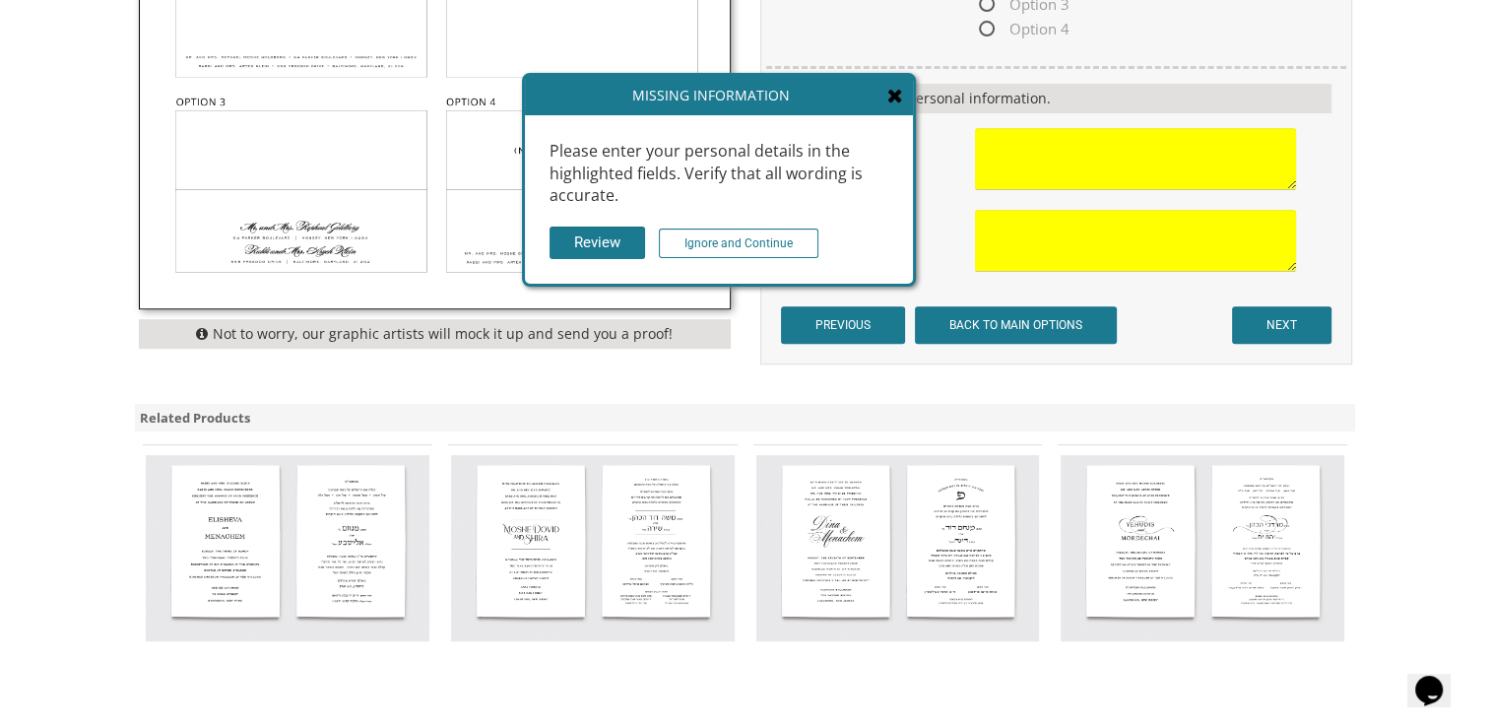
click at [1062, 171] on textarea at bounding box center [1135, 159] width 320 height 62
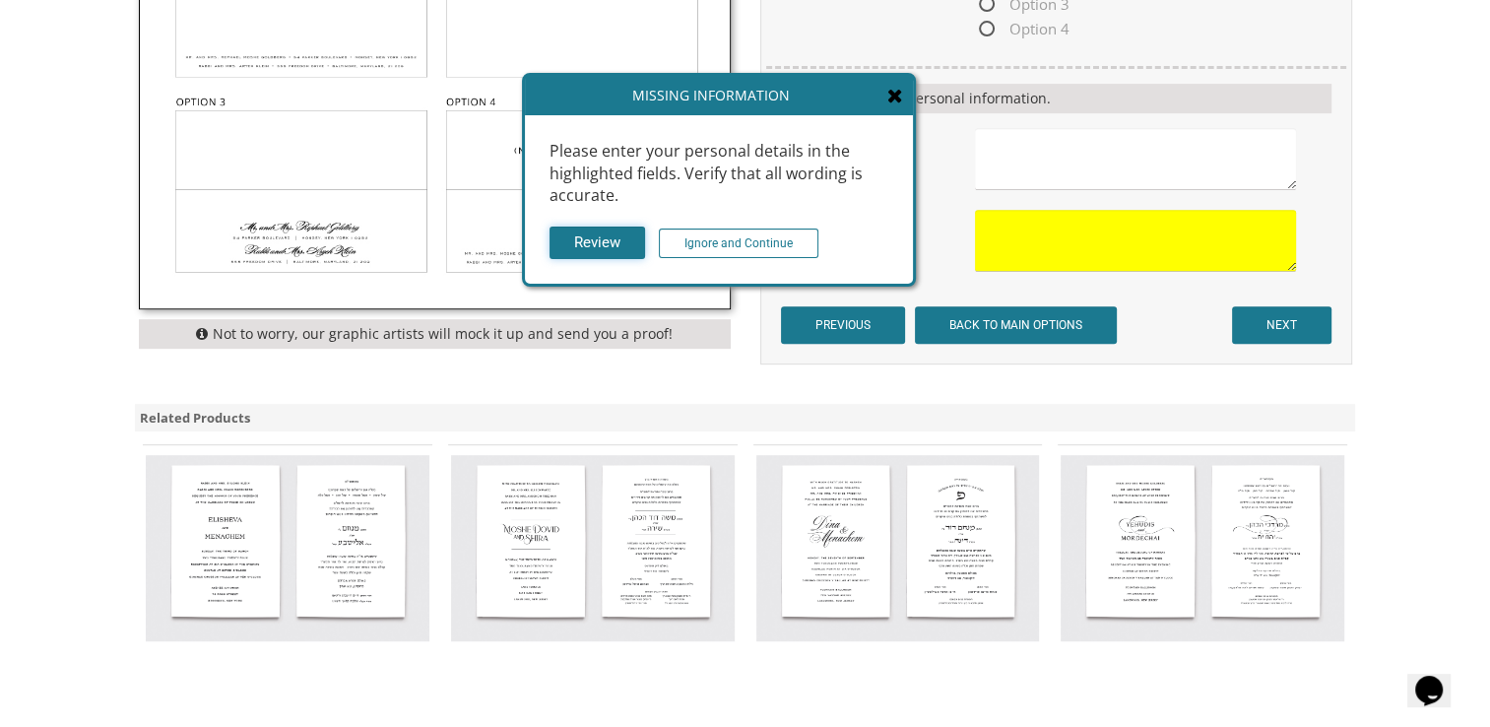
click at [617, 241] on input "Review" at bounding box center [598, 243] width 96 height 33
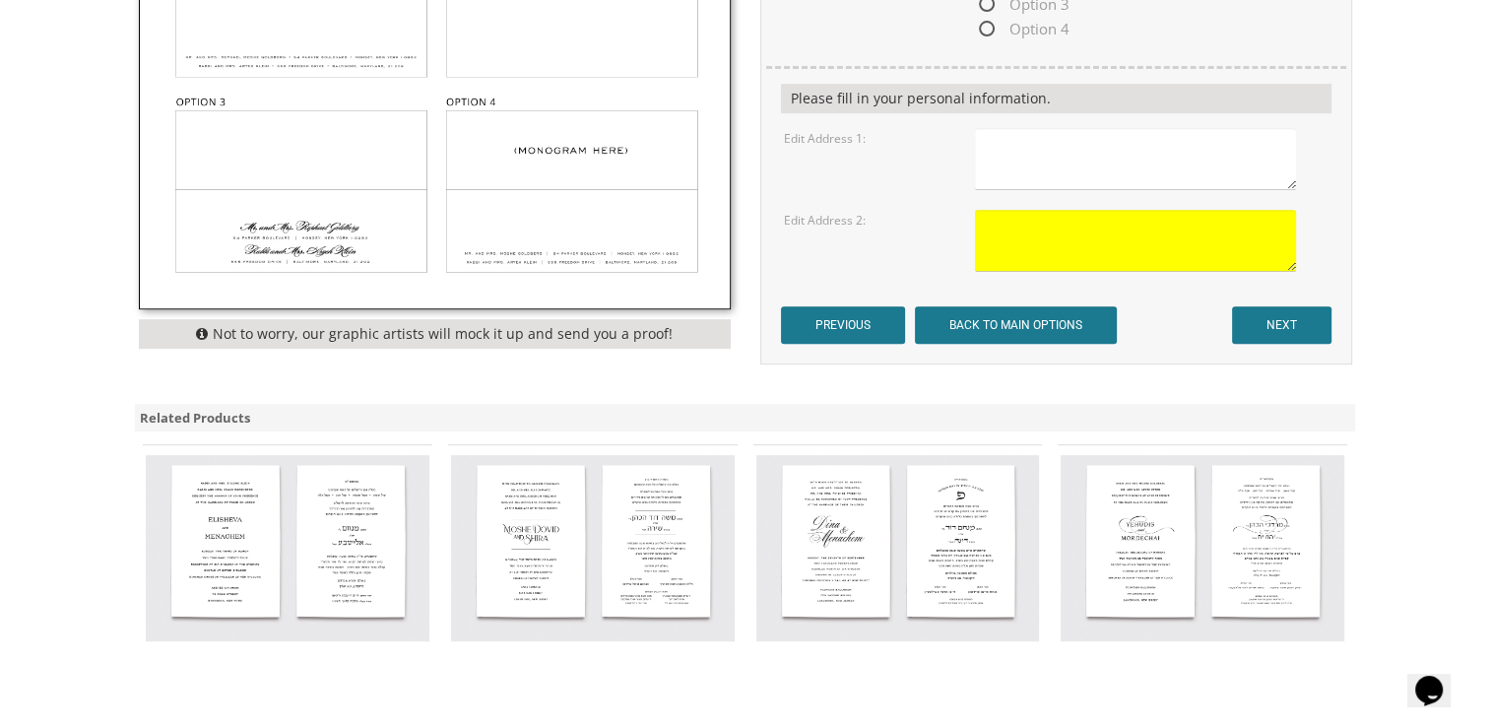
click at [1038, 169] on textarea at bounding box center [1135, 159] width 320 height 62
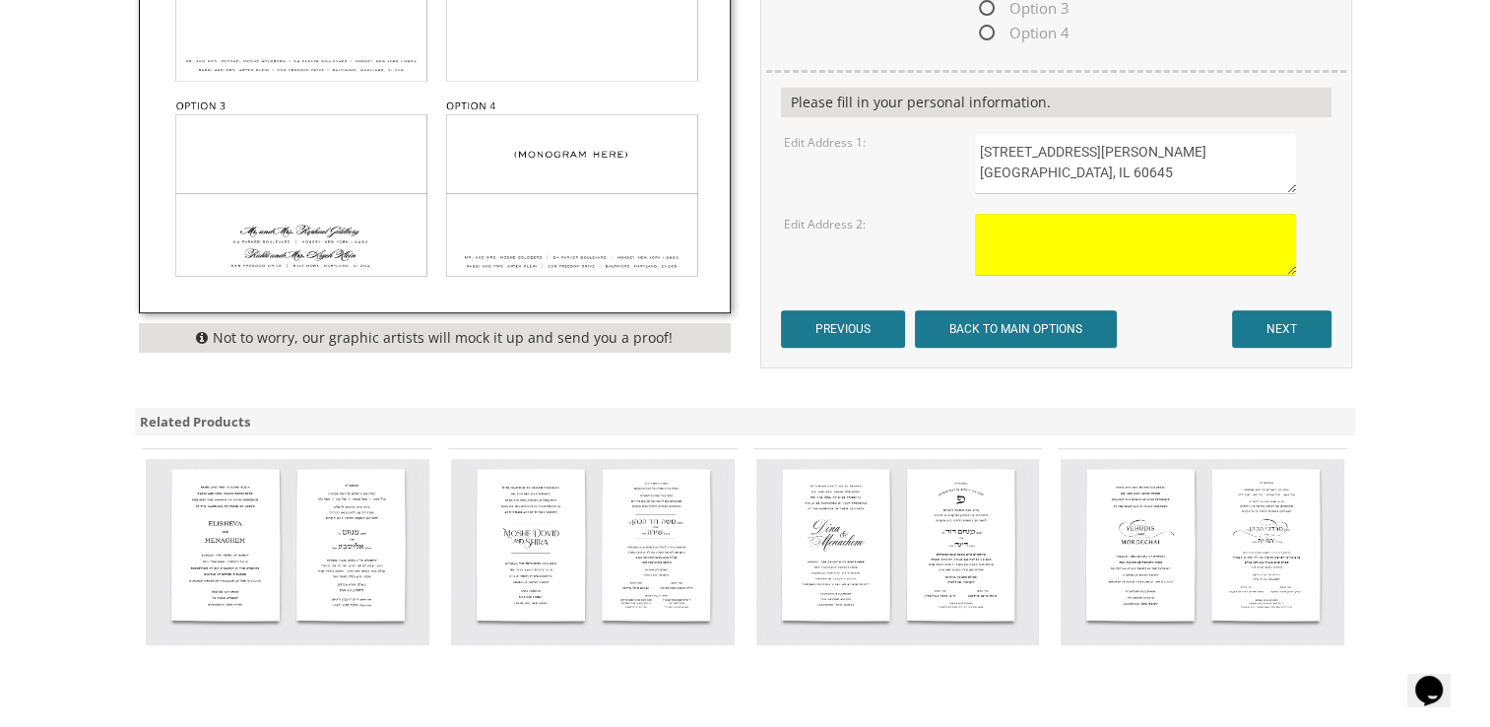
type textarea "2940 W. Farwell Ave. Chicago, IL 60645"
type textarea "2916 W. Jarlath Avenue Chicago, IL 60645"
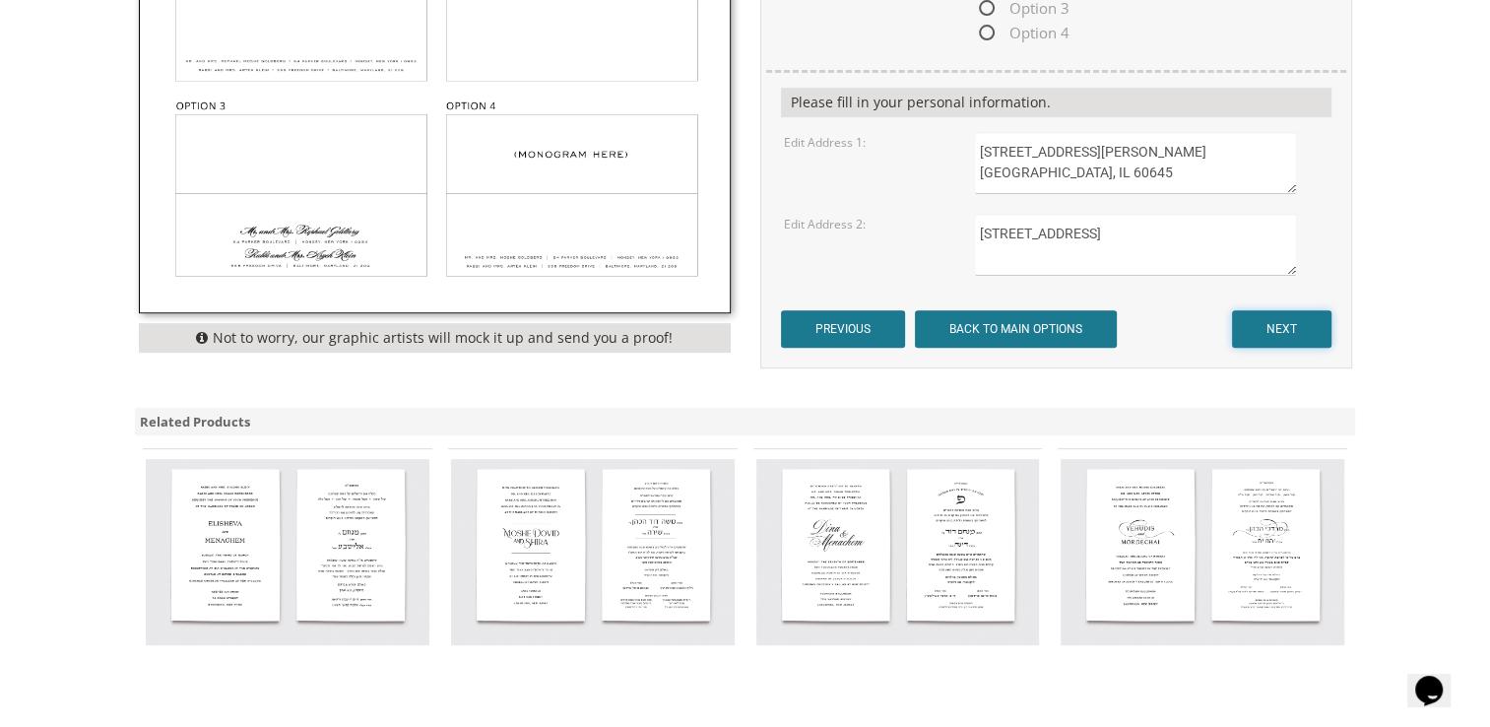
click at [1305, 335] on input "NEXT" at bounding box center [1281, 328] width 99 height 37
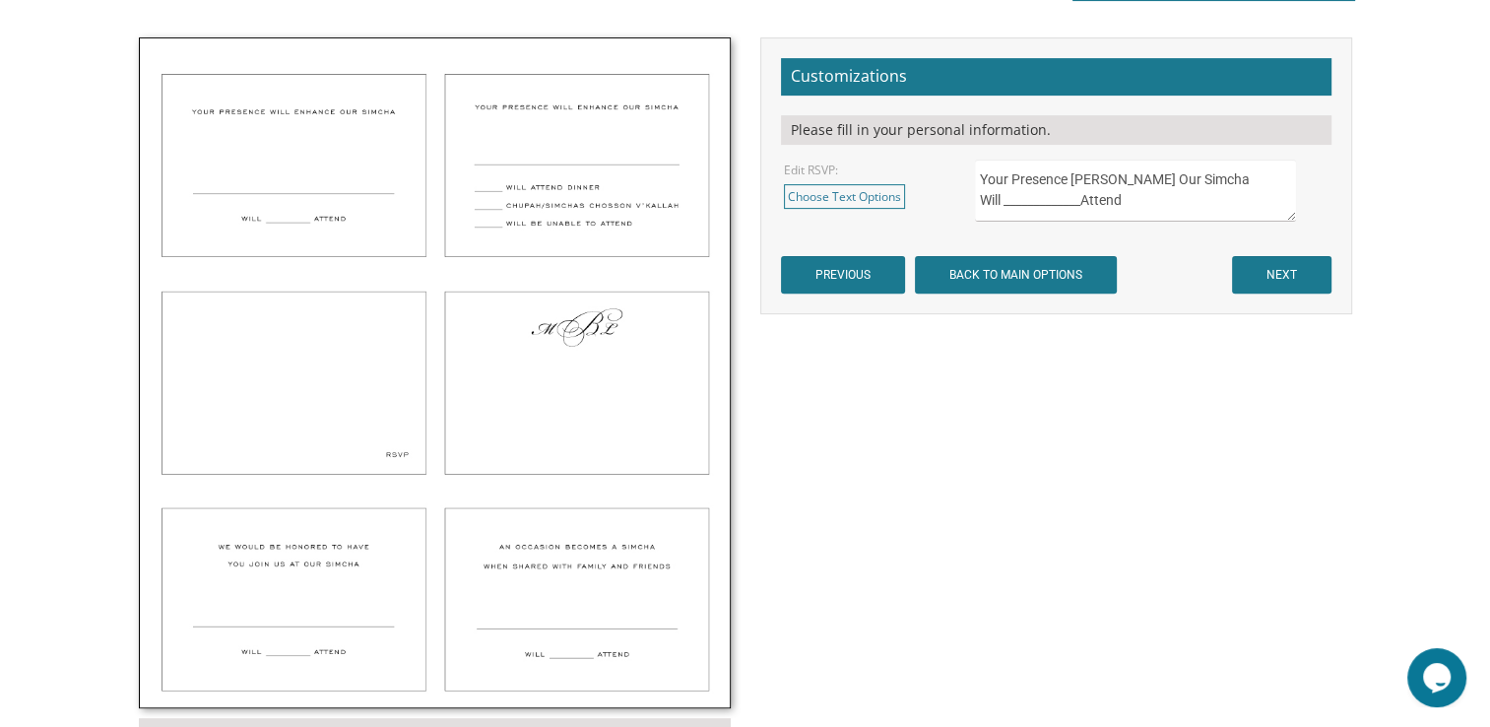
scroll to position [709, 0]
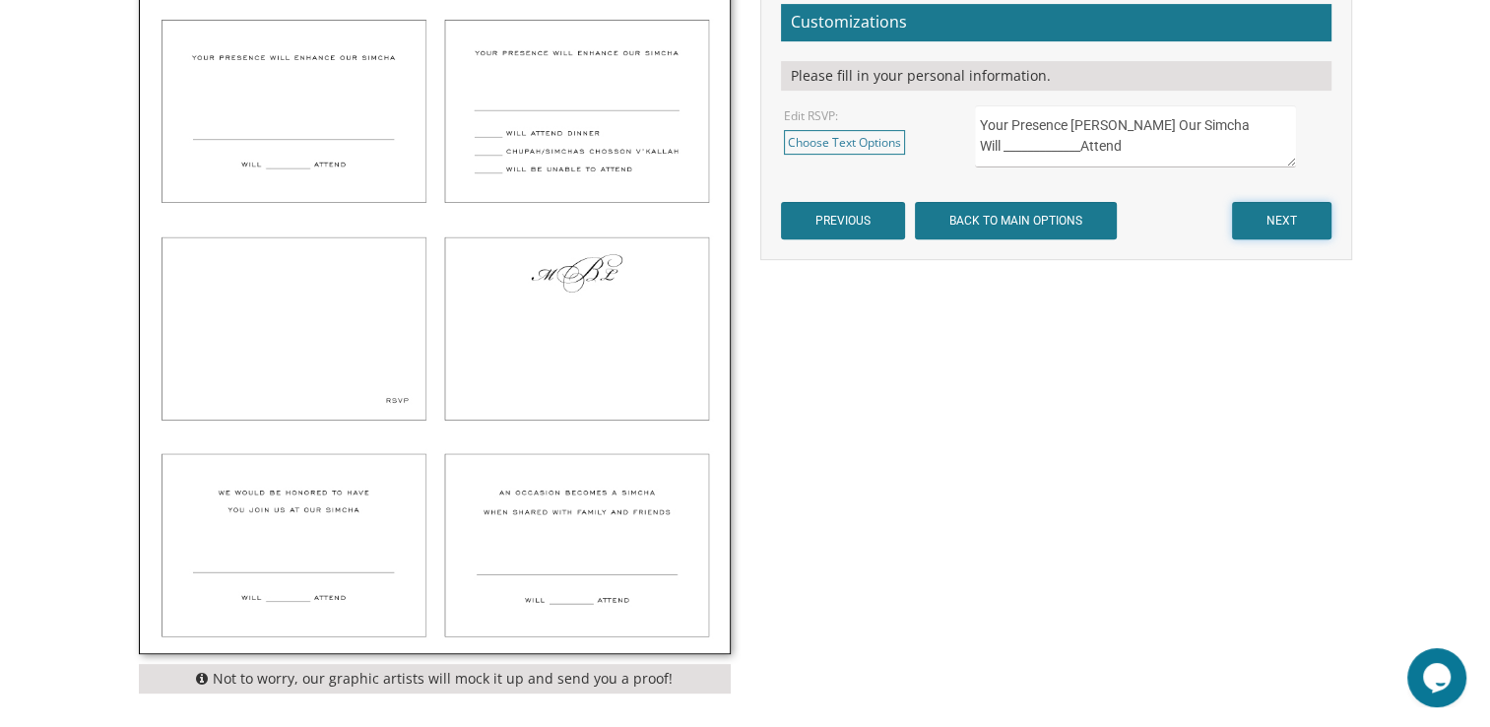
click at [1291, 218] on input "NEXT" at bounding box center [1281, 220] width 99 height 37
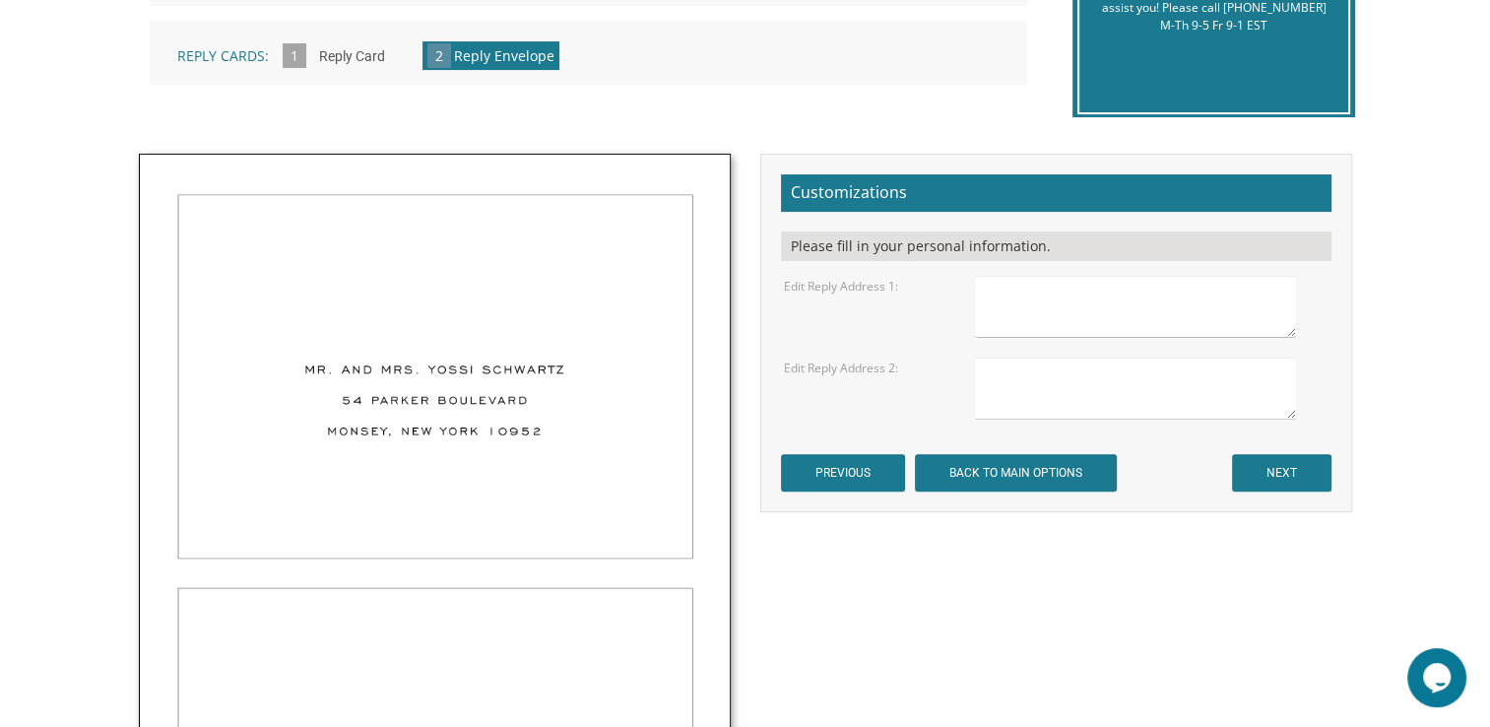
scroll to position [591, 0]
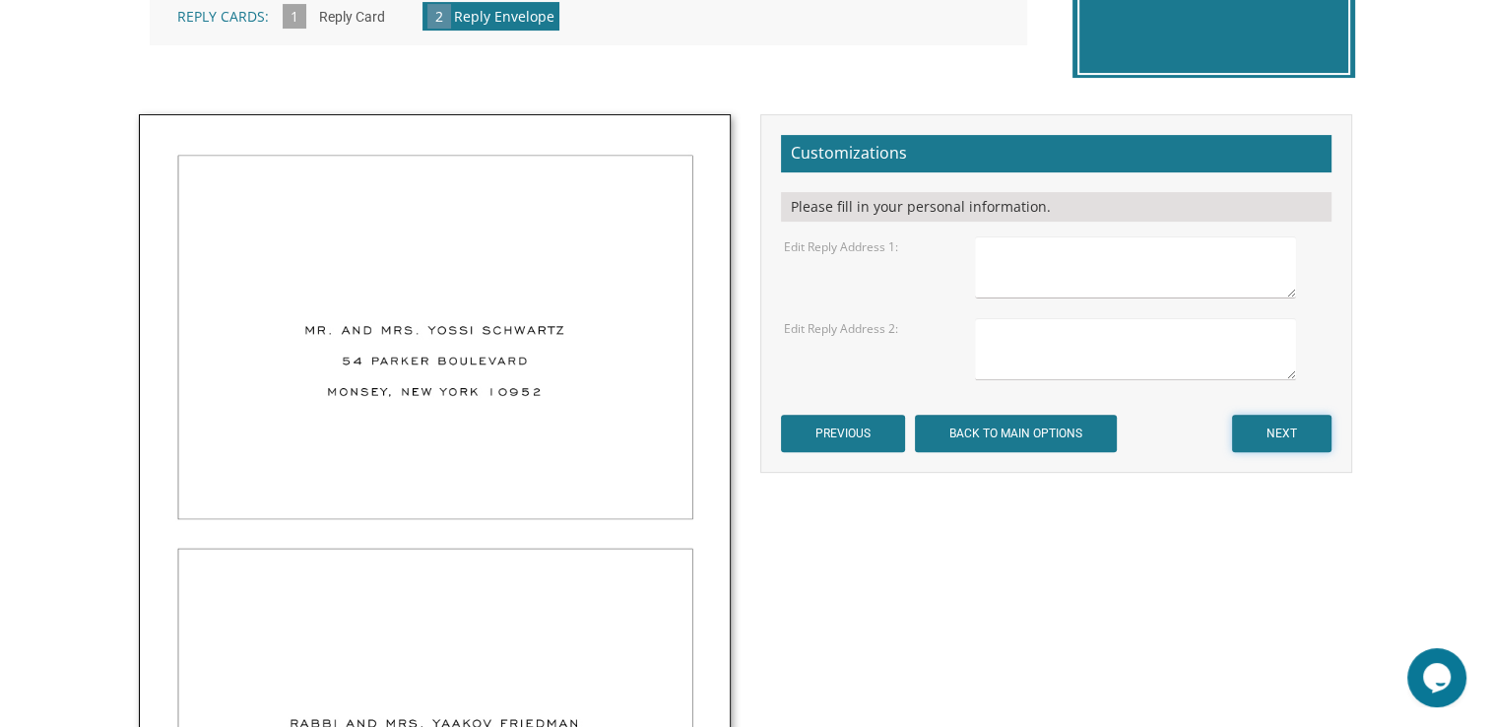
click at [1269, 430] on input "NEXT" at bounding box center [1281, 433] width 99 height 37
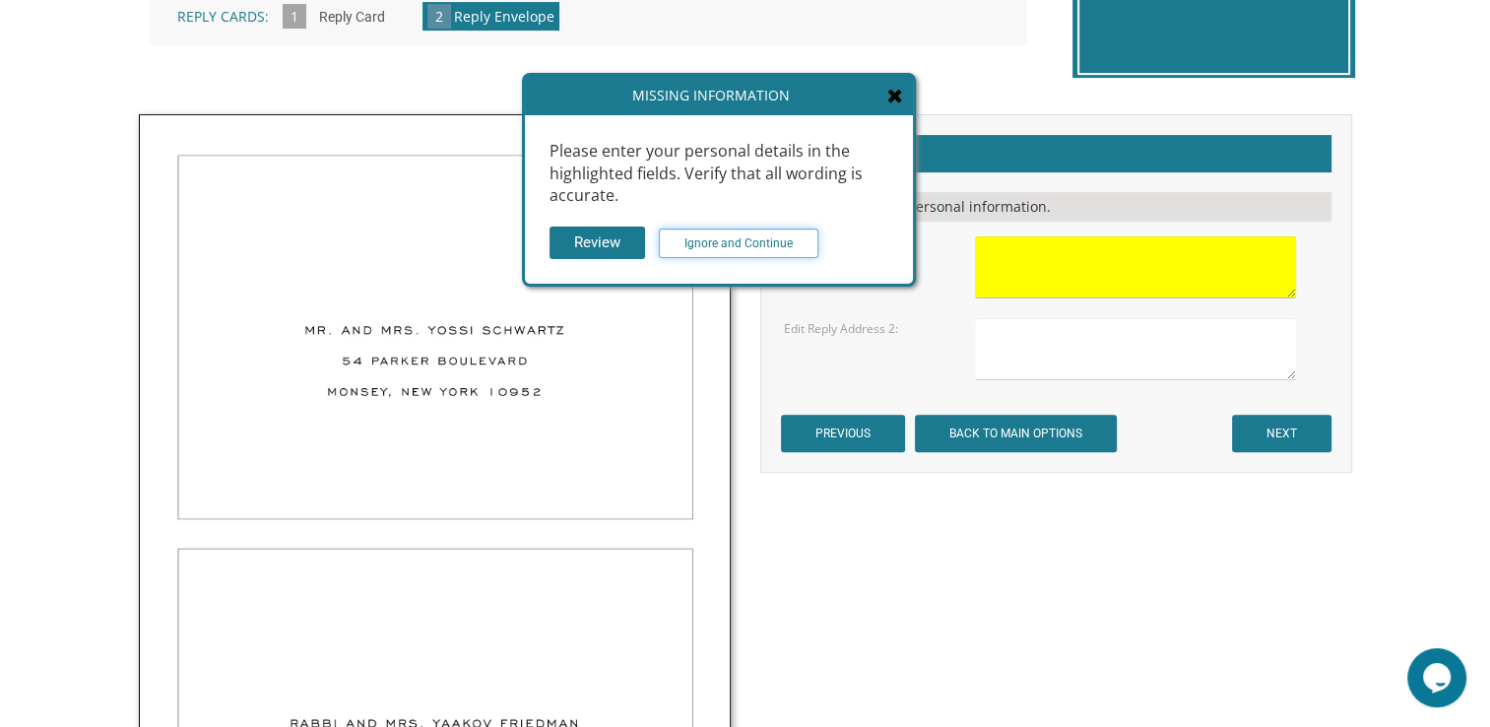
click at [766, 239] on input "Ignore and Continue" at bounding box center [739, 243] width 160 height 30
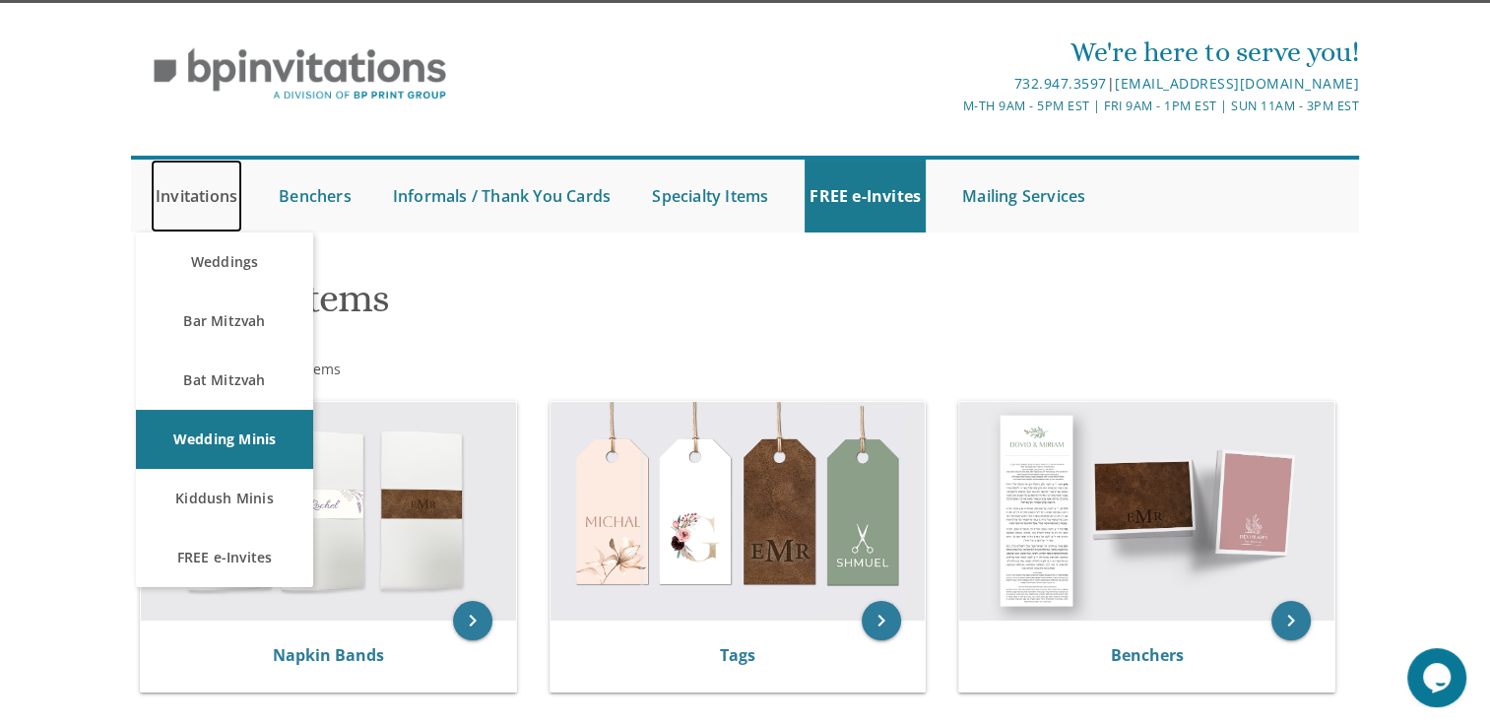
click at [189, 203] on link "Invitations" at bounding box center [197, 196] width 92 height 73
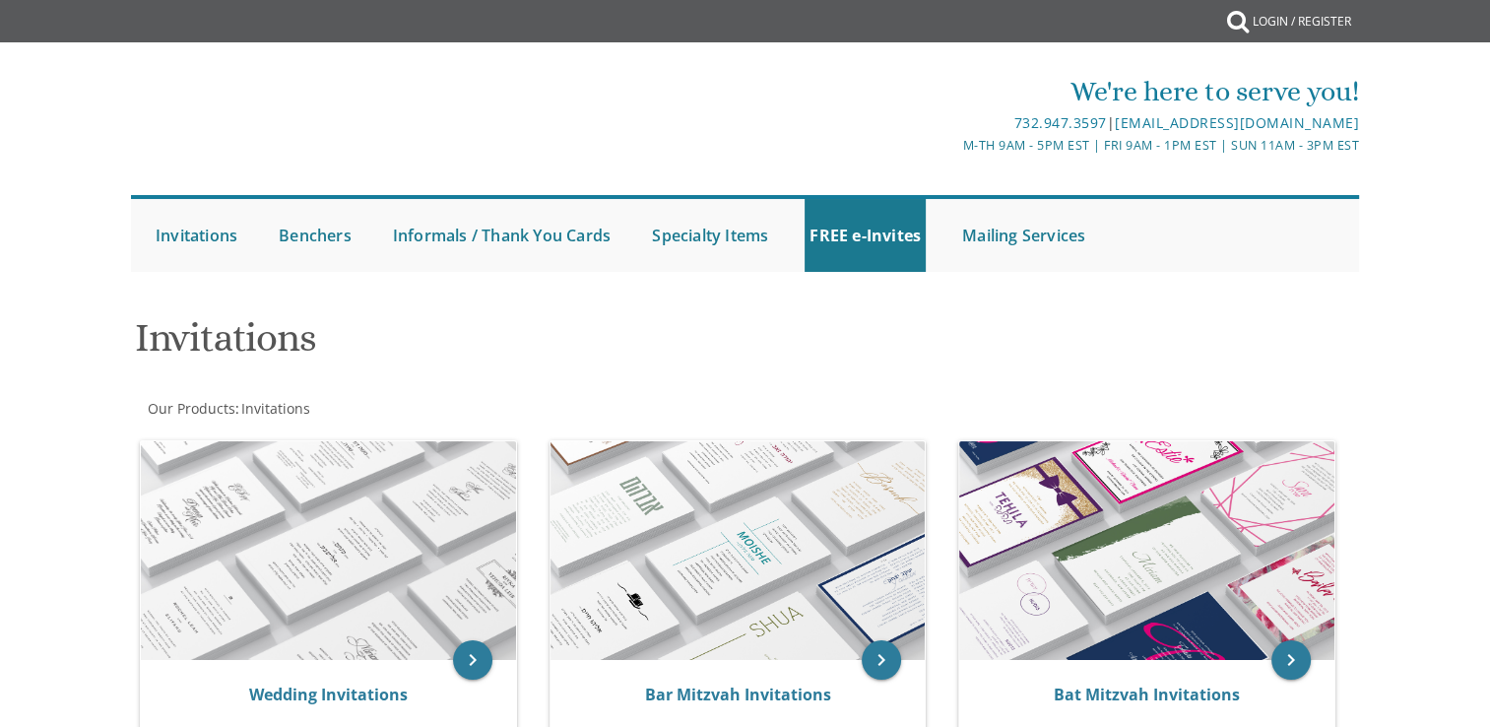
click at [199, 200] on link "Invitations" at bounding box center [197, 235] width 92 height 73
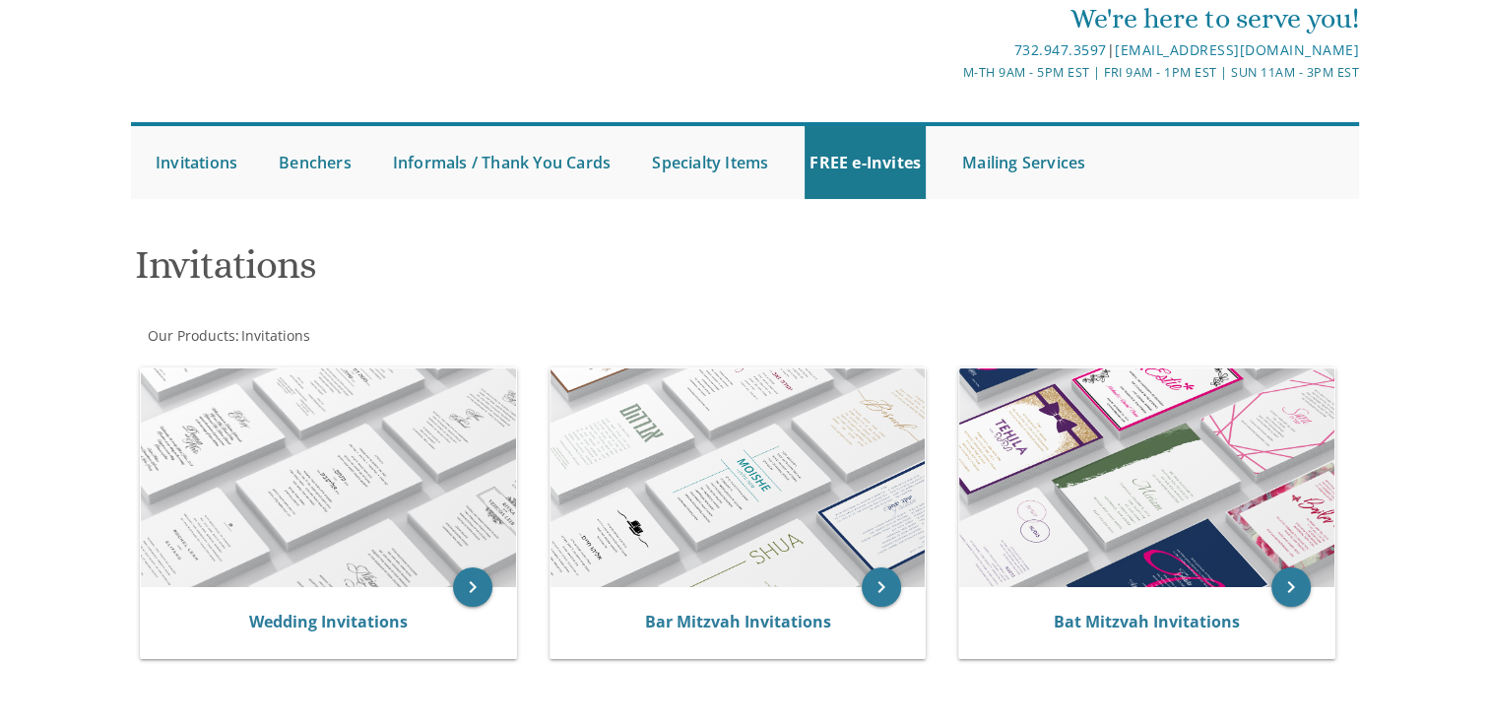
scroll to position [79, 0]
